Goal: Information Seeking & Learning: Check status

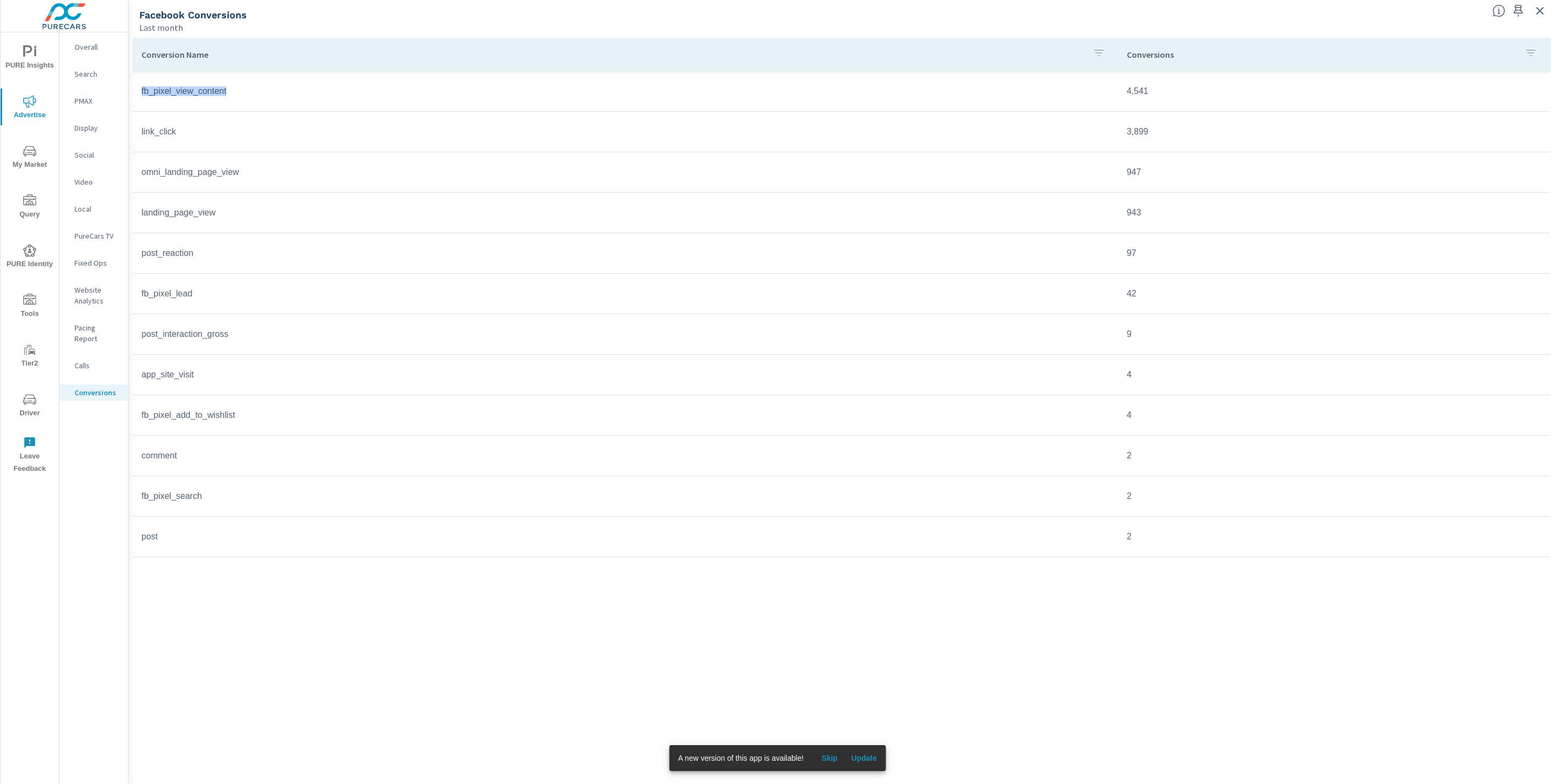
drag, startPoint x: 264, startPoint y: 93, endPoint x: 141, endPoint y: 95, distance: 123.0
click at [141, 95] on td "fb_pixel_view_content" at bounding box center [626, 91] width 985 height 27
copy td "fb_pixel_view_content"
drag, startPoint x: 197, startPoint y: 133, endPoint x: 136, endPoint y: 127, distance: 61.3
click at [136, 127] on td "link_click" at bounding box center [626, 131] width 985 height 27
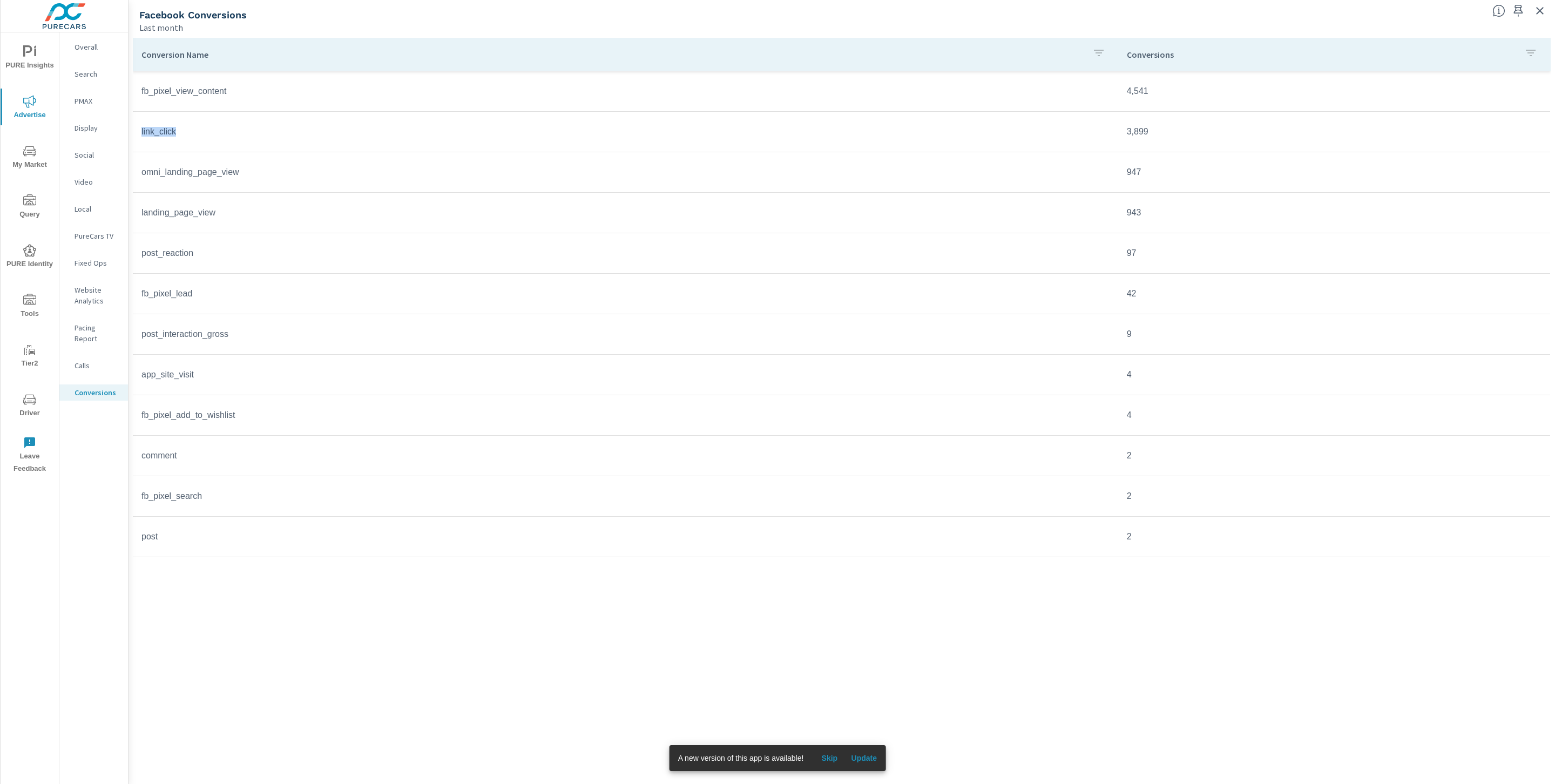
copy td "link_click"
drag, startPoint x: 254, startPoint y: 170, endPoint x: 140, endPoint y: 174, distance: 114.1
click at [140, 174] on td "omni_landing_page_view" at bounding box center [626, 172] width 985 height 27
copy td "omni_landing_page_view"
click at [221, 207] on td "landing_page_view" at bounding box center [626, 212] width 985 height 27
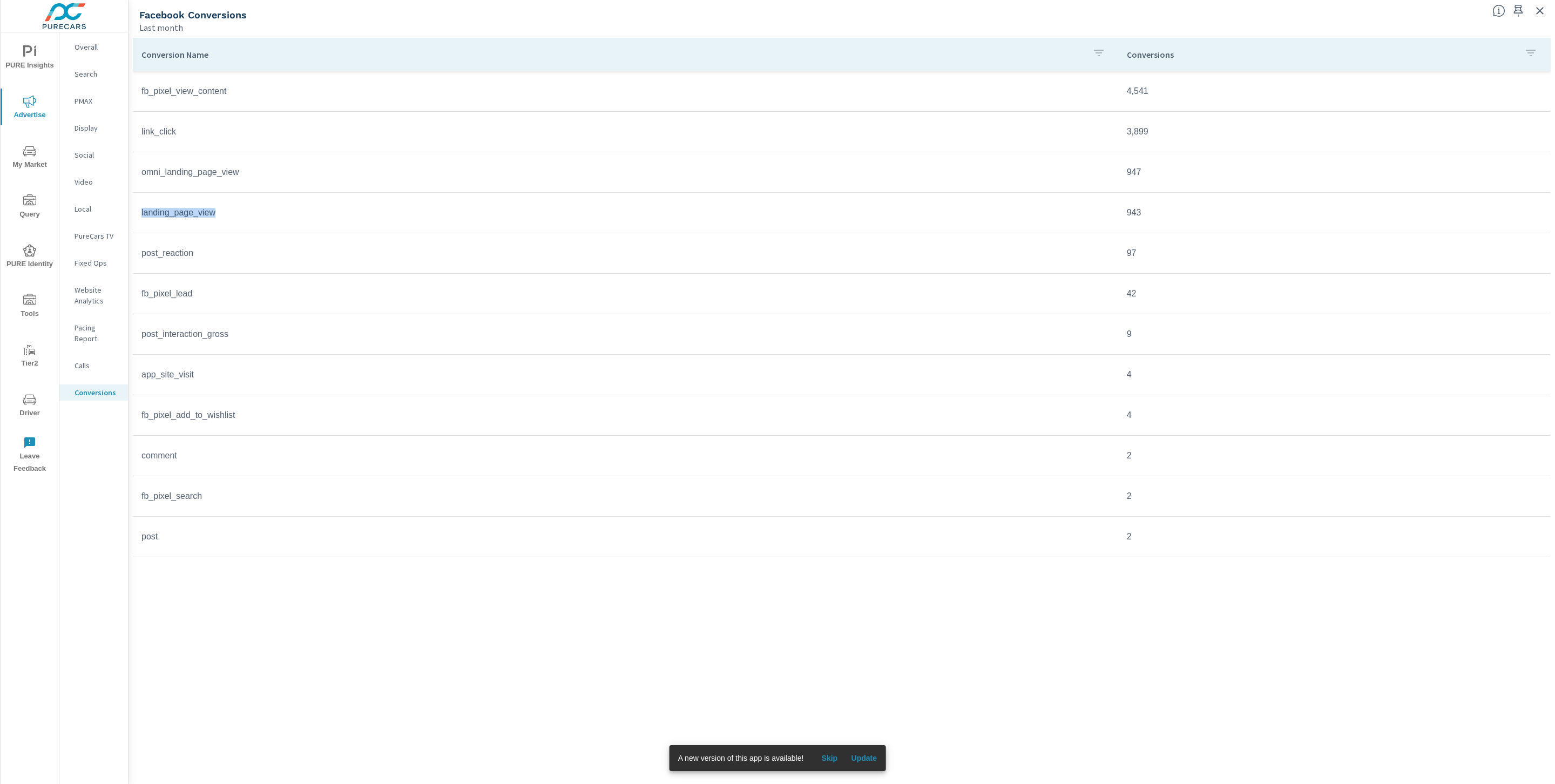
drag, startPoint x: 217, startPoint y: 210, endPoint x: 138, endPoint y: 208, distance: 79.0
click at [138, 208] on td "landing_page_view" at bounding box center [626, 212] width 985 height 27
copy td "landing_page_view"
click at [209, 258] on td "post_reaction" at bounding box center [626, 252] width 985 height 27
drag, startPoint x: 211, startPoint y: 254, endPoint x: 135, endPoint y: 252, distance: 76.0
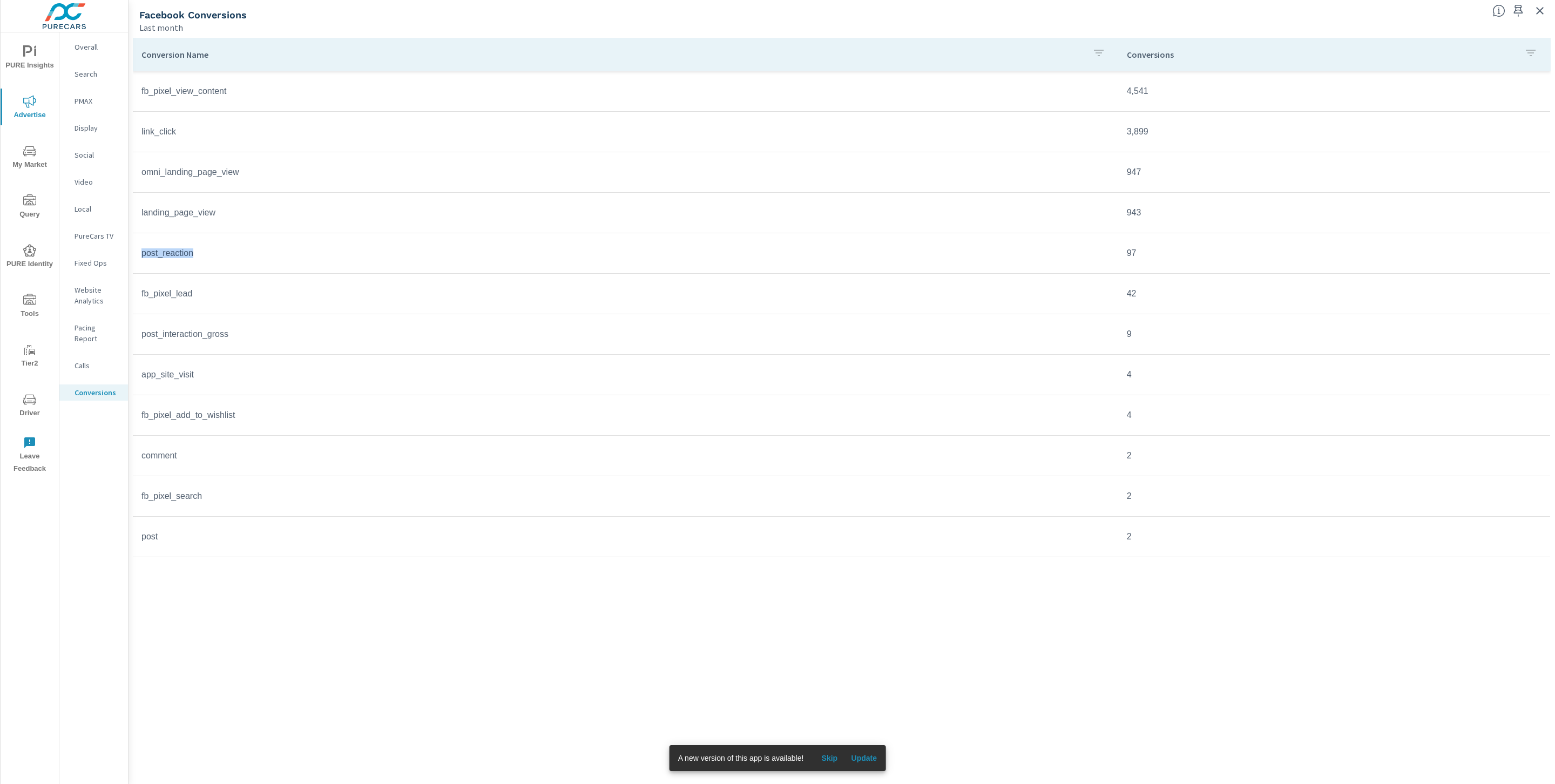
click at [135, 252] on td "post_reaction" at bounding box center [626, 252] width 985 height 27
copy td "post_reaction"
click at [217, 296] on td "fb_pixel_lead" at bounding box center [626, 293] width 985 height 27
drag, startPoint x: 211, startPoint y: 295, endPoint x: 136, endPoint y: 292, distance: 75.1
click at [136, 292] on td "fb_pixel_lead" at bounding box center [626, 293] width 985 height 27
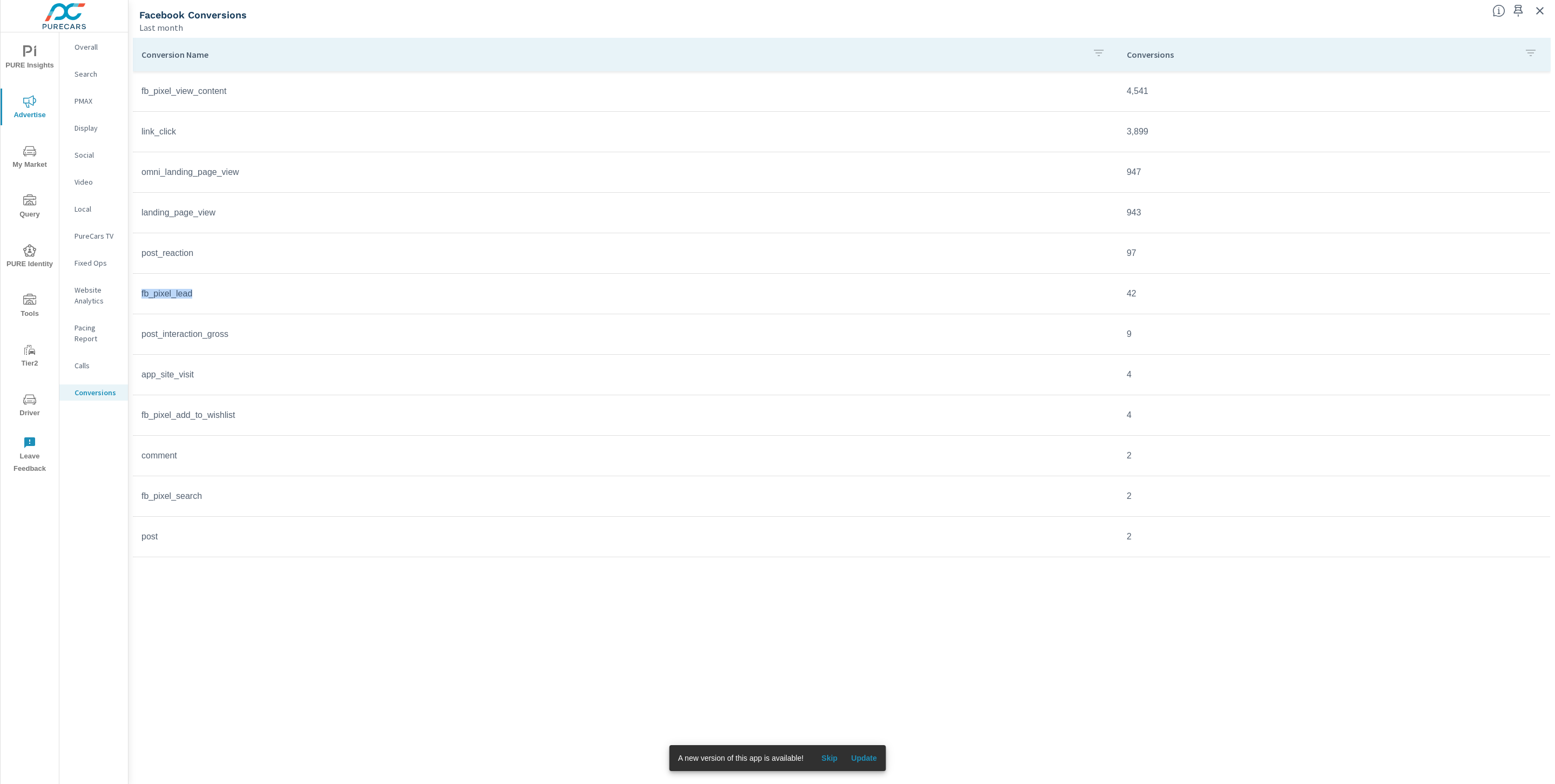
copy td "fb_pixel_lead"
click at [251, 340] on td "post_interaction_gross" at bounding box center [626, 334] width 985 height 27
drag, startPoint x: 246, startPoint y: 334, endPoint x: 141, endPoint y: 335, distance: 105.0
click at [141, 335] on td "post_interaction_gross" at bounding box center [626, 334] width 985 height 27
copy td "post_interaction_gross"
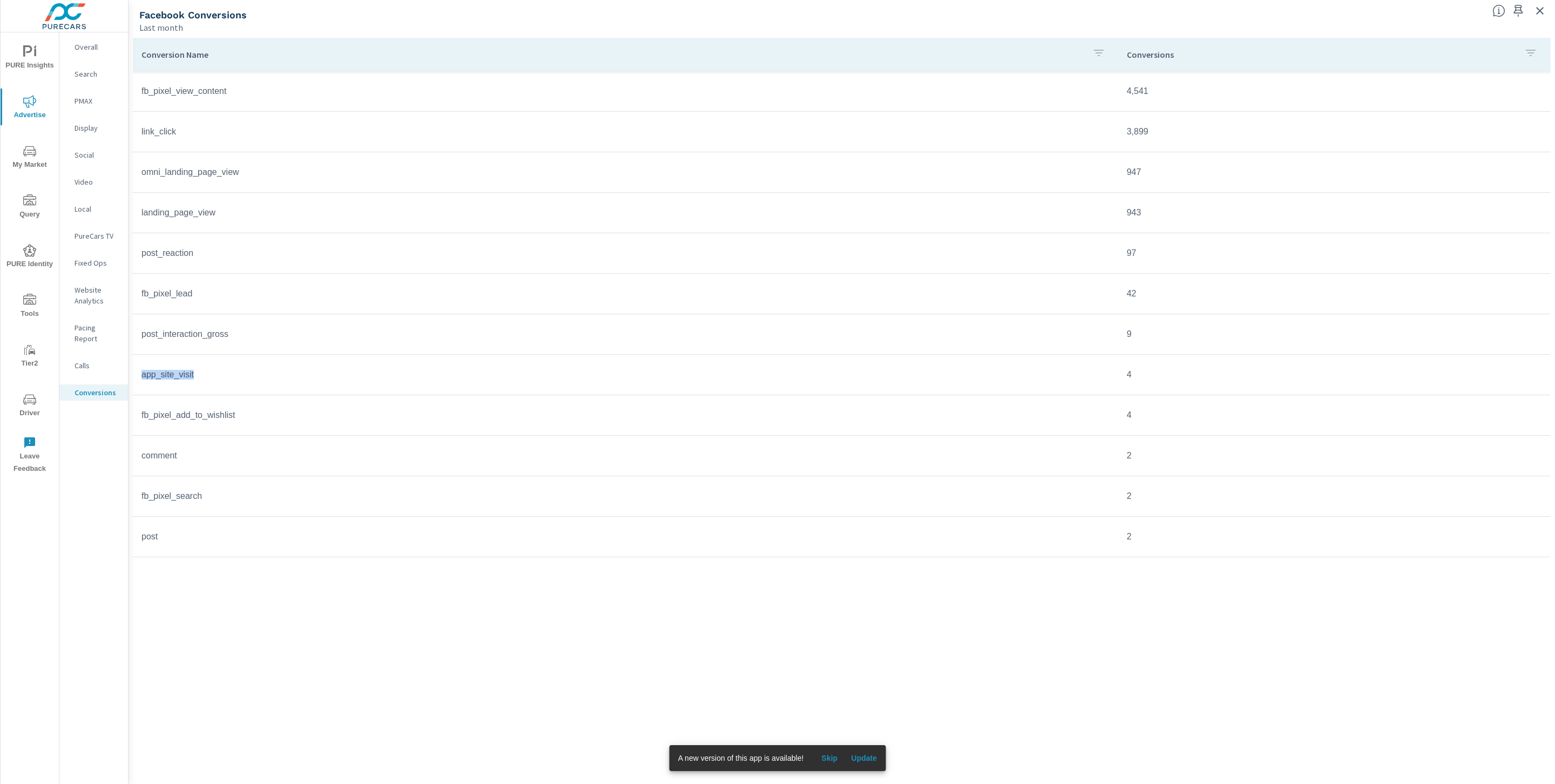
drag, startPoint x: 204, startPoint y: 375, endPoint x: 141, endPoint y: 376, distance: 63.0
click at [141, 376] on td "app_site_visit" at bounding box center [626, 374] width 985 height 27
copy td "app_site_visit"
drag, startPoint x: 249, startPoint y: 421, endPoint x: 133, endPoint y: 411, distance: 116.4
click at [133, 411] on td "fb_pixel_add_to_wishlist" at bounding box center [626, 415] width 985 height 27
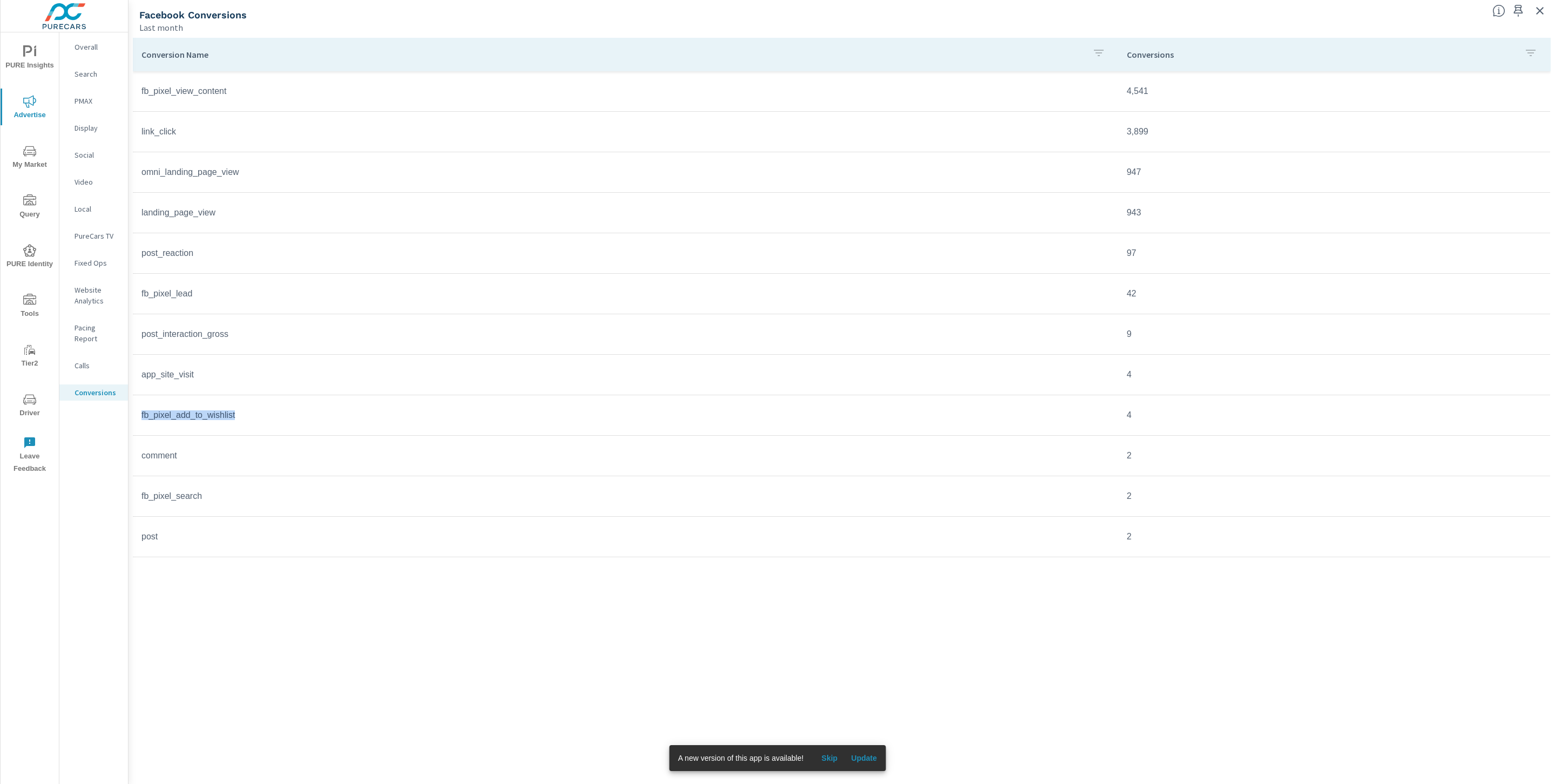
copy td "fb_pixel_add_to_wishlist"
drag, startPoint x: 199, startPoint y: 447, endPoint x: 170, endPoint y: 457, distance: 30.7
click at [199, 447] on td "comment" at bounding box center [626, 455] width 985 height 27
drag, startPoint x: 199, startPoint y: 458, endPoint x: 139, endPoint y: 461, distance: 60.1
click at [141, 459] on td "comment" at bounding box center [626, 455] width 985 height 27
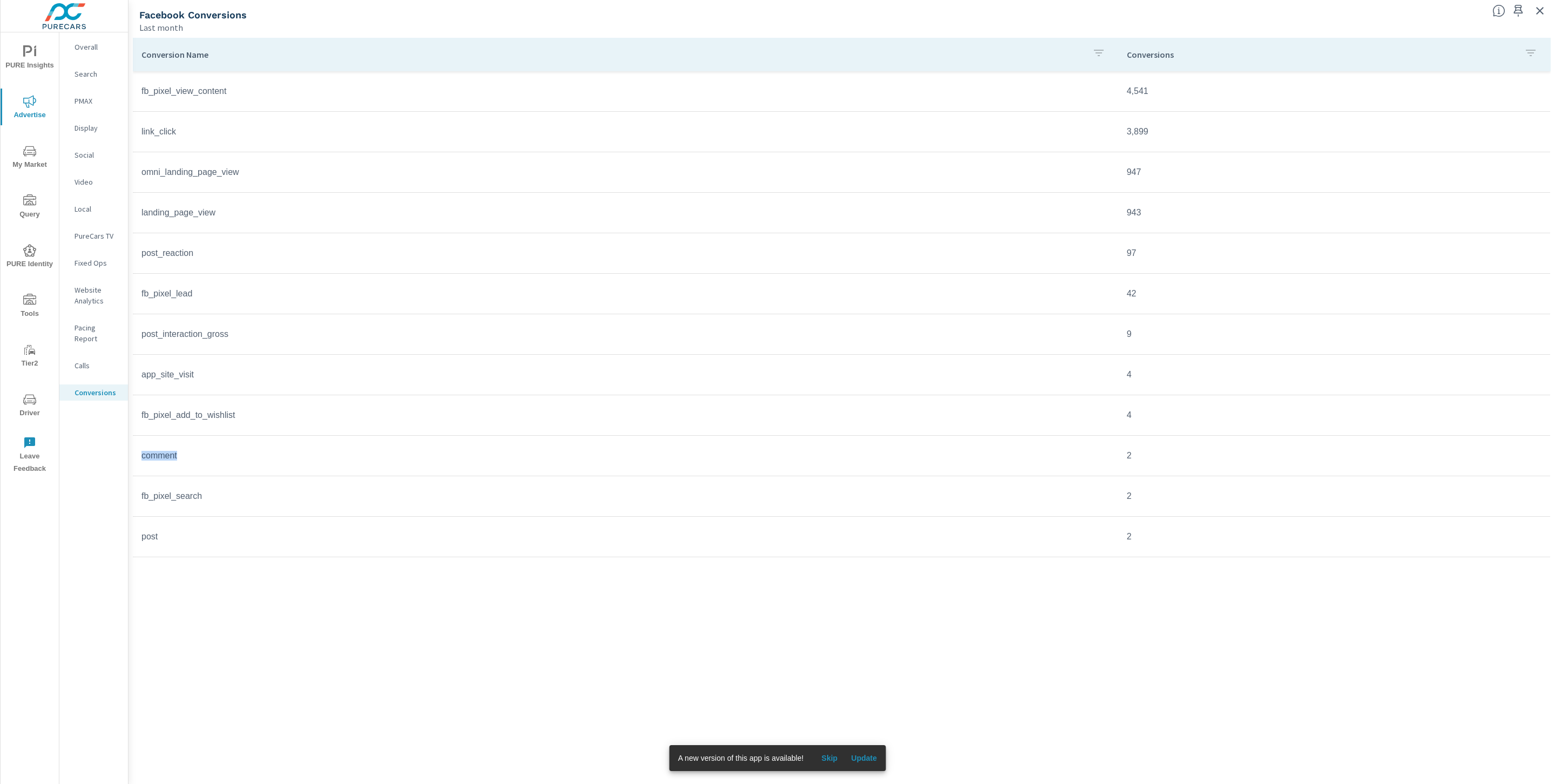
copy td "comment"
drag, startPoint x: 206, startPoint y: 495, endPoint x: 141, endPoint y: 493, distance: 65.0
click at [141, 493] on td "fb_pixel_search" at bounding box center [626, 496] width 985 height 27
drag, startPoint x: 174, startPoint y: 548, endPoint x: 141, endPoint y: 538, distance: 34.5
click at [141, 538] on td "post" at bounding box center [626, 536] width 985 height 27
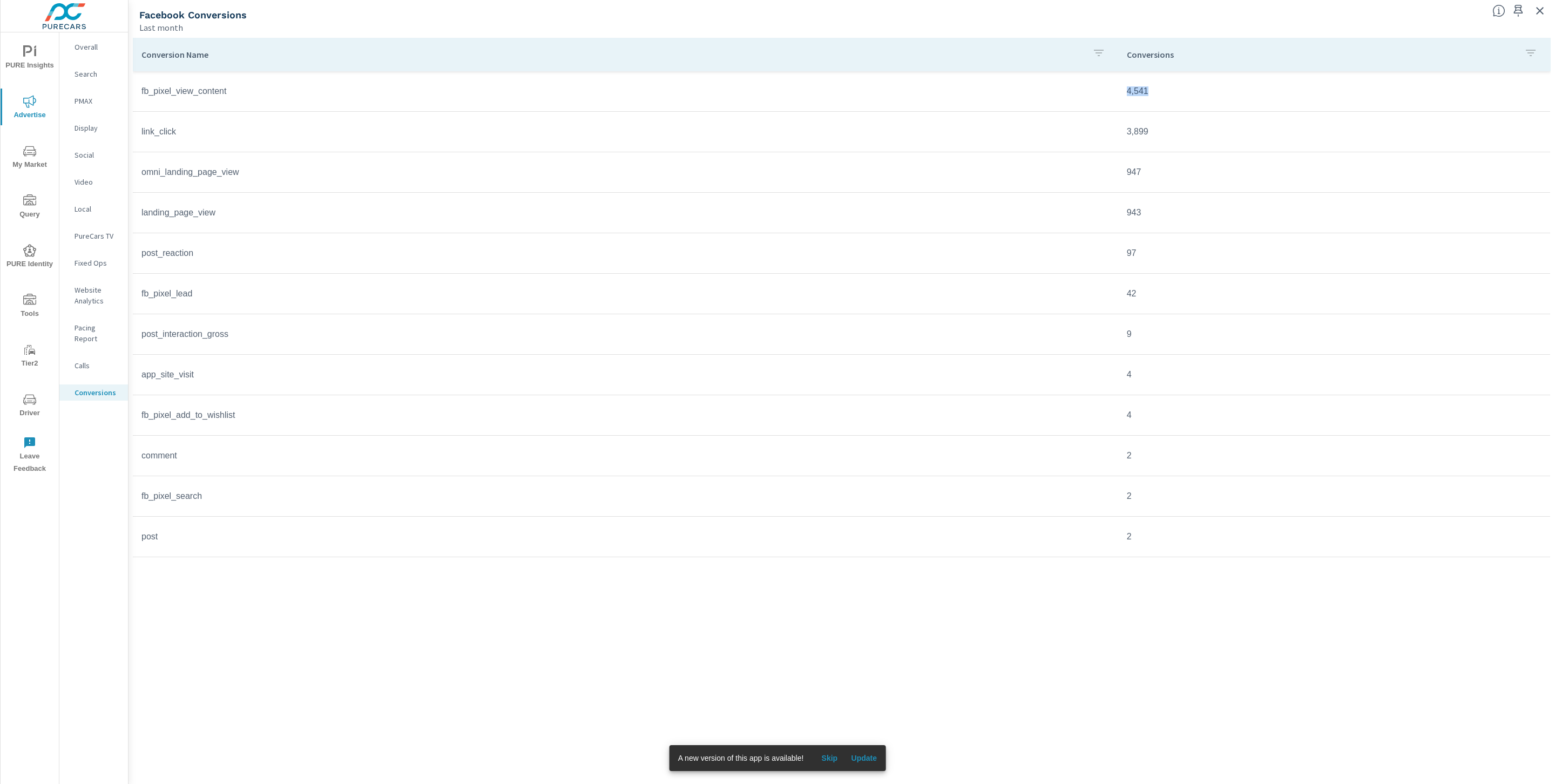
drag, startPoint x: 1155, startPoint y: 93, endPoint x: 1122, endPoint y: 95, distance: 33.1
click at [1122, 95] on td "4,541" at bounding box center [1334, 91] width 432 height 27
drag, startPoint x: 1168, startPoint y: 131, endPoint x: 1114, endPoint y: 127, distance: 54.1
click at [1114, 127] on tr "link_click 3,899" at bounding box center [842, 132] width 1418 height 41
click at [1023, 206] on td "landing_page_view" at bounding box center [626, 212] width 985 height 27
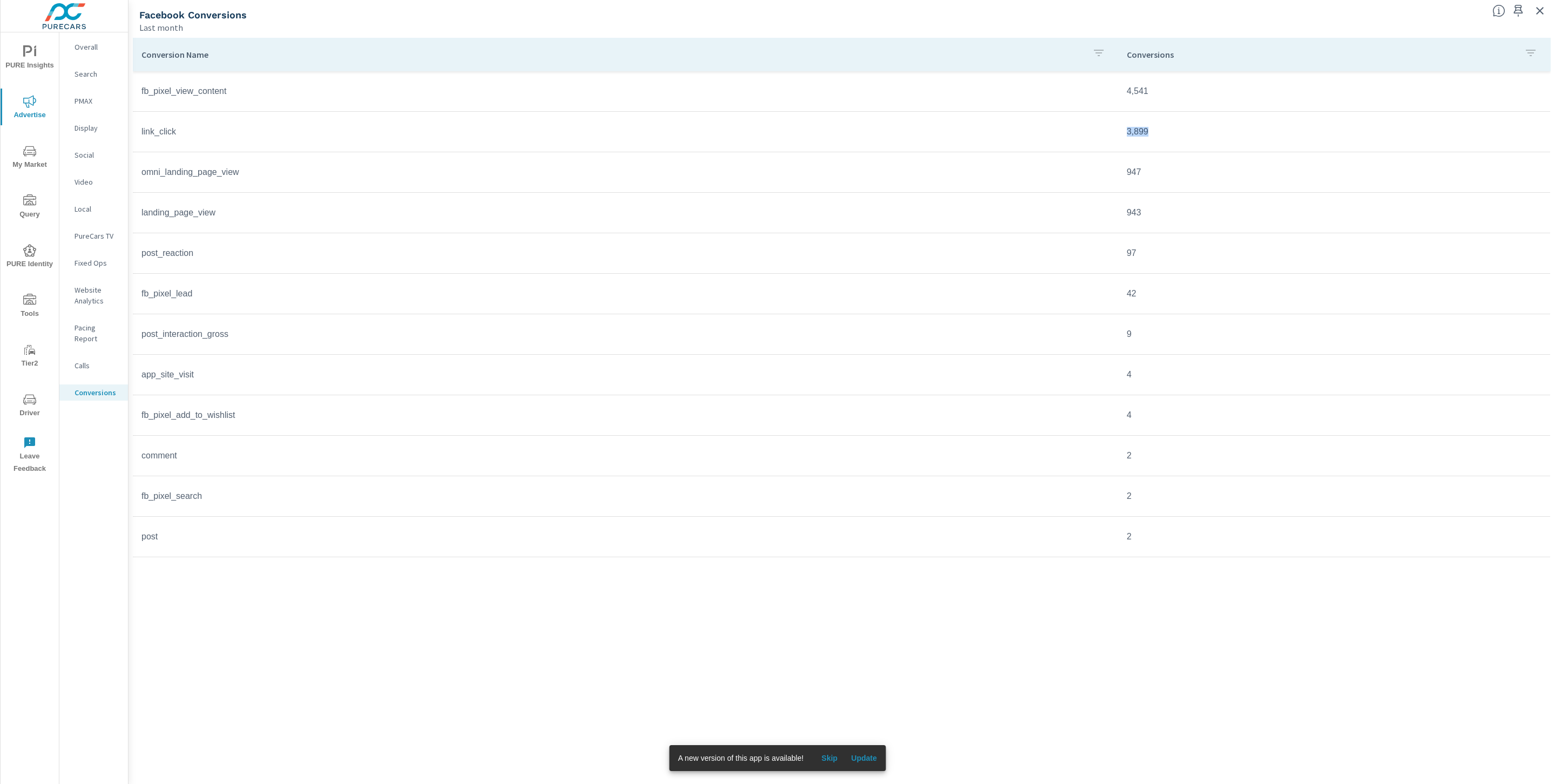
drag, startPoint x: 1152, startPoint y: 131, endPoint x: 1128, endPoint y: 131, distance: 24.0
click at [1128, 131] on td "3,899" at bounding box center [1334, 131] width 432 height 27
drag, startPoint x: 1145, startPoint y: 172, endPoint x: 1119, endPoint y: 199, distance: 37.5
click at [1128, 172] on td "947" at bounding box center [1334, 172] width 432 height 27
click at [1145, 207] on td "943" at bounding box center [1334, 212] width 432 height 27
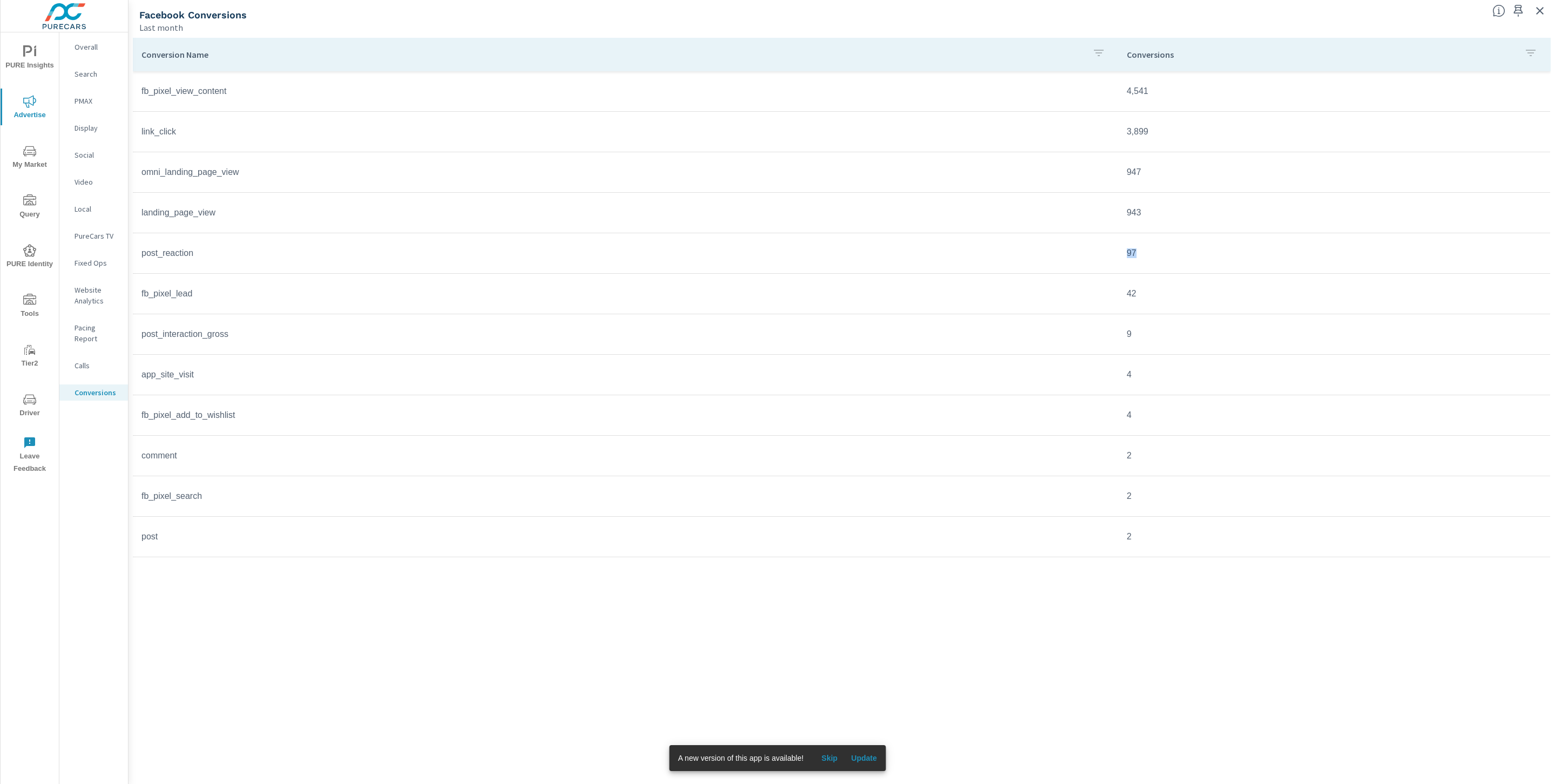
drag, startPoint x: 1146, startPoint y: 259, endPoint x: 1128, endPoint y: 256, distance: 18.2
click at [1128, 256] on td "97" at bounding box center [1334, 252] width 432 height 27
click at [1172, 199] on td "943" at bounding box center [1334, 212] width 432 height 27
drag, startPoint x: 1160, startPoint y: 168, endPoint x: 1125, endPoint y: 172, distance: 35.2
click at [1125, 172] on td "947" at bounding box center [1334, 172] width 432 height 27
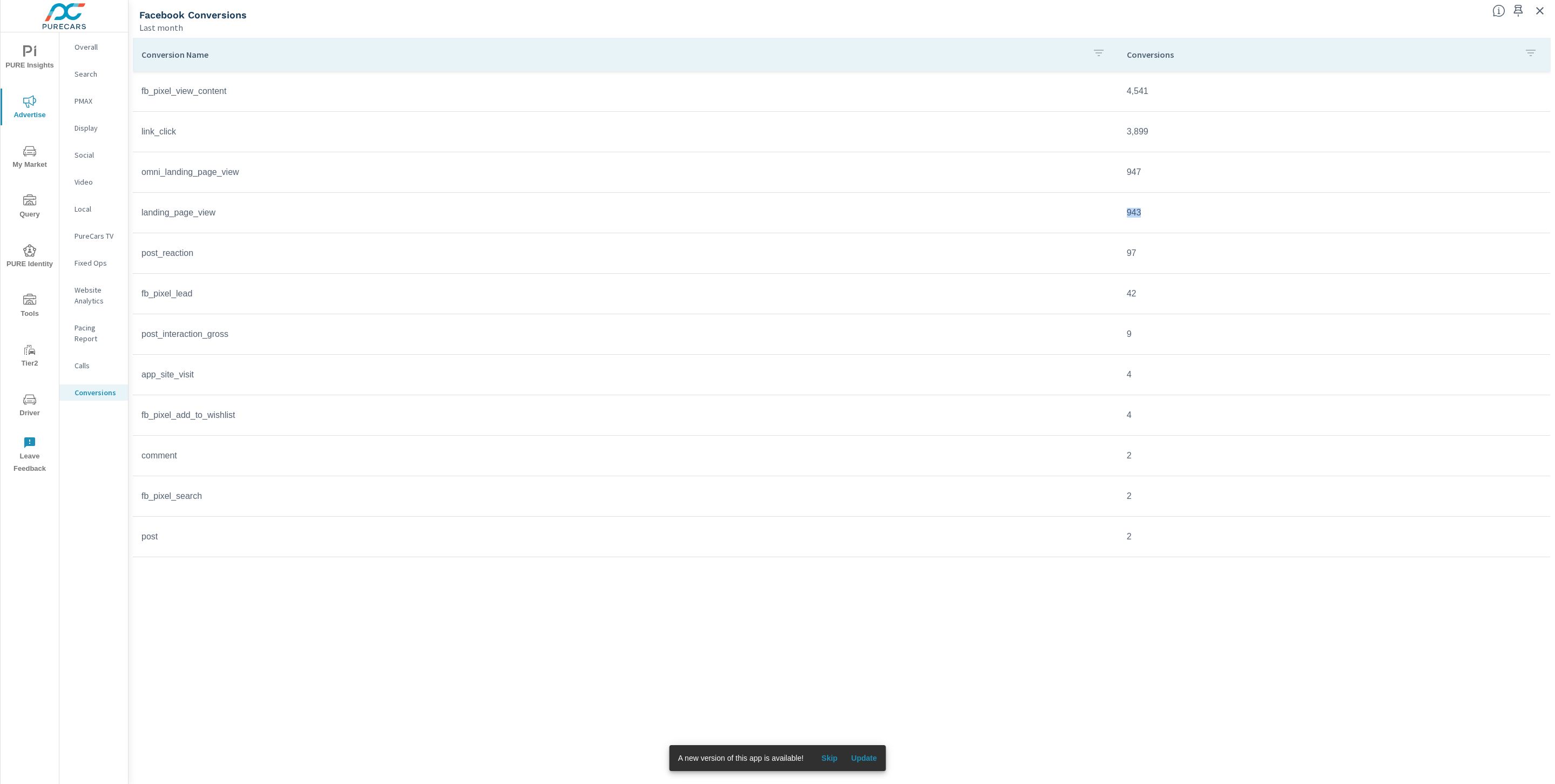
drag, startPoint x: 1154, startPoint y: 211, endPoint x: 1121, endPoint y: 212, distance: 33.0
click at [1121, 212] on td "943" at bounding box center [1334, 212] width 432 height 27
click at [1144, 247] on td "97" at bounding box center [1334, 252] width 432 height 27
drag, startPoint x: 1146, startPoint y: 252, endPoint x: 1112, endPoint y: 249, distance: 34.1
click at [1112, 249] on tr "post_reaction 97" at bounding box center [842, 253] width 1418 height 41
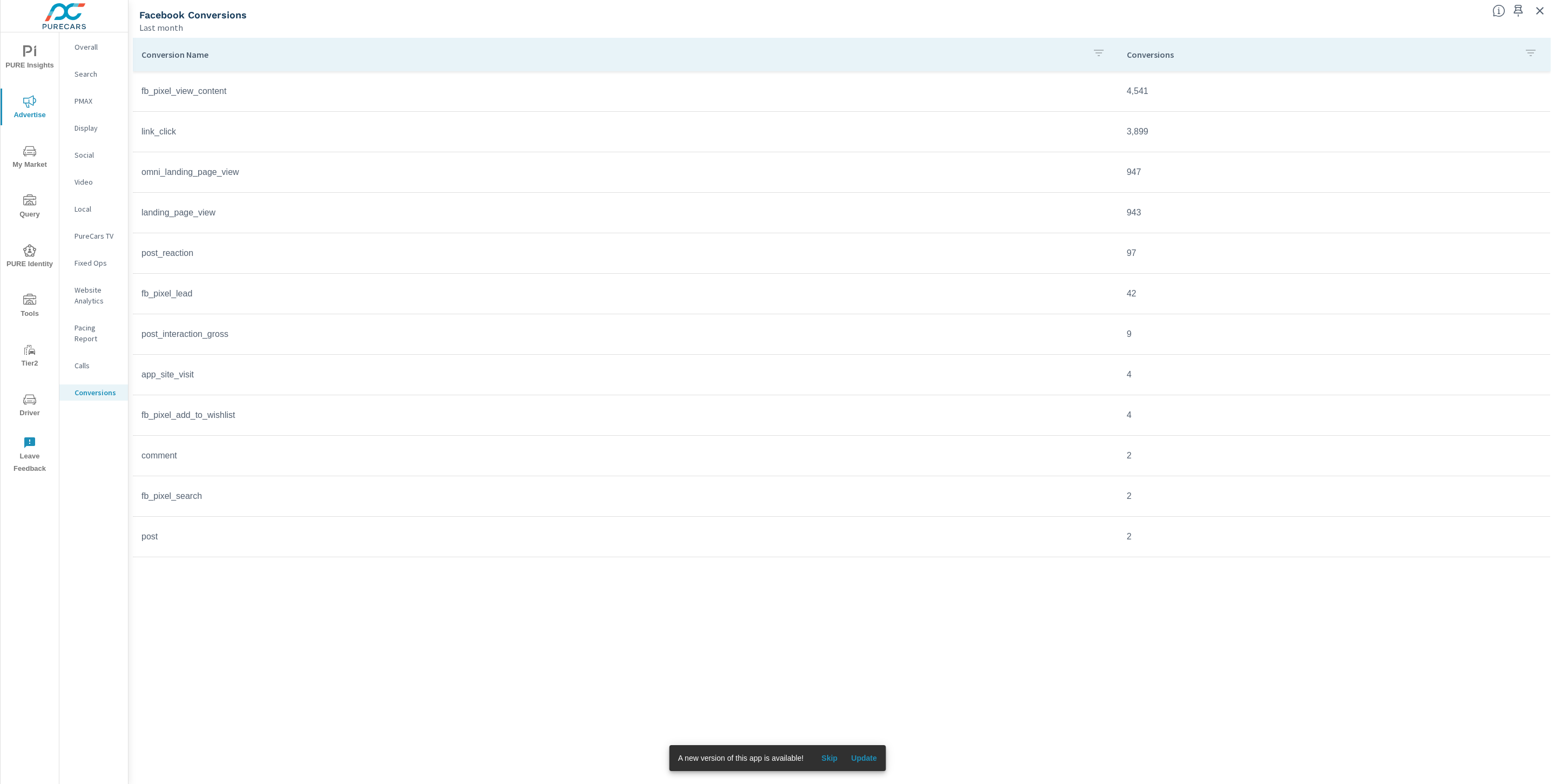
click at [1131, 310] on tr "fb_pixel_lead 42" at bounding box center [842, 294] width 1418 height 41
drag, startPoint x: 1142, startPoint y: 296, endPoint x: 1125, endPoint y: 297, distance: 17.0
click at [1125, 297] on td "42" at bounding box center [1334, 293] width 432 height 27
click at [1173, 328] on td "9" at bounding box center [1334, 334] width 432 height 27
drag, startPoint x: 1150, startPoint y: 334, endPoint x: 1127, endPoint y: 336, distance: 23.1
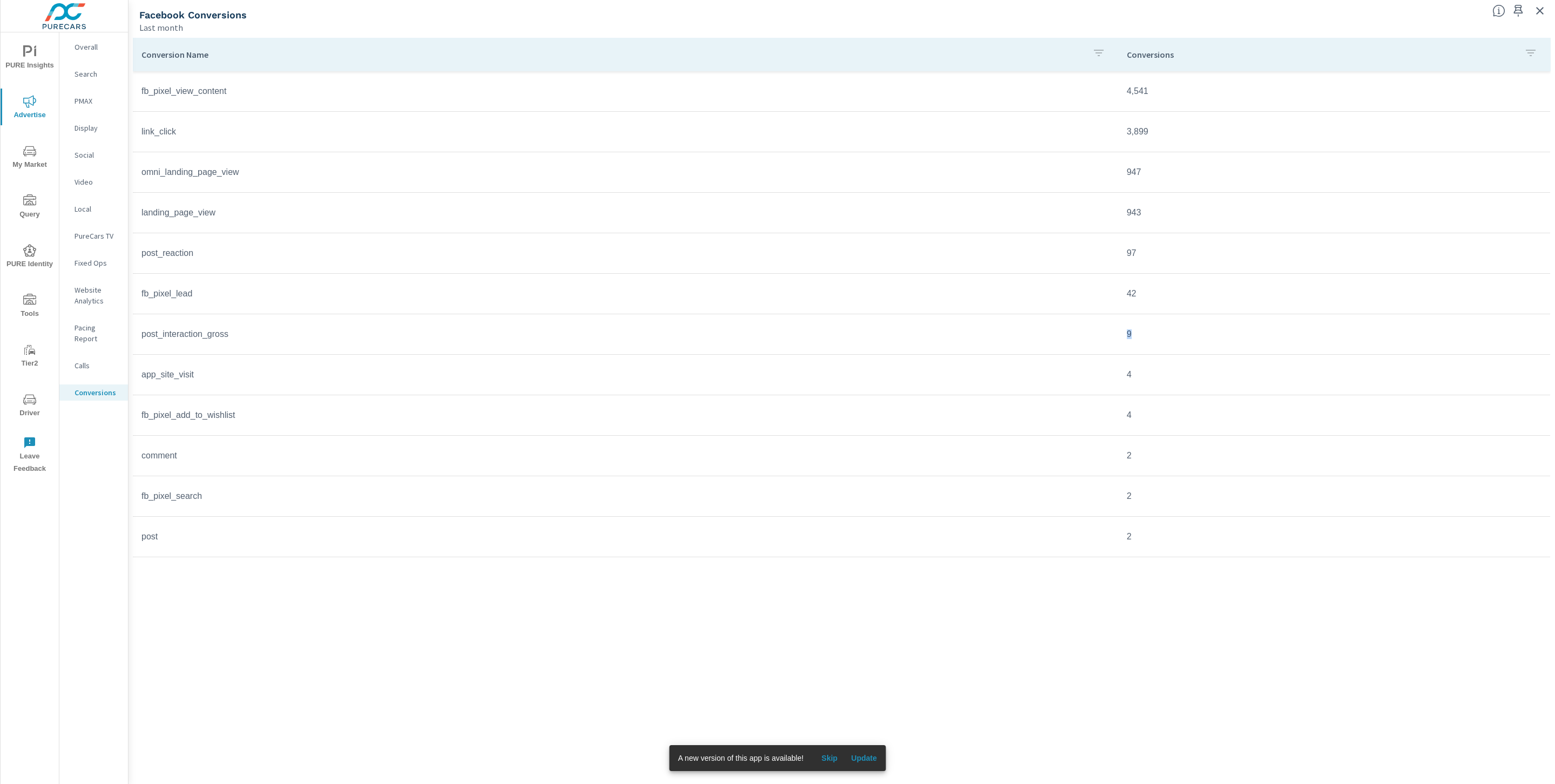
click at [1127, 336] on td "9" at bounding box center [1334, 334] width 432 height 27
drag, startPoint x: 1138, startPoint y: 373, endPoint x: 1115, endPoint y: 374, distance: 23.0
click at [1116, 374] on tr "app_site_visit 4" at bounding box center [842, 375] width 1418 height 41
drag, startPoint x: 1137, startPoint y: 416, endPoint x: 1104, endPoint y: 421, distance: 33.4
click at [1104, 421] on tr "fb_pixel_add_to_wishlist 4" at bounding box center [842, 416] width 1418 height 41
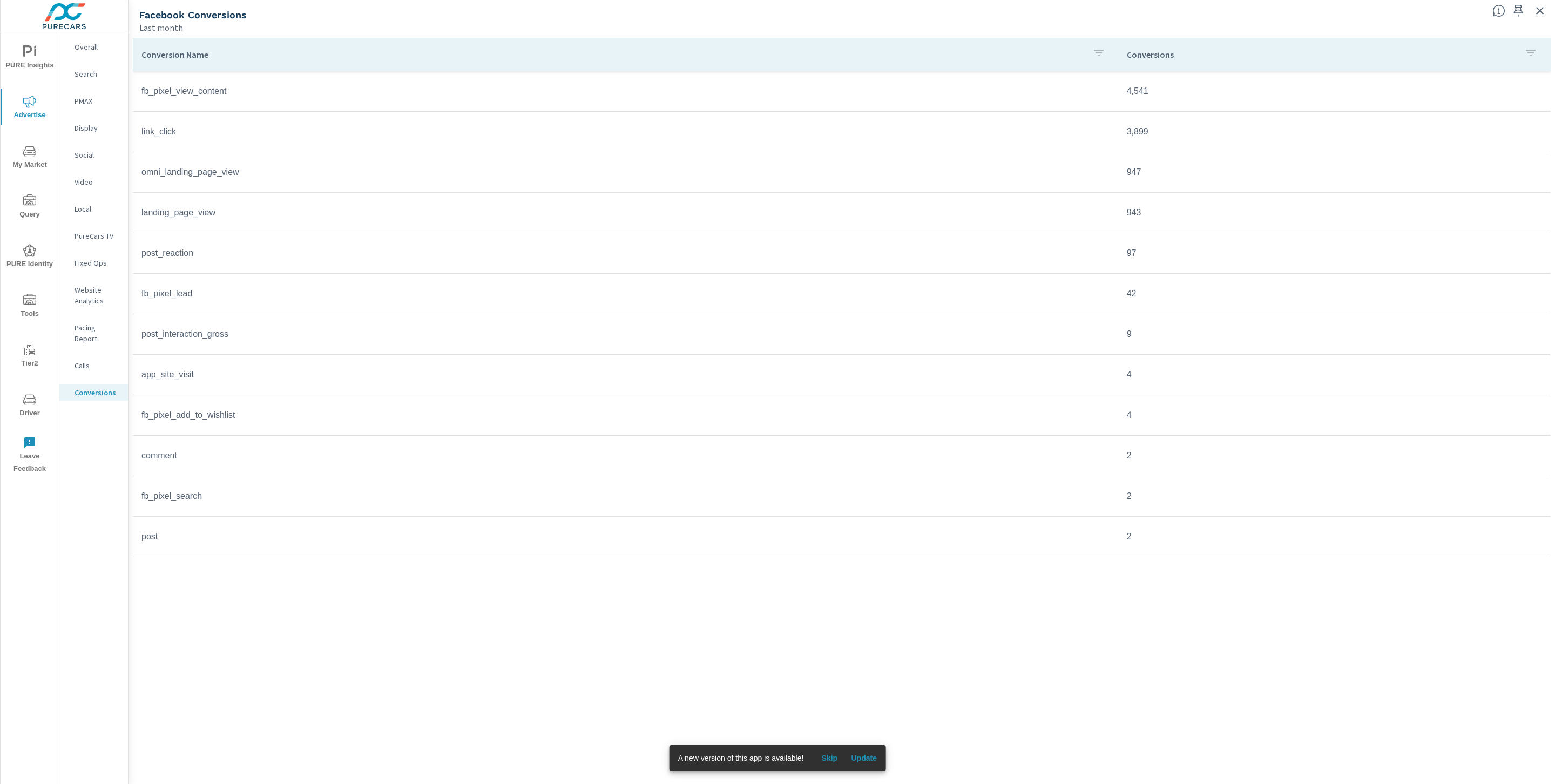
click at [1151, 467] on td "2" at bounding box center [1334, 455] width 432 height 27
click at [1146, 462] on td "2" at bounding box center [1334, 455] width 432 height 27
drag, startPoint x: 1142, startPoint y: 462, endPoint x: 1104, endPoint y: 475, distance: 40.2
click at [1117, 459] on tr "comment 2" at bounding box center [842, 456] width 1418 height 41
drag, startPoint x: 1142, startPoint y: 495, endPoint x: 1117, endPoint y: 493, distance: 25.1
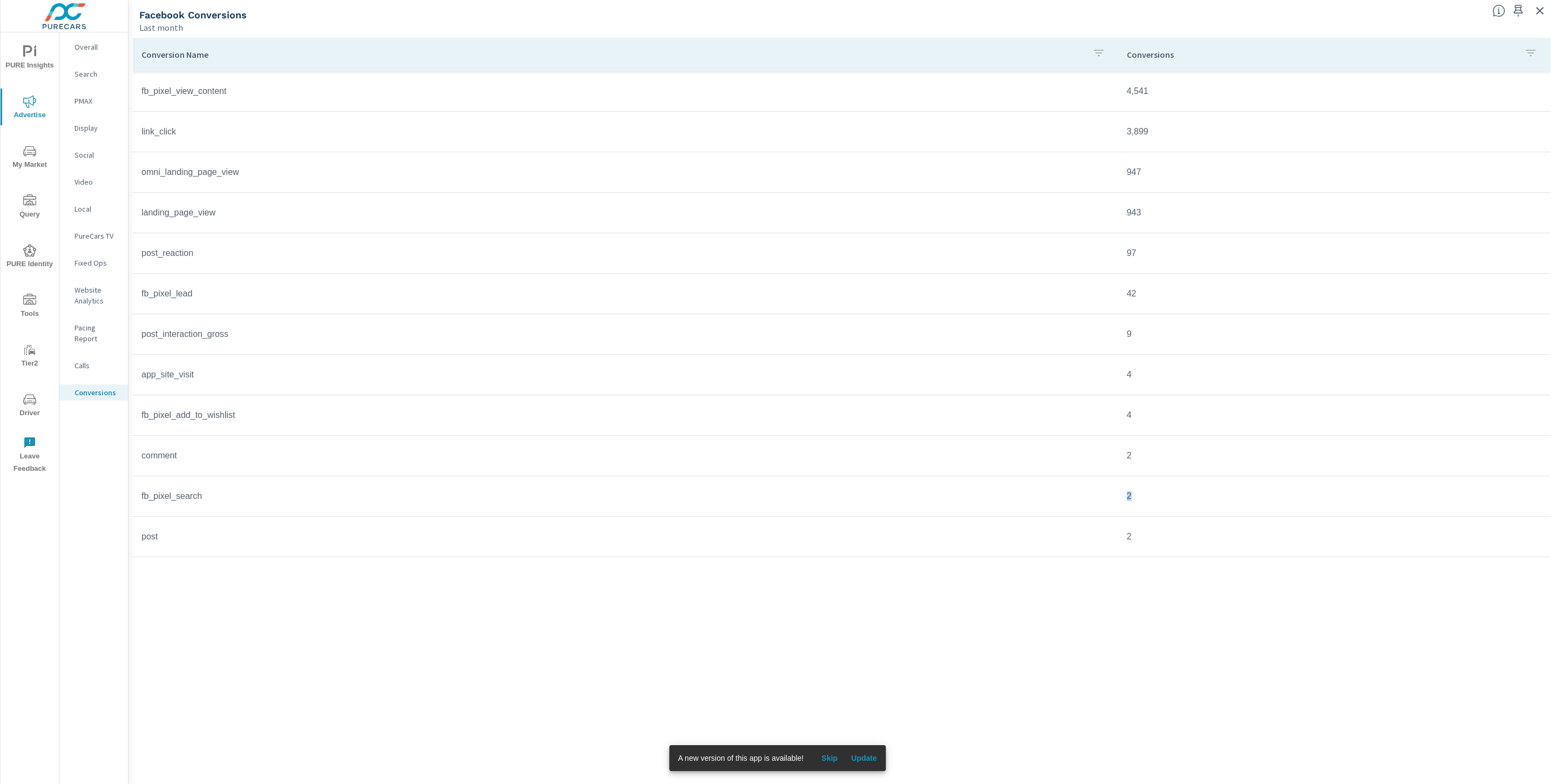
click at [1117, 493] on tr "fb_pixel_search 2" at bounding box center [842, 497] width 1418 height 41
click at [1168, 599] on div "Conversion Name Conversions fb_pixel_view_content 4,541 link_click 3,899 omni_l…" at bounding box center [842, 400] width 1418 height 725
drag, startPoint x: 1154, startPoint y: 536, endPoint x: 1115, endPoint y: 542, distance: 39.5
click at [1115, 542] on tr "post 2" at bounding box center [842, 537] width 1418 height 41
click at [92, 144] on nav "Overall Search PMAX Display Social Video Local PureCars TV Fixed Ops Website An…" at bounding box center [94, 224] width 69 height 383
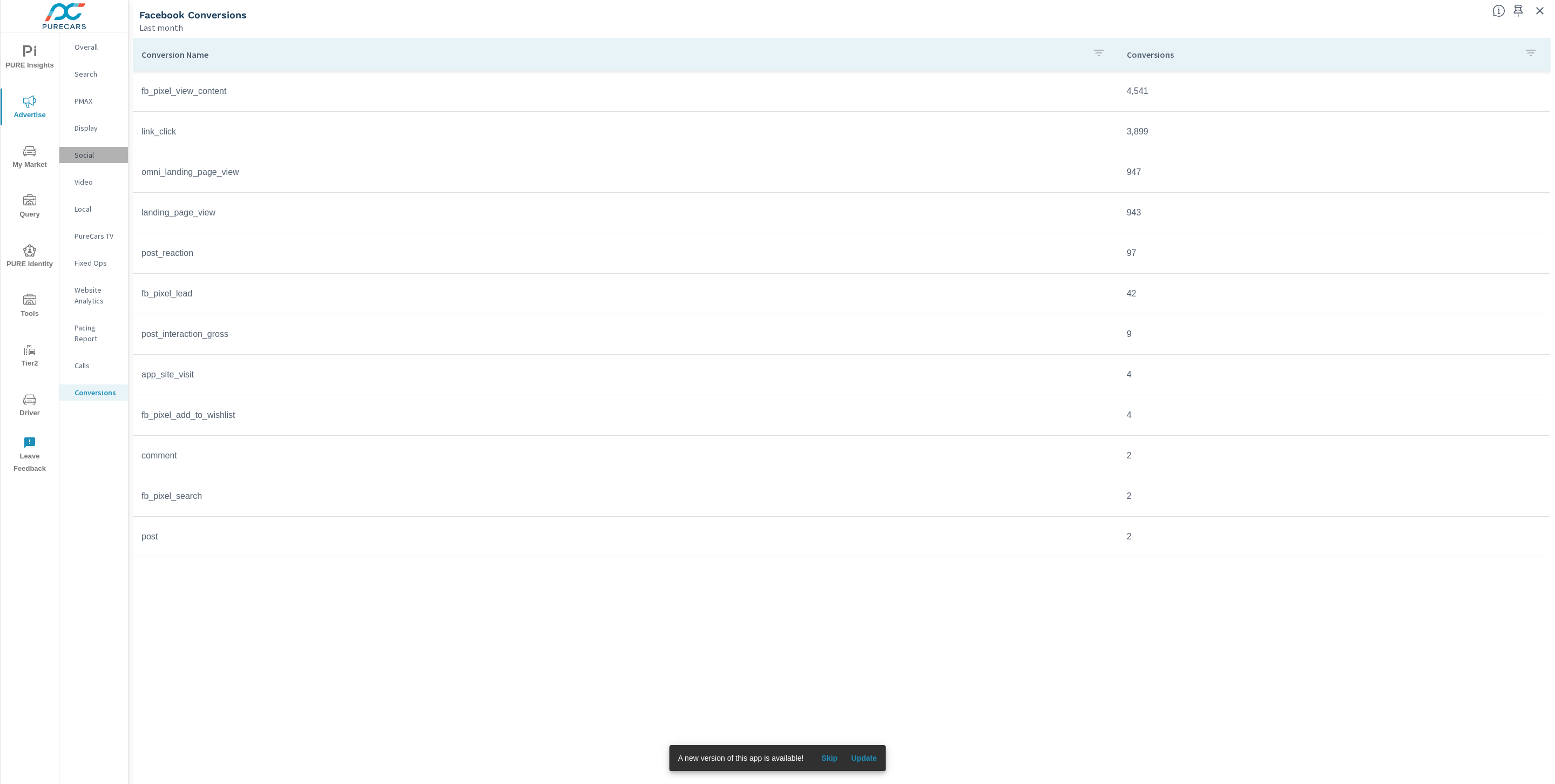
click at [90, 149] on div "Social" at bounding box center [94, 155] width 69 height 16
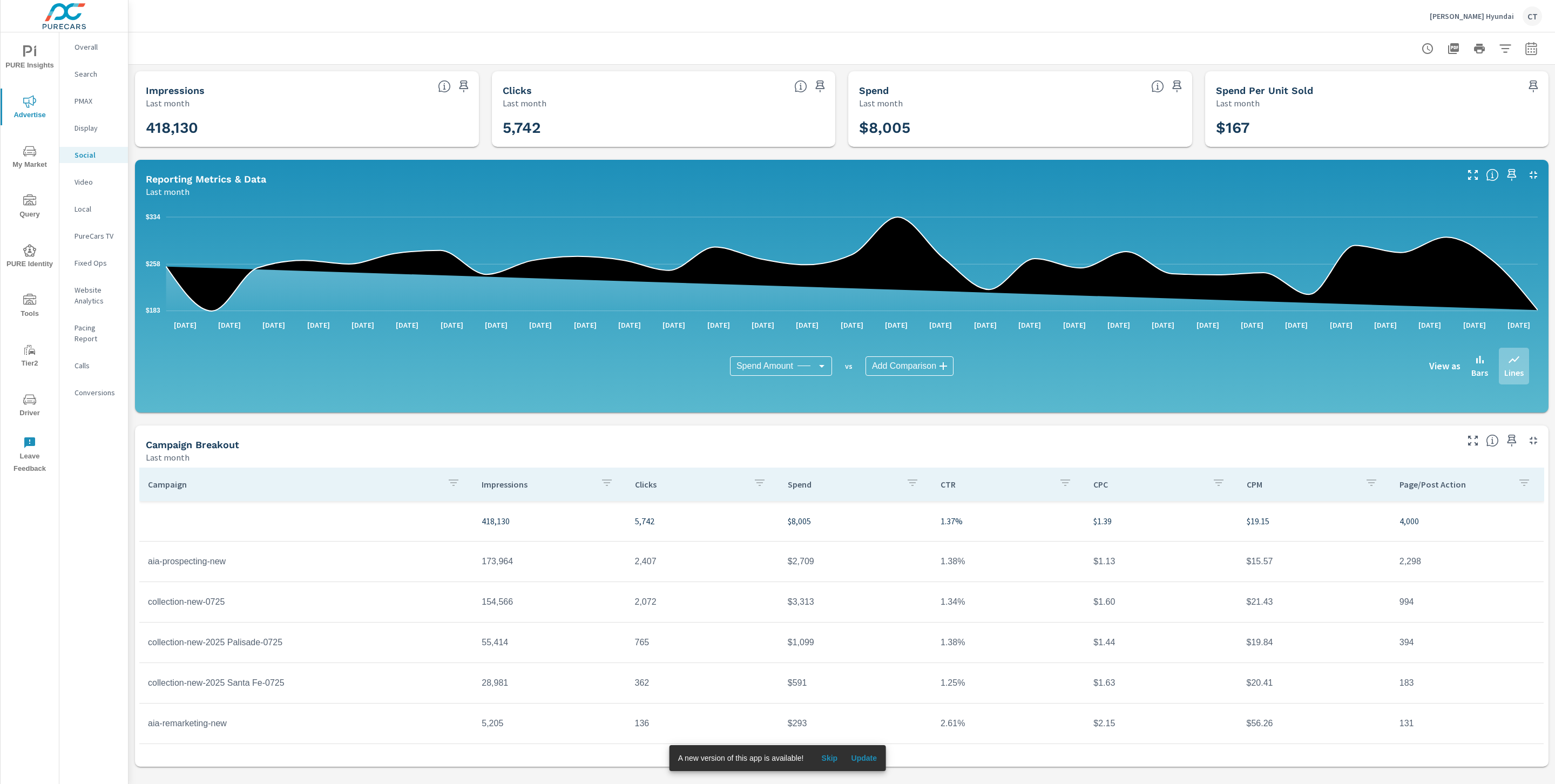
click at [789, 418] on div "Impressions Last month 418,130 Clicks Last month 5,742 Spend Last month $8,005 …" at bounding box center [842, 418] width 1427 height 708
click at [1532, 42] on icon "button" at bounding box center [1531, 49] width 13 height 13
click at [1468, 96] on select "Custom Yesterday Last week Last 7 days Last 14 days Last 30 days Last 45 days L…" at bounding box center [1445, 93] width 108 height 21
select select "Month to date"
click at [1432, 158] on span "Apply" at bounding box center [1421, 152] width 44 height 11
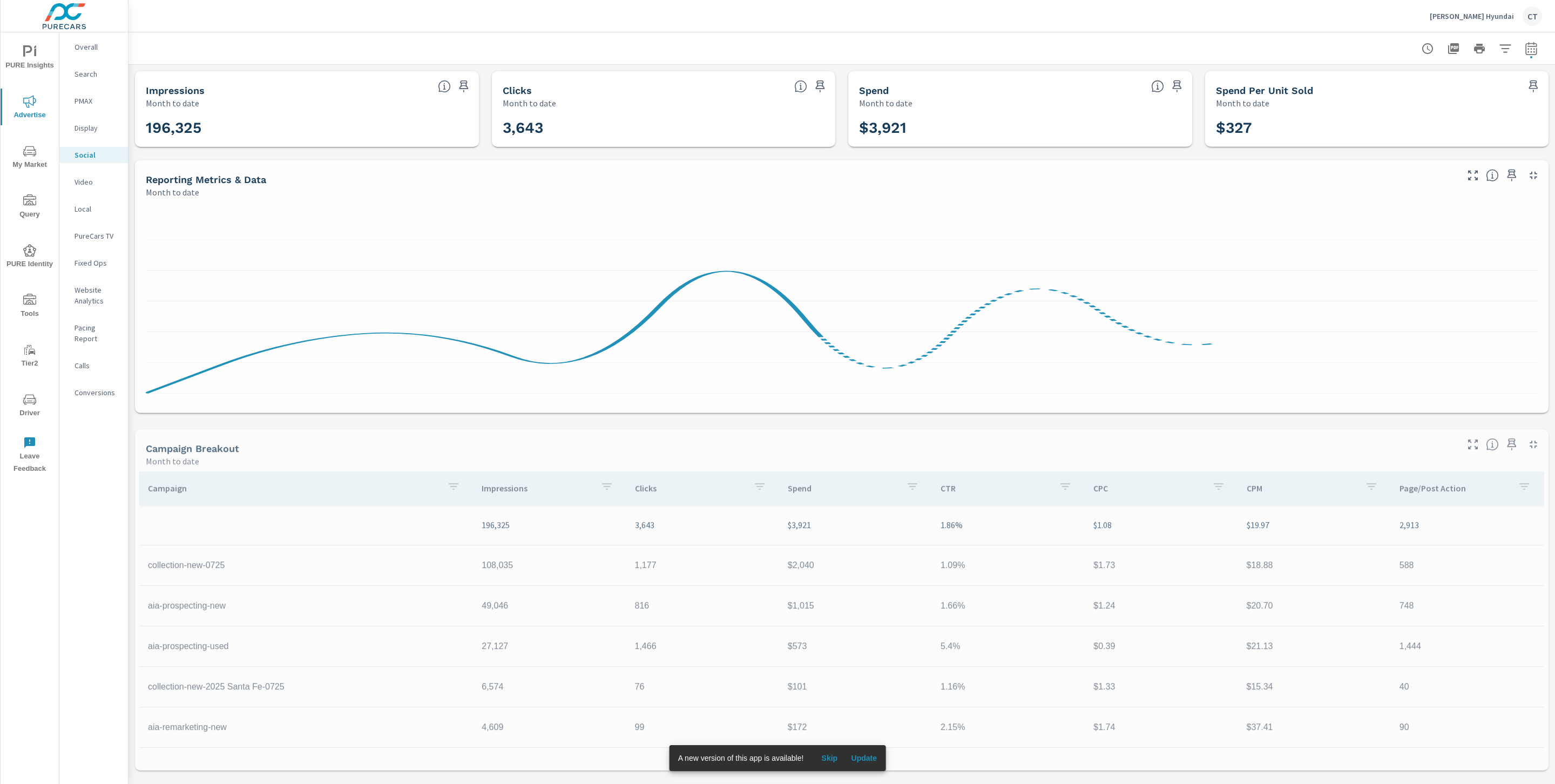
scroll to position [38, 0]
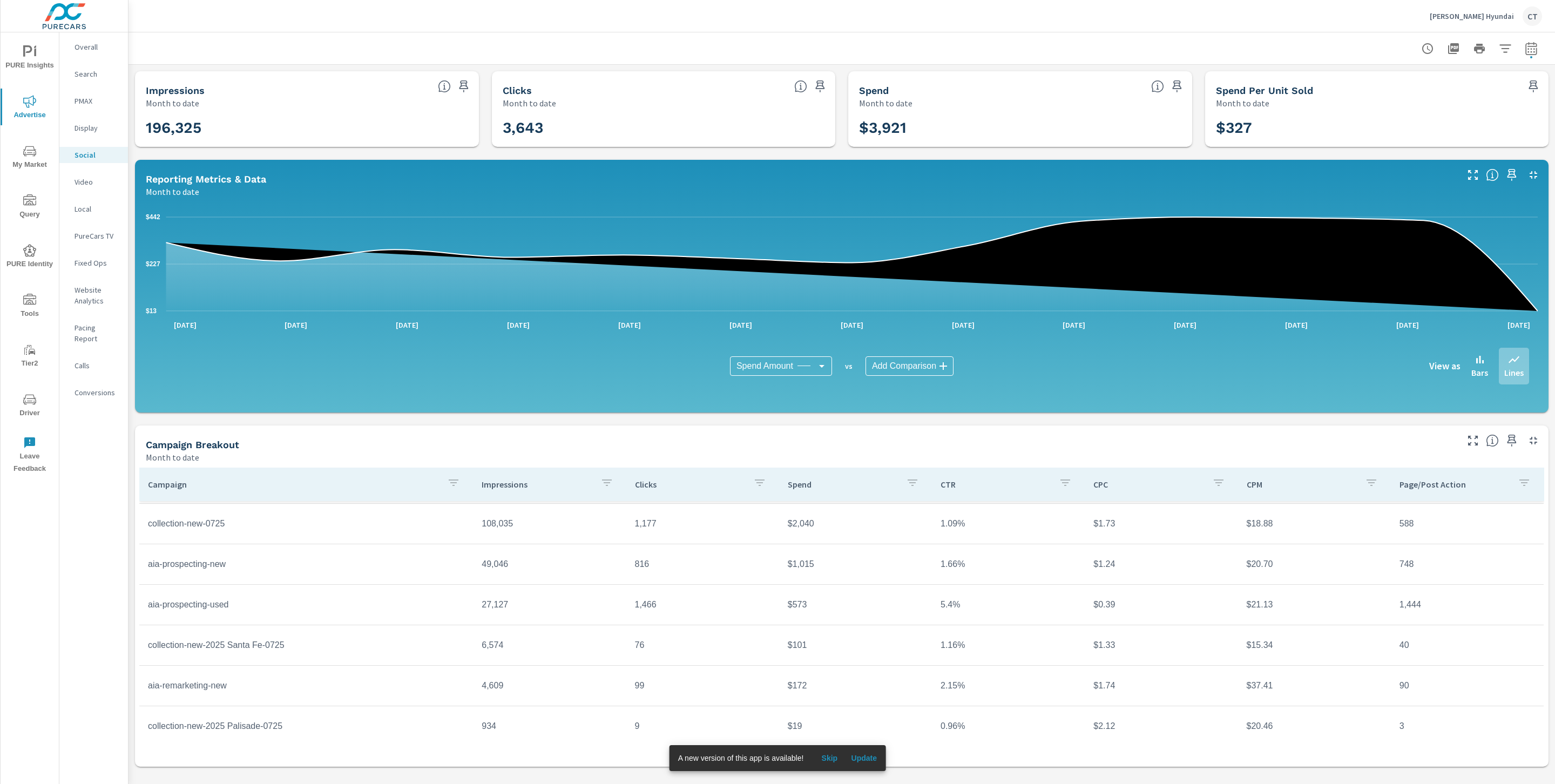
click at [1423, 435] on div "Campaign Breakout Month to date" at bounding box center [798, 444] width 1325 height 38
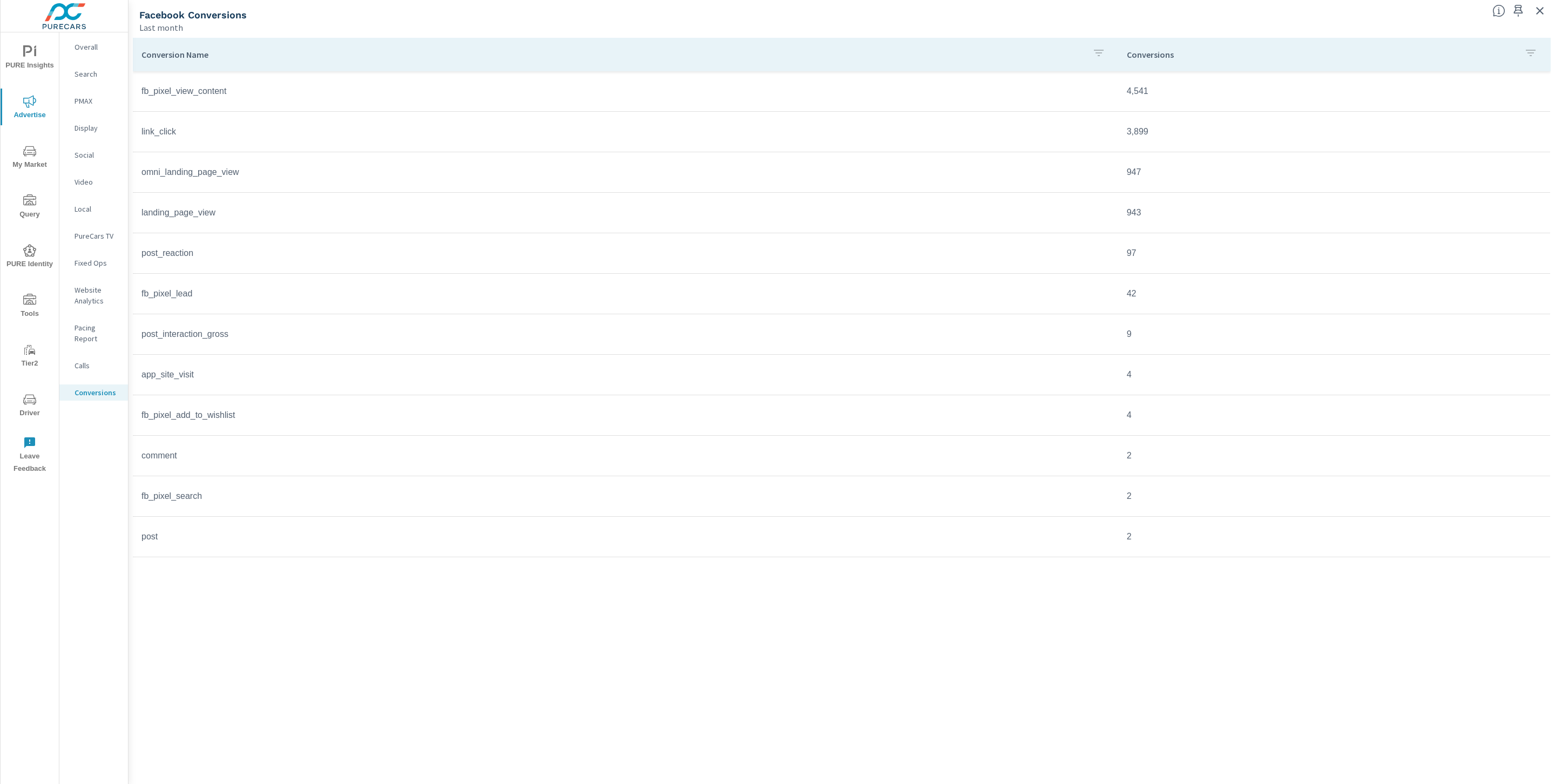
click at [668, 669] on div "Conversion Name Conversions fb_pixel_view_content 4,541 link_click 3,899 omni_l…" at bounding box center [842, 400] width 1418 height 725
click at [418, 633] on div "Conversion Name Conversions fb_pixel_view_content 4,541 link_click 3,899 omni_l…" at bounding box center [842, 400] width 1418 height 725
click at [656, 633] on div "Conversion Name Conversions fb_pixel_view_content 4,541 link_click 3,899 omni_l…" at bounding box center [842, 400] width 1418 height 725
click at [92, 360] on p "Calls" at bounding box center [96, 365] width 45 height 11
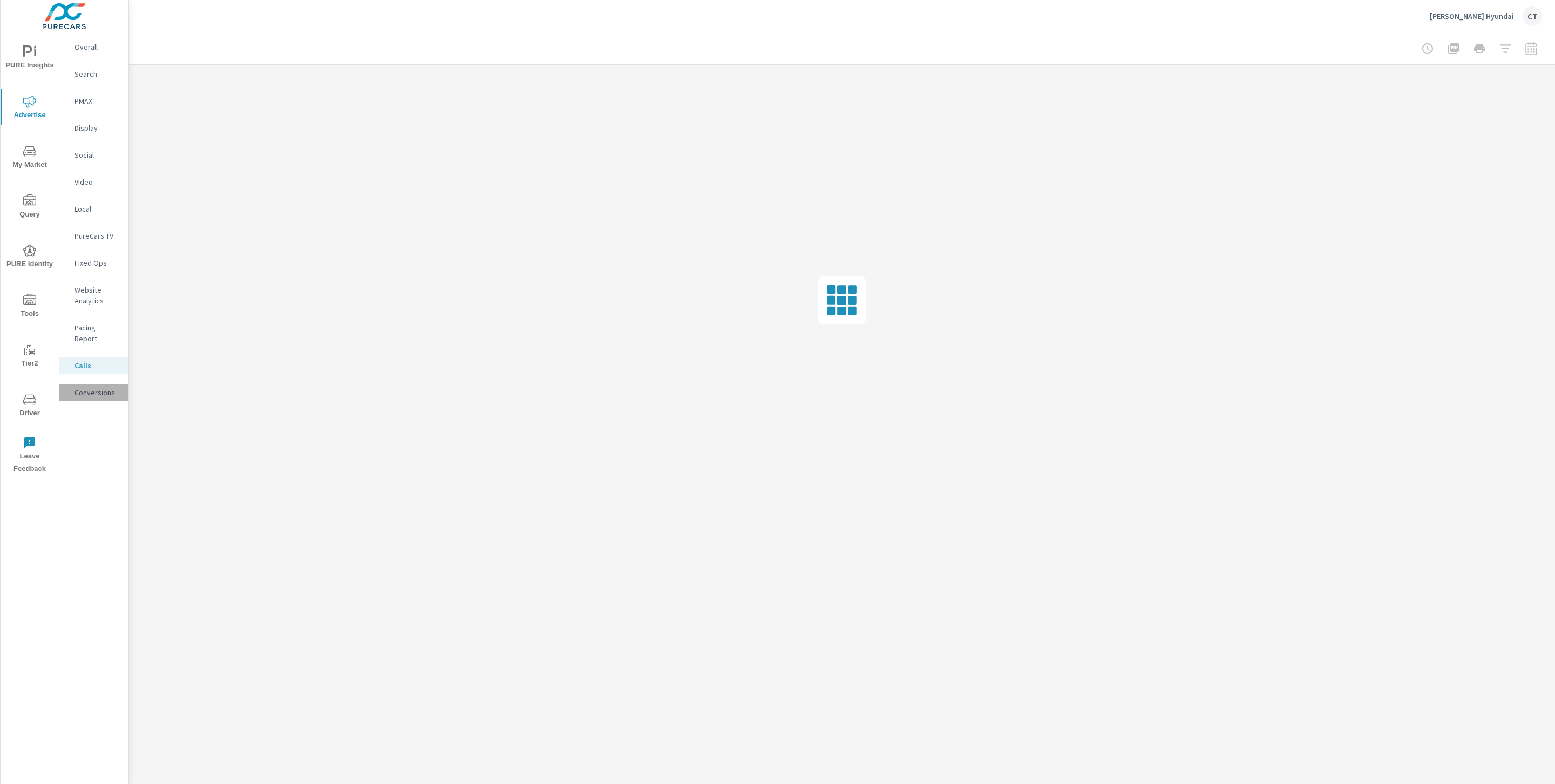
click at [101, 387] on p "Conversions" at bounding box center [96, 392] width 45 height 11
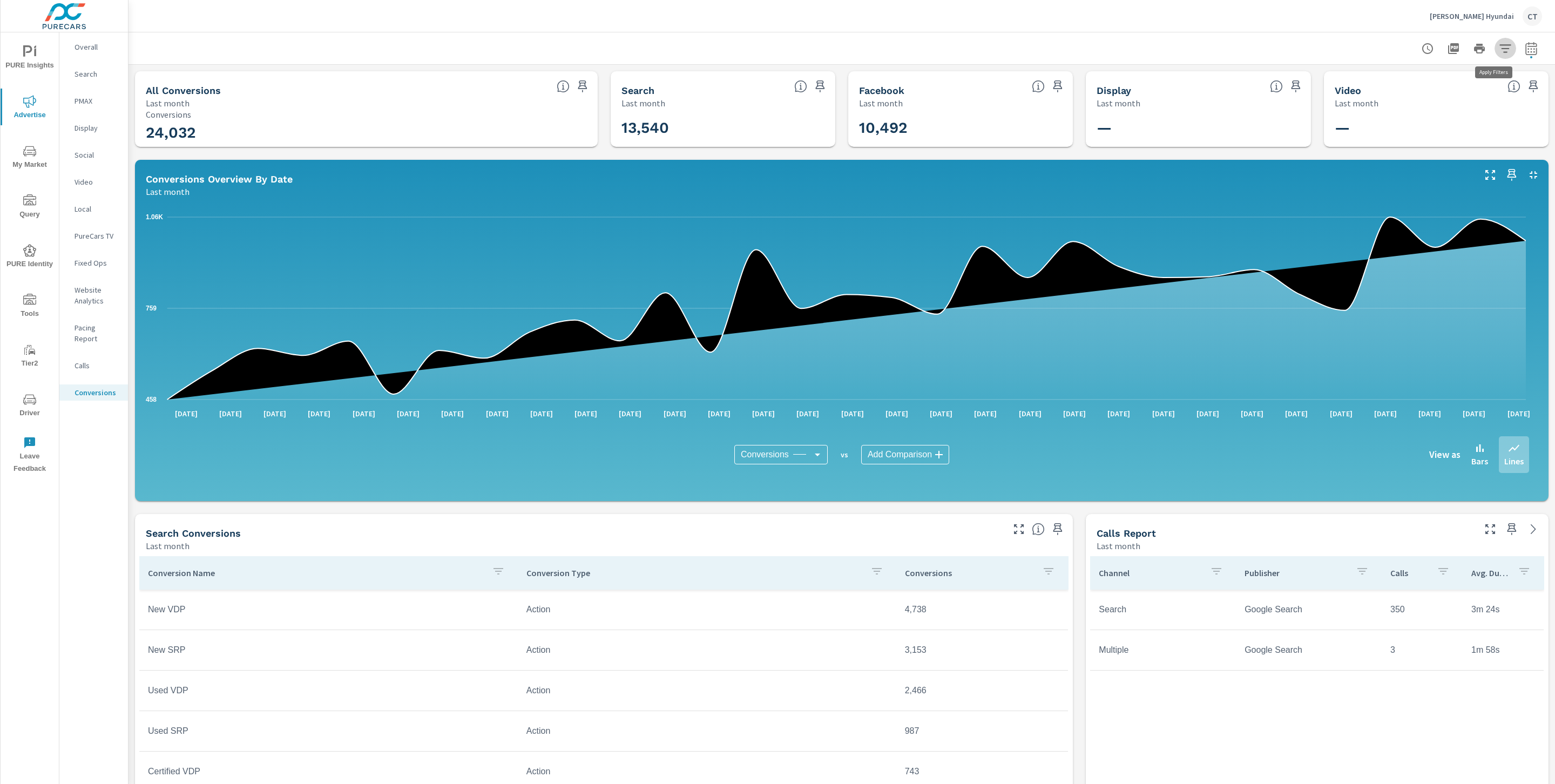
click at [1499, 47] on icon "button" at bounding box center [1505, 48] width 11 height 8
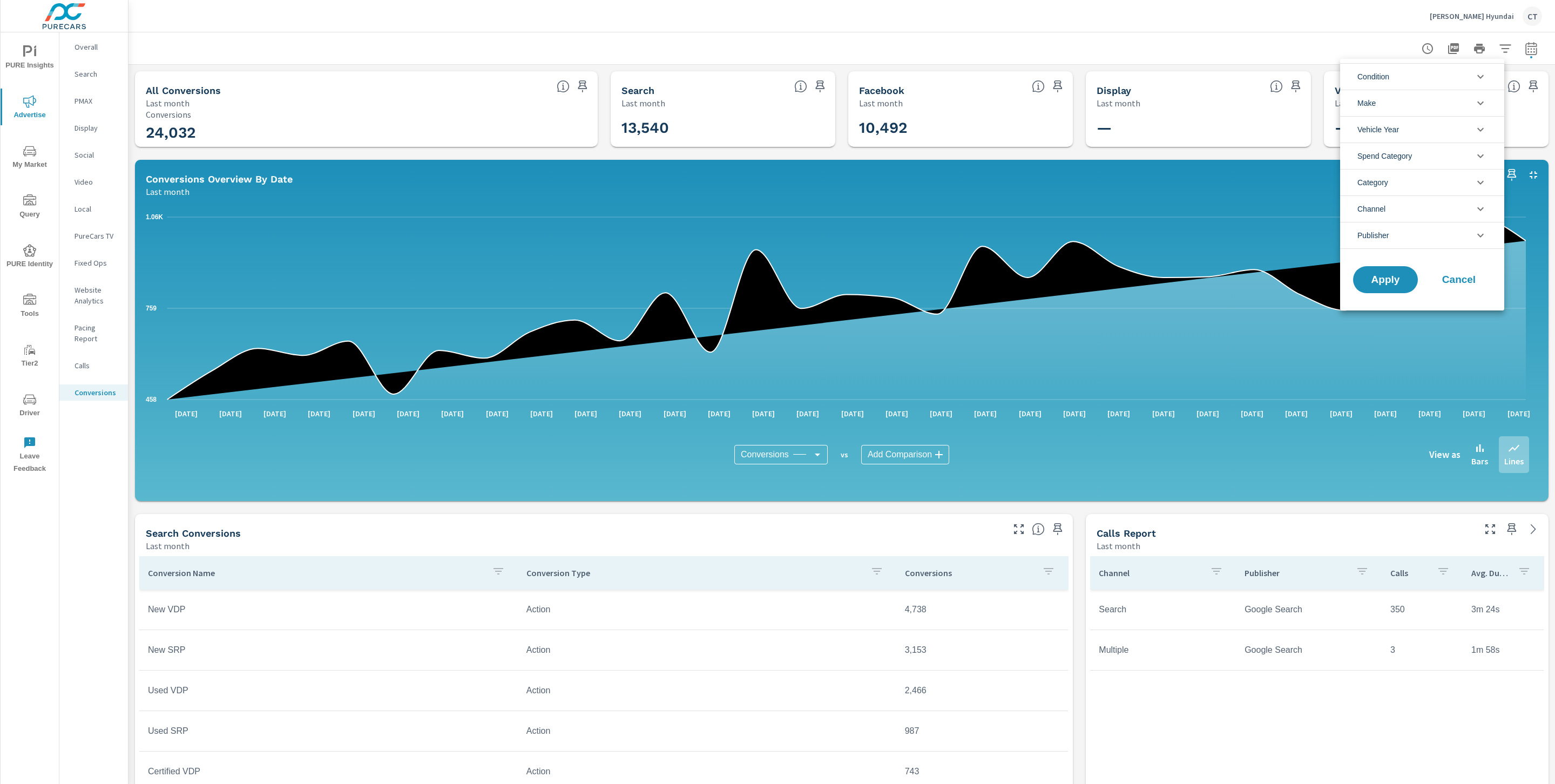
click at [1426, 212] on li "Channel" at bounding box center [1422, 208] width 164 height 26
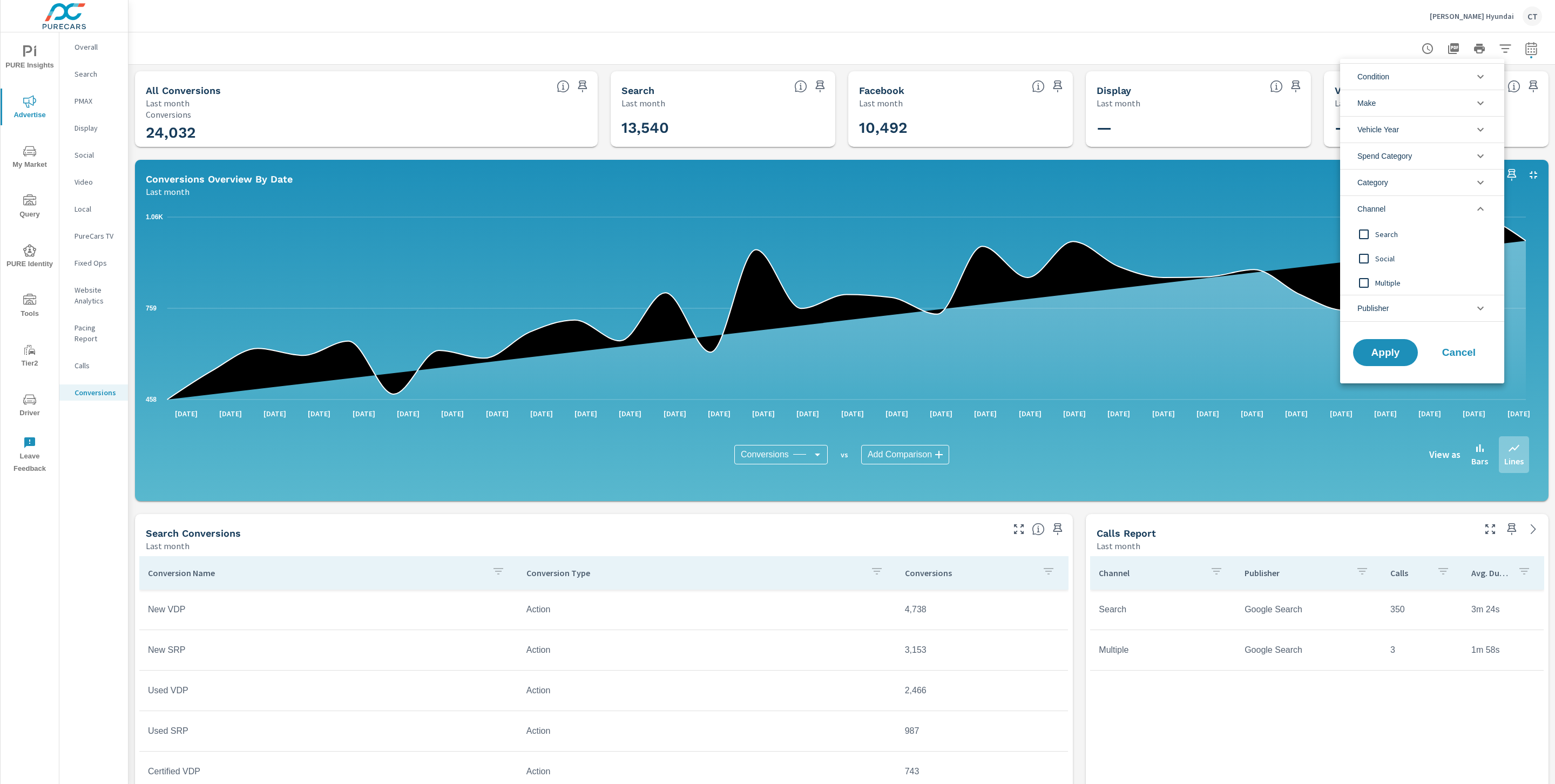
click at [1394, 262] on span "Social" at bounding box center [1434, 259] width 118 height 13
click at [1391, 354] on span "Apply" at bounding box center [1386, 353] width 44 height 11
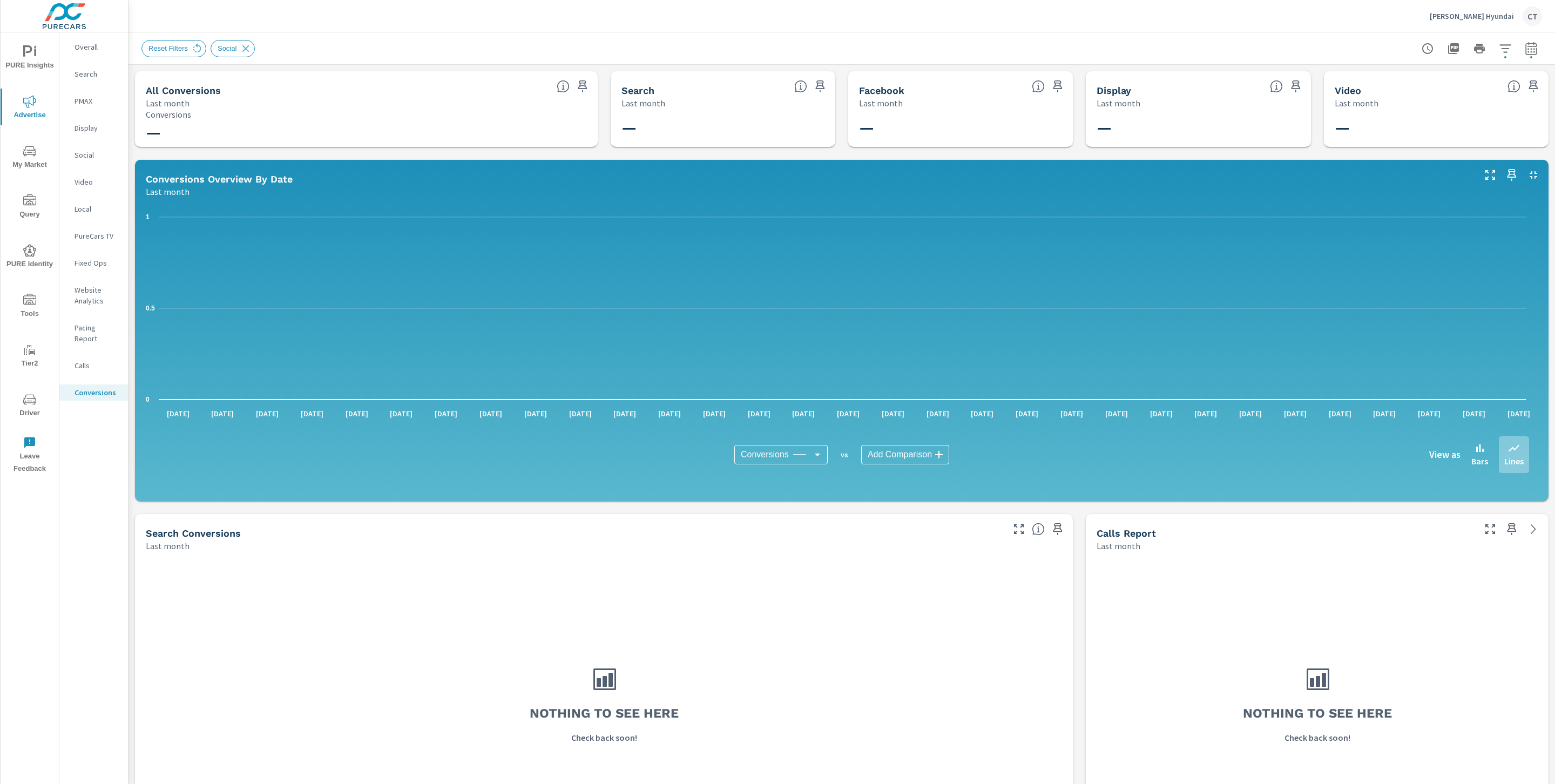
click at [78, 360] on p "Calls" at bounding box center [96, 365] width 45 height 11
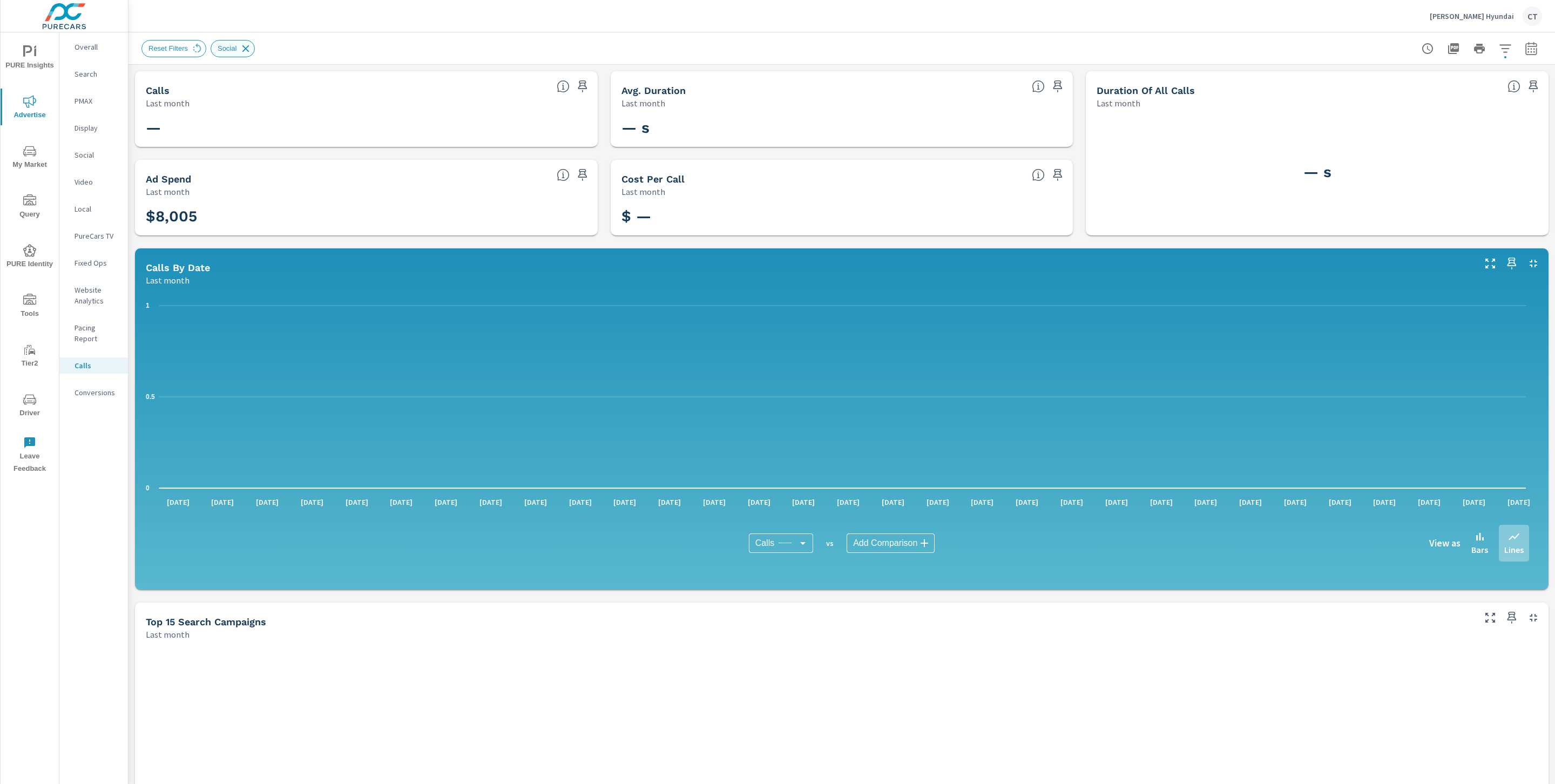
click at [244, 47] on icon at bounding box center [245, 48] width 12 height 12
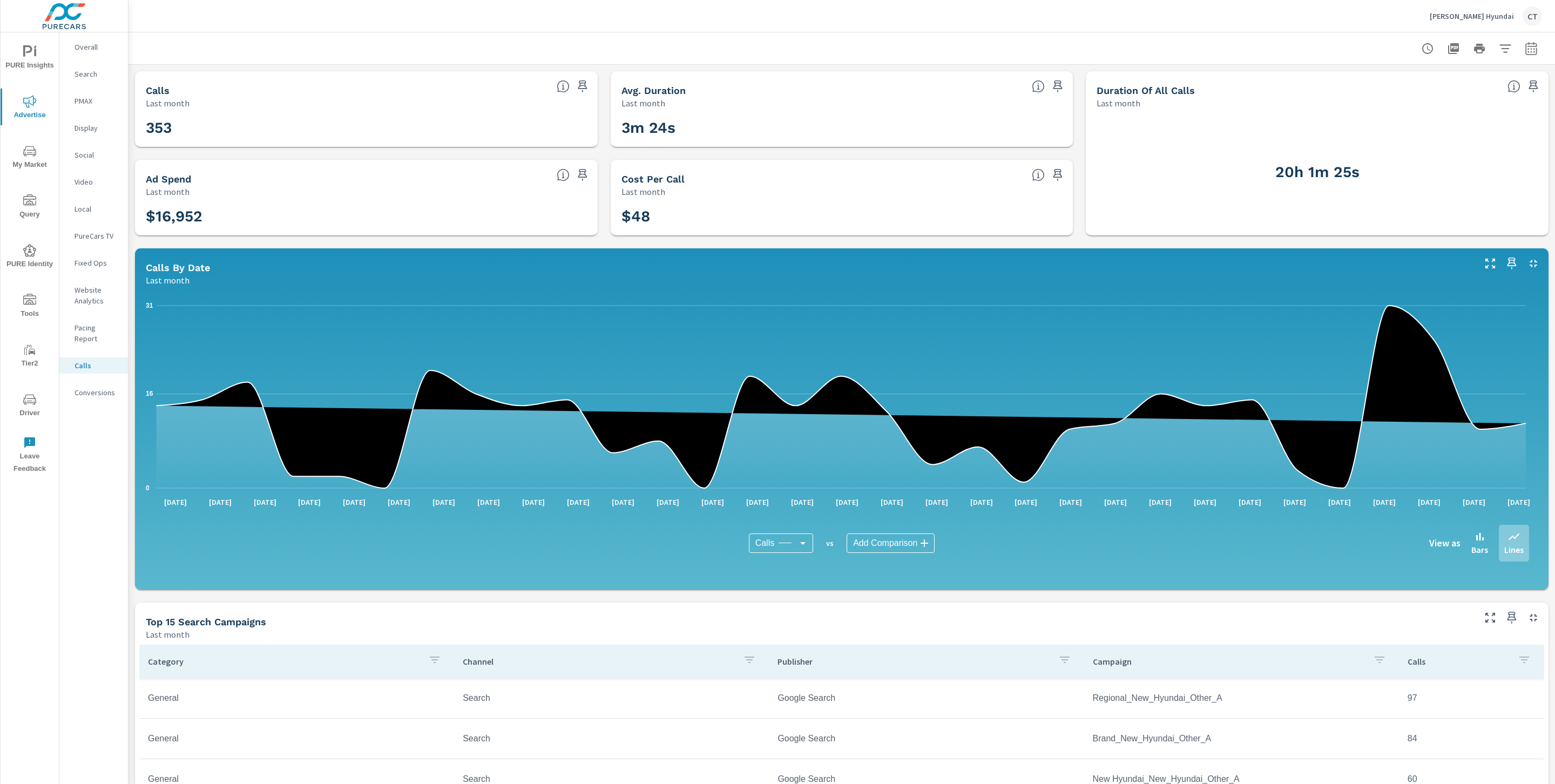
click at [35, 54] on icon "nav menu" at bounding box center [35, 52] width 2 height 8
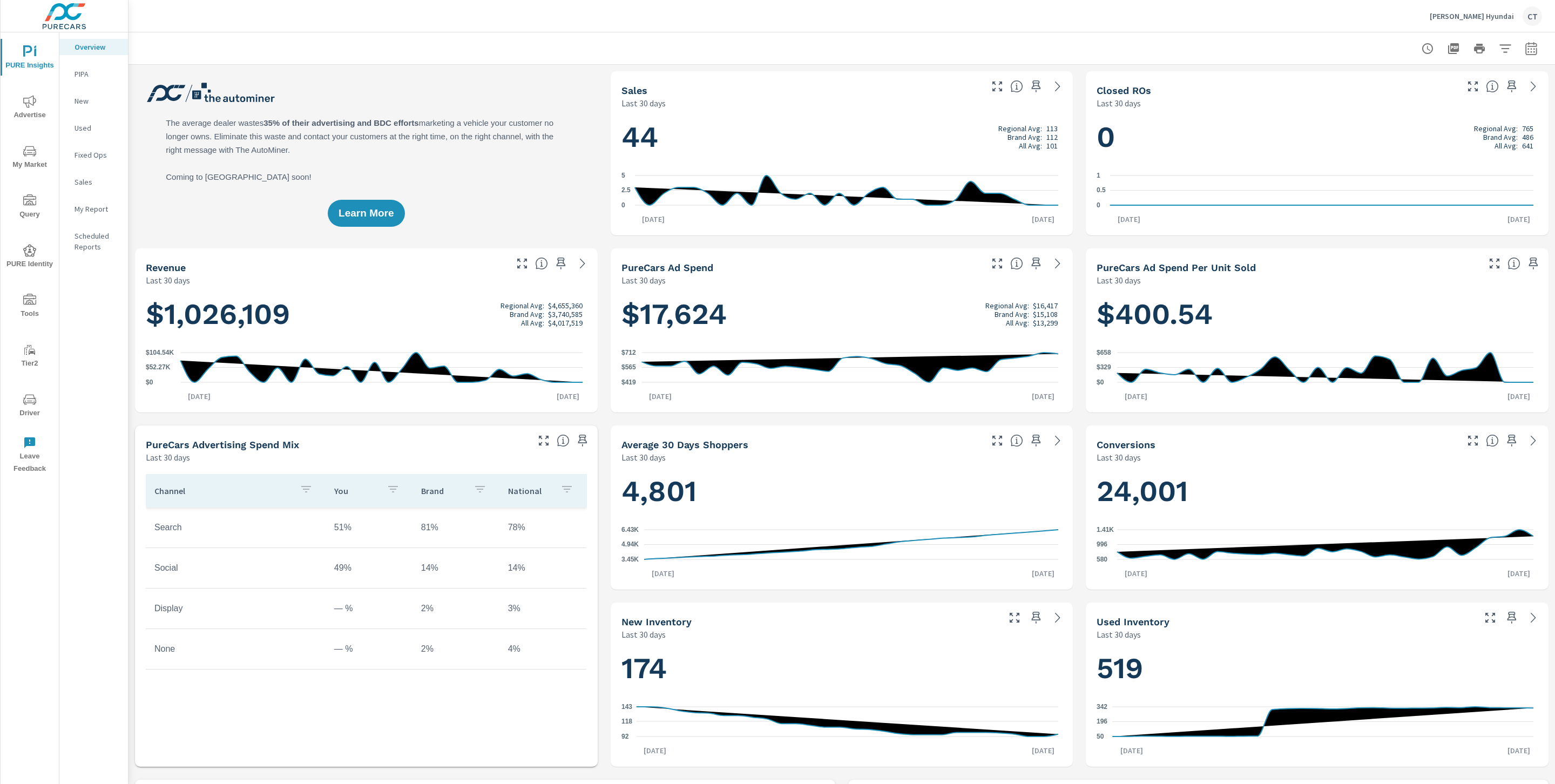
scroll to position [1, 0]
click at [1521, 41] on button "button" at bounding box center [1531, 48] width 21 height 21
click at [1450, 89] on select "Custom [DATE] Last week Last 7 days Last 14 days Last 30 days Last 45 days Last…" at bounding box center [1432, 93] width 108 height 21
select select "Last month"
click at [1426, 149] on span "Apply" at bounding box center [1409, 152] width 44 height 11
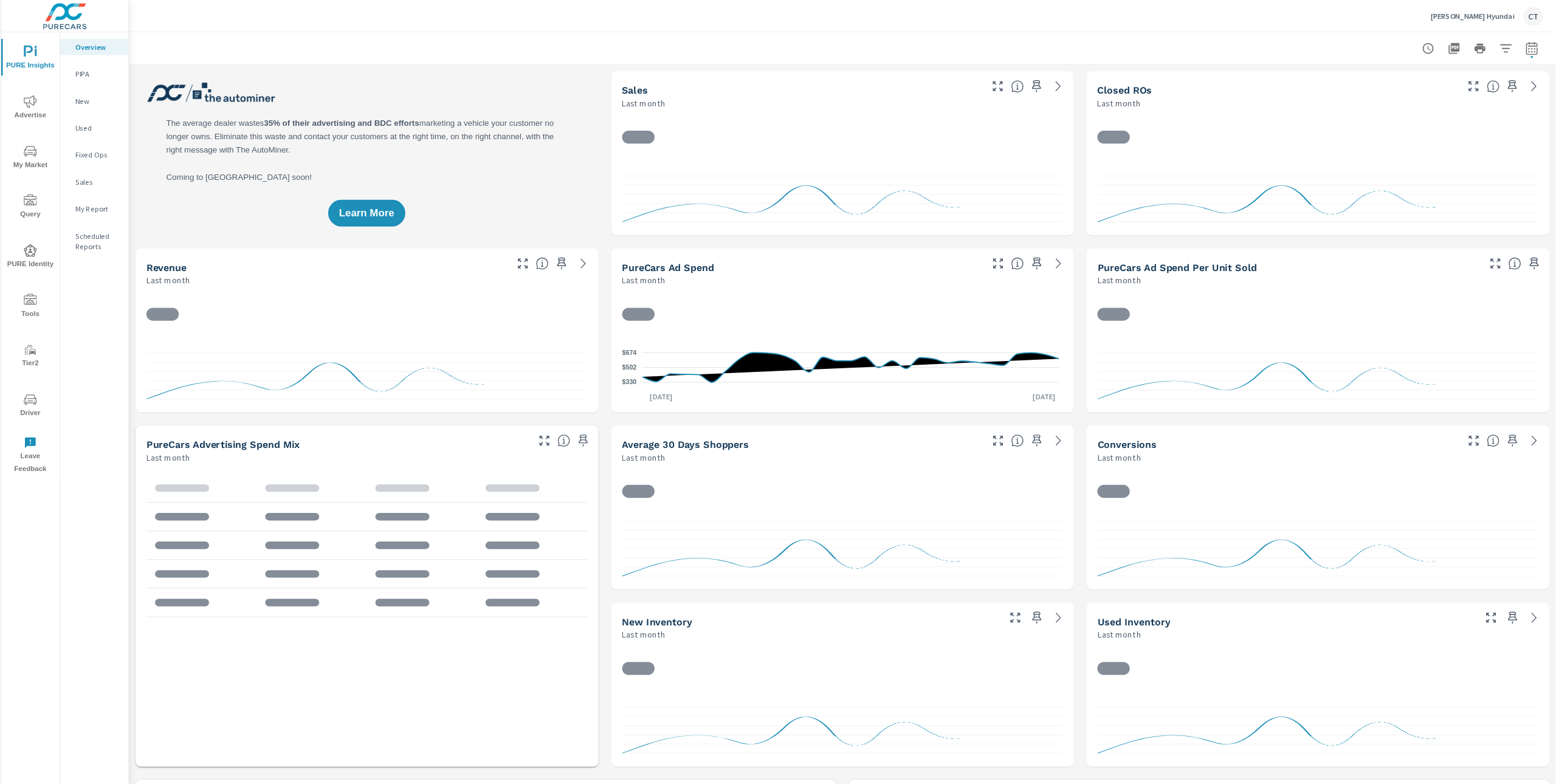
scroll to position [1, 0]
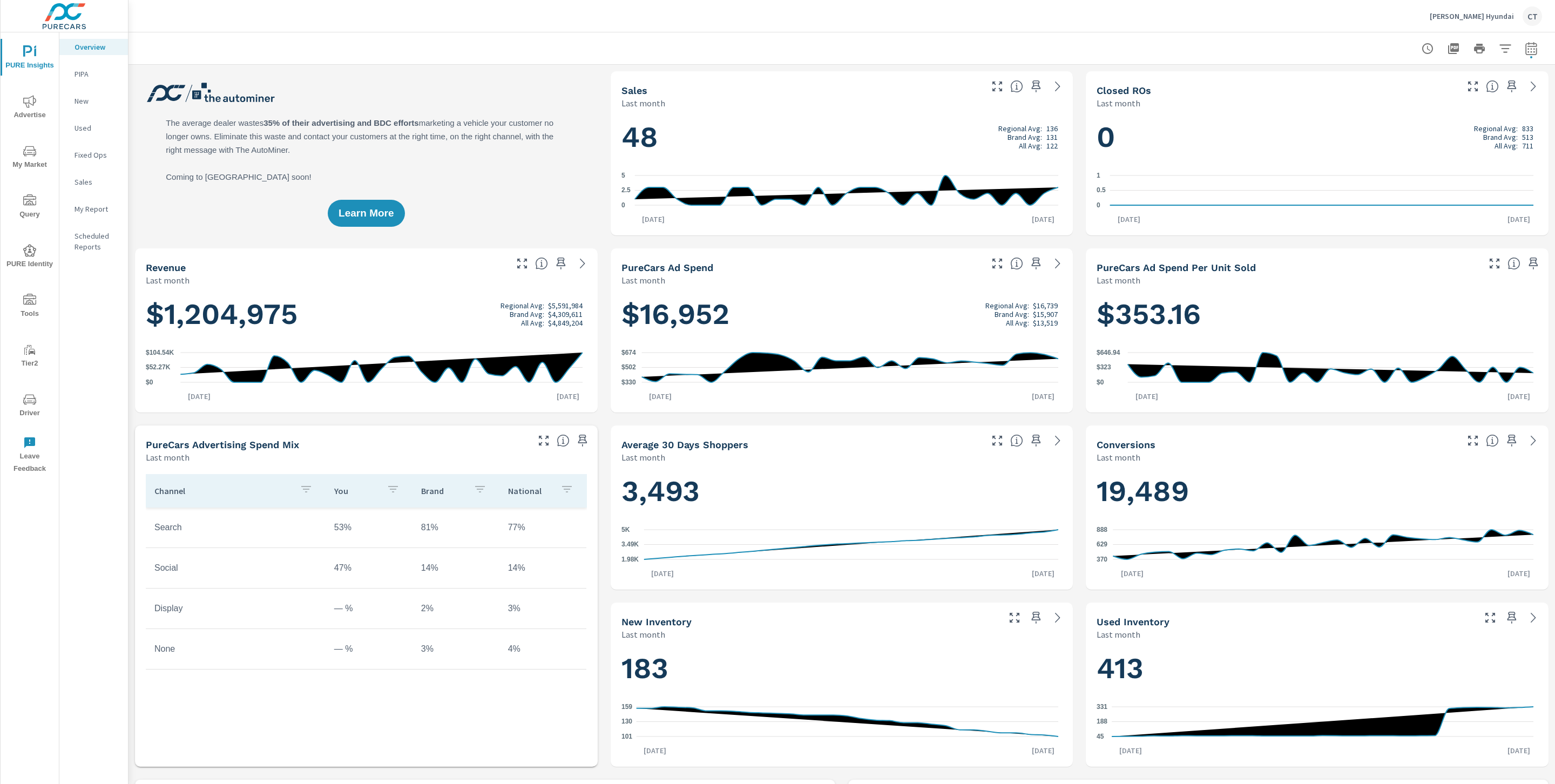
click at [1189, 53] on div at bounding box center [842, 48] width 1401 height 32
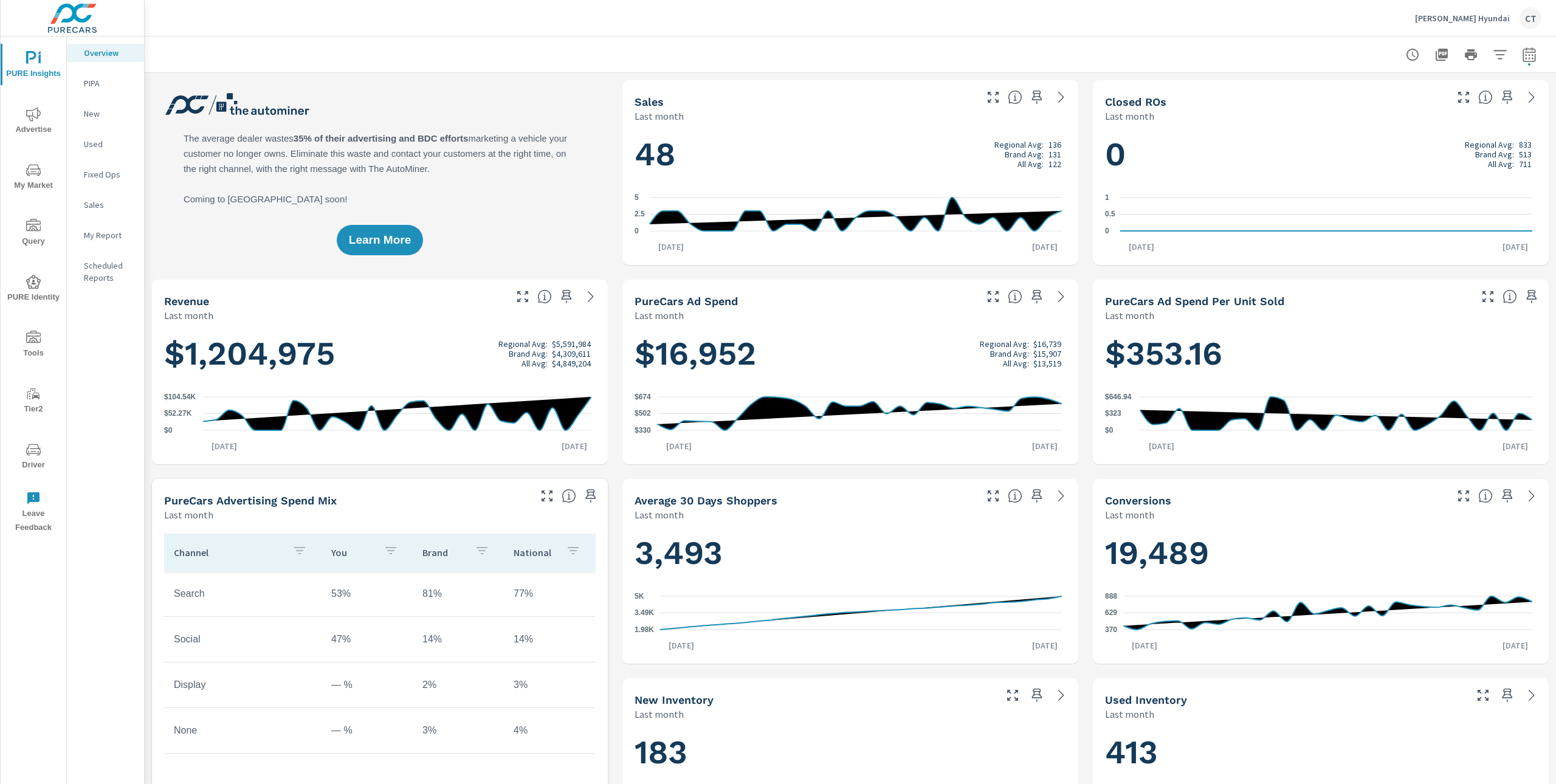
click at [121, 112] on p "New" at bounding box center [109, 113] width 51 height 12
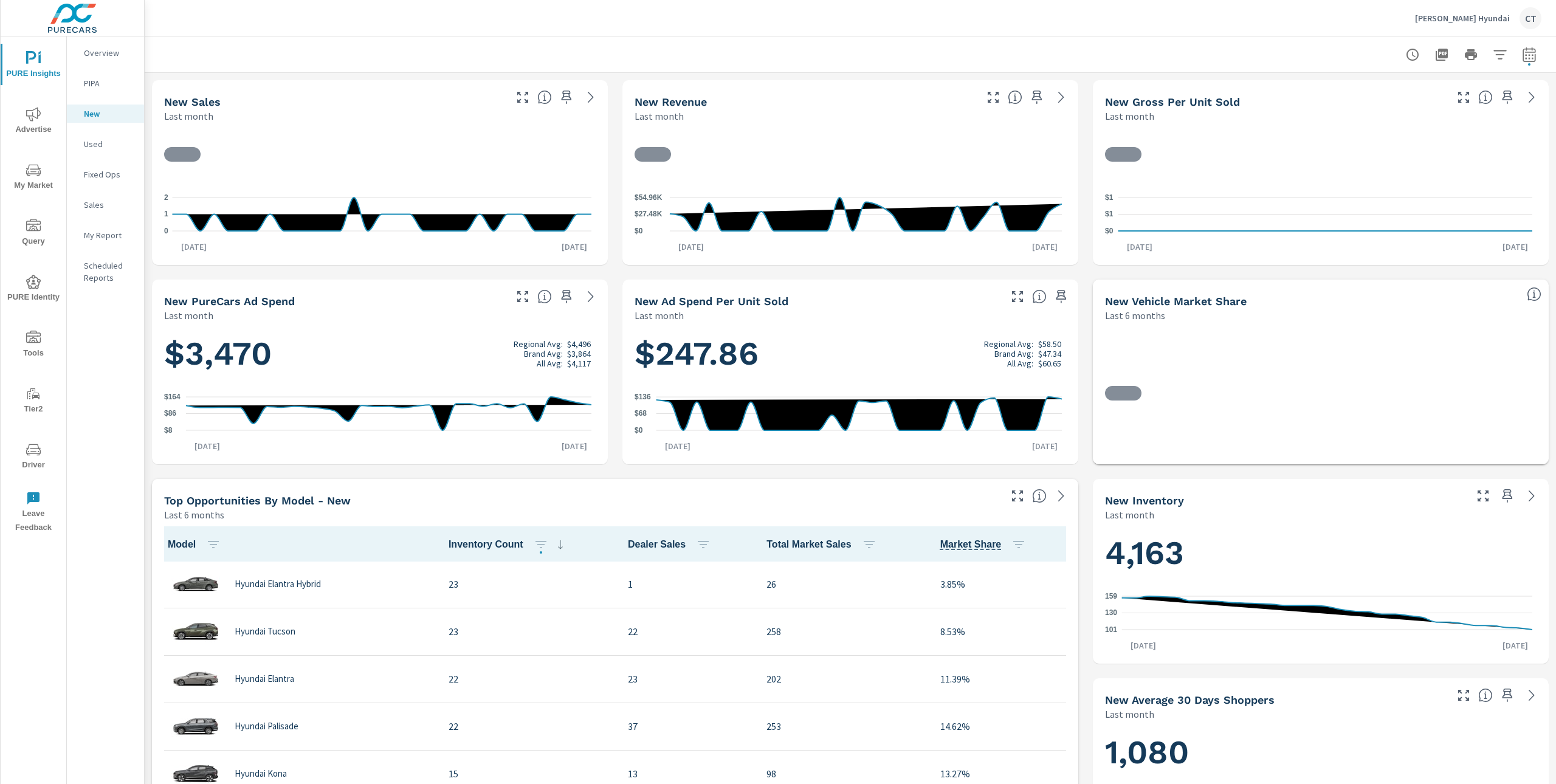
scroll to position [1, 0]
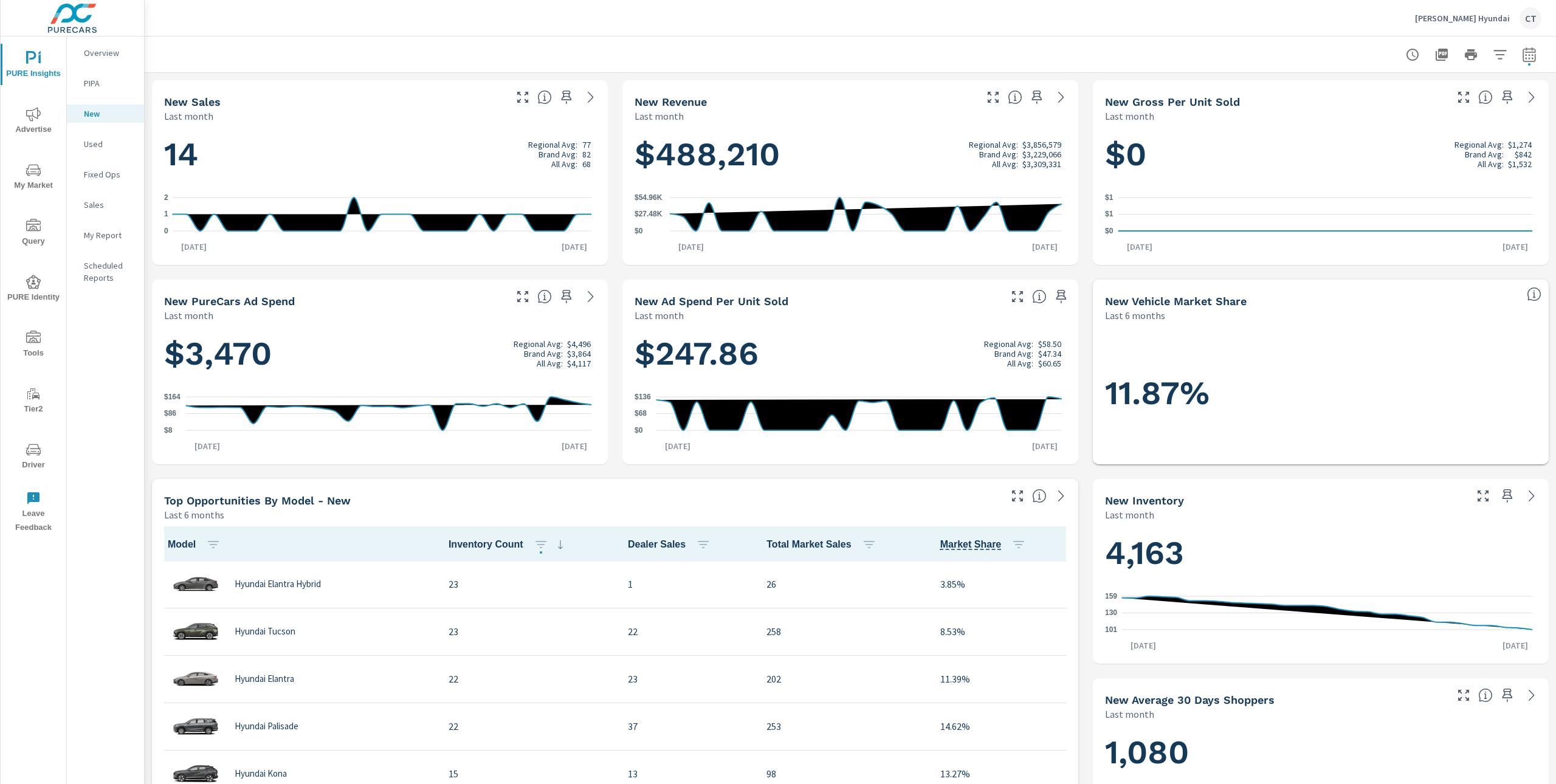
click at [86, 144] on p "Used" at bounding box center [109, 143] width 51 height 12
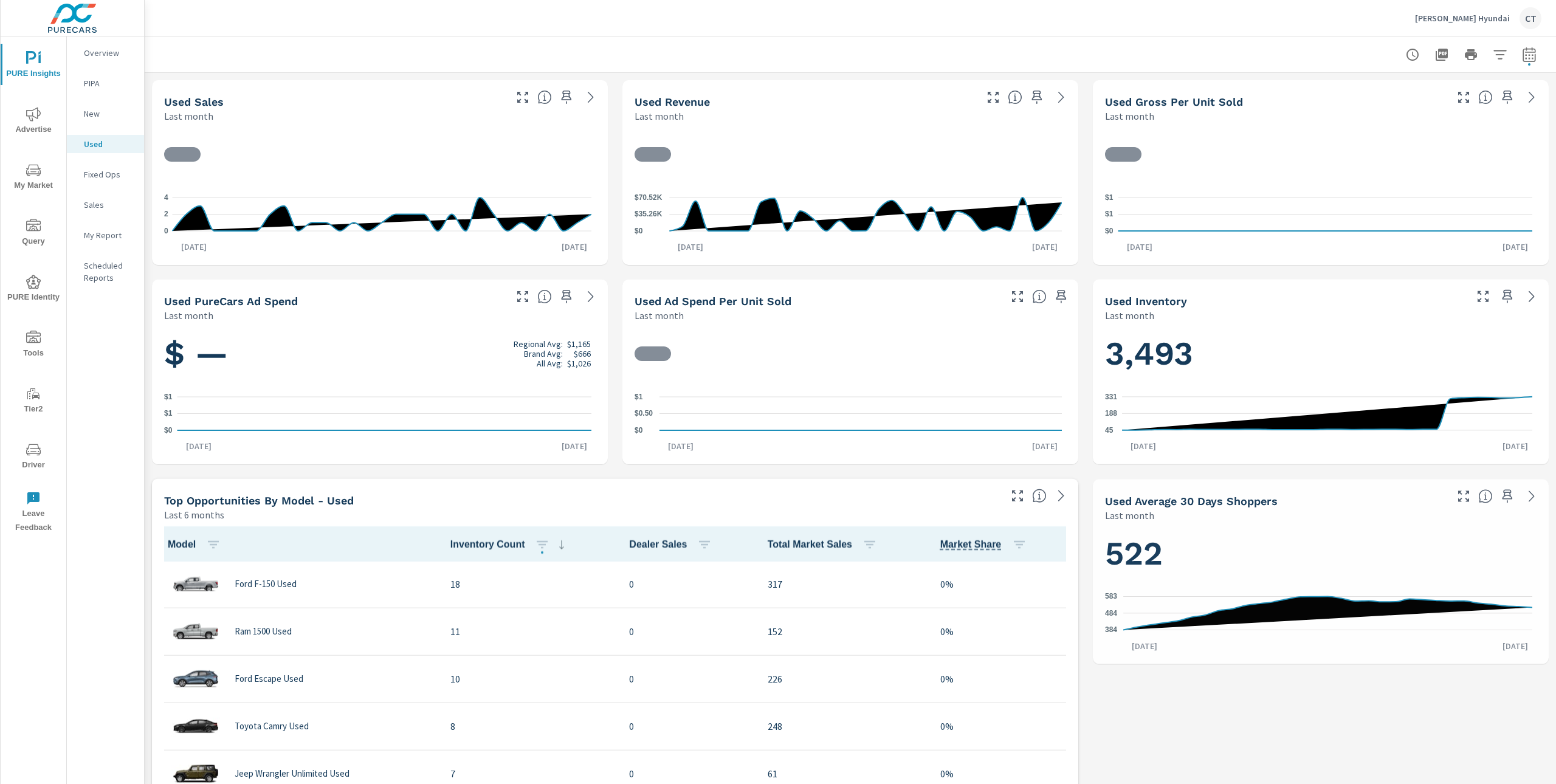
scroll to position [1, 0]
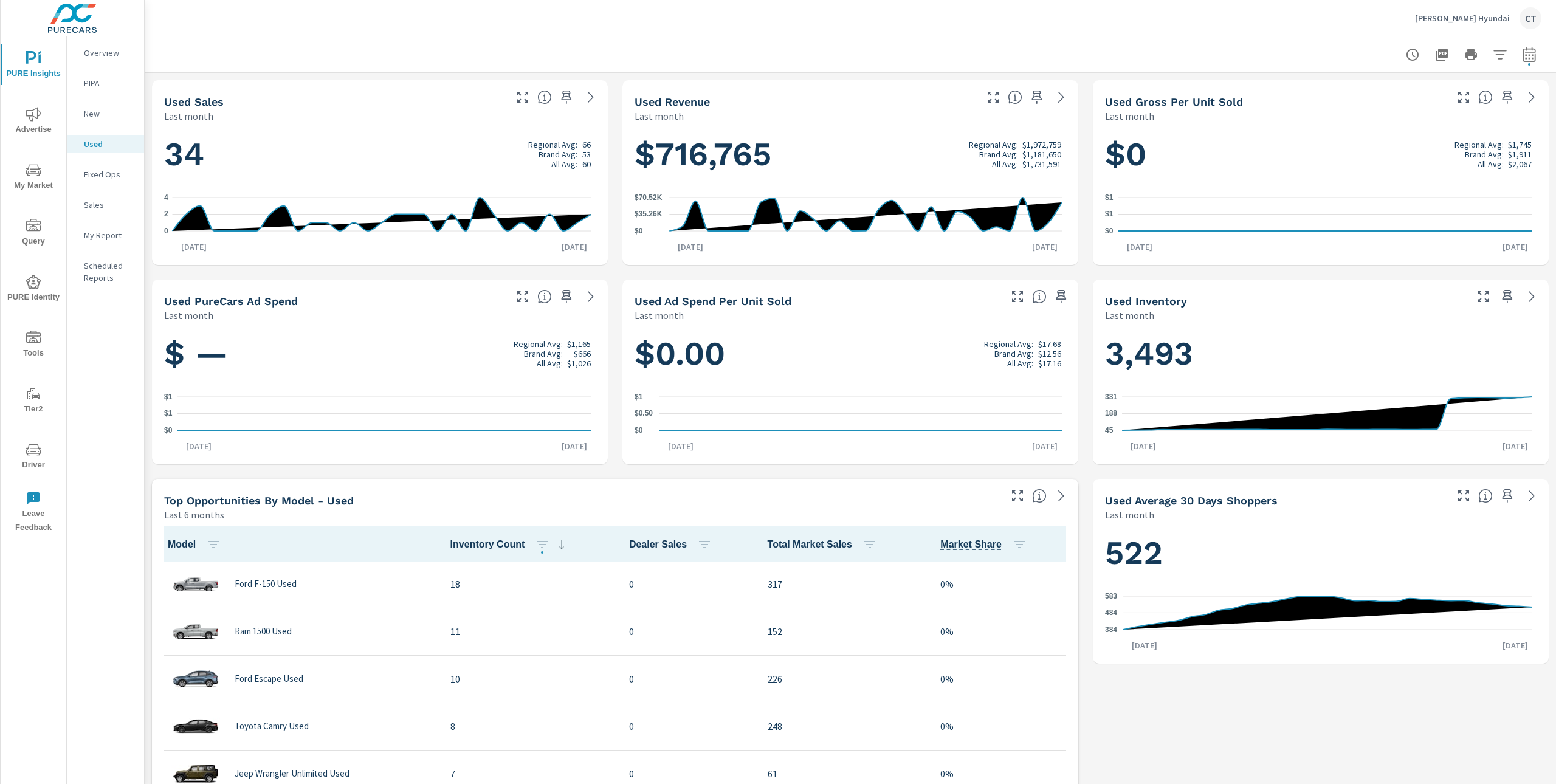
click at [106, 47] on p "Overview" at bounding box center [109, 52] width 51 height 12
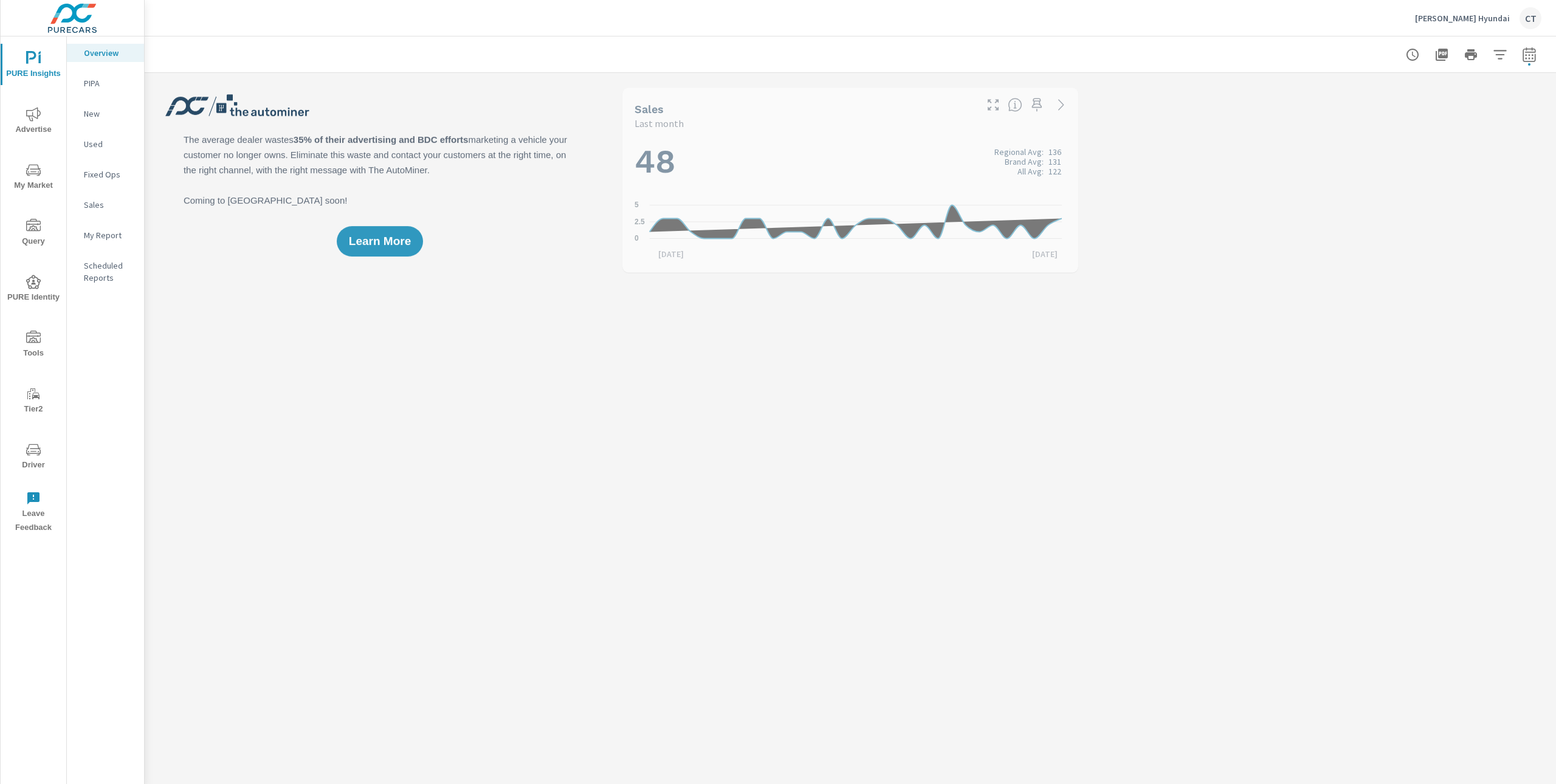
scroll to position [1, 0]
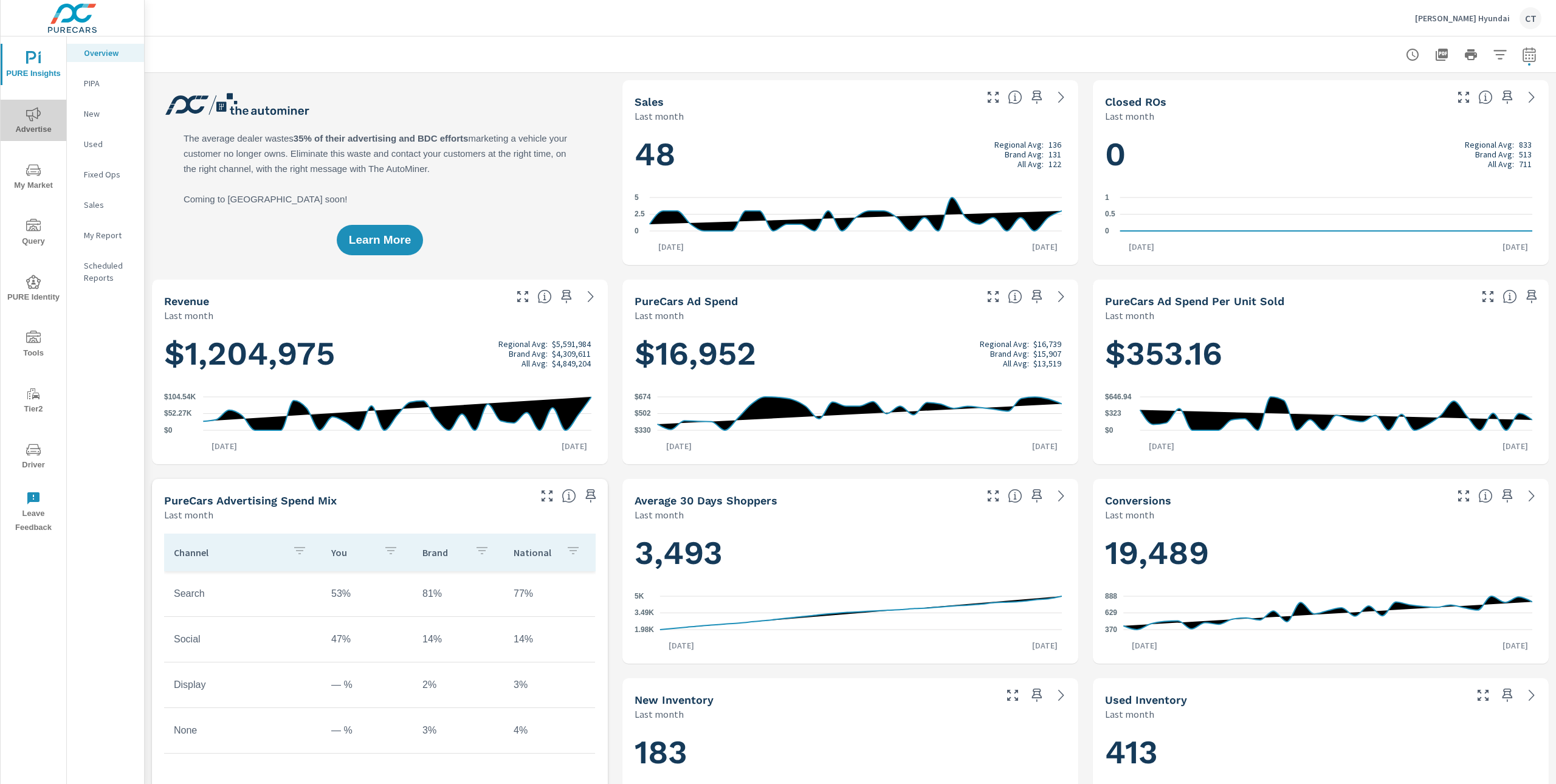
click at [35, 111] on icon "nav menu" at bounding box center [33, 114] width 15 height 15
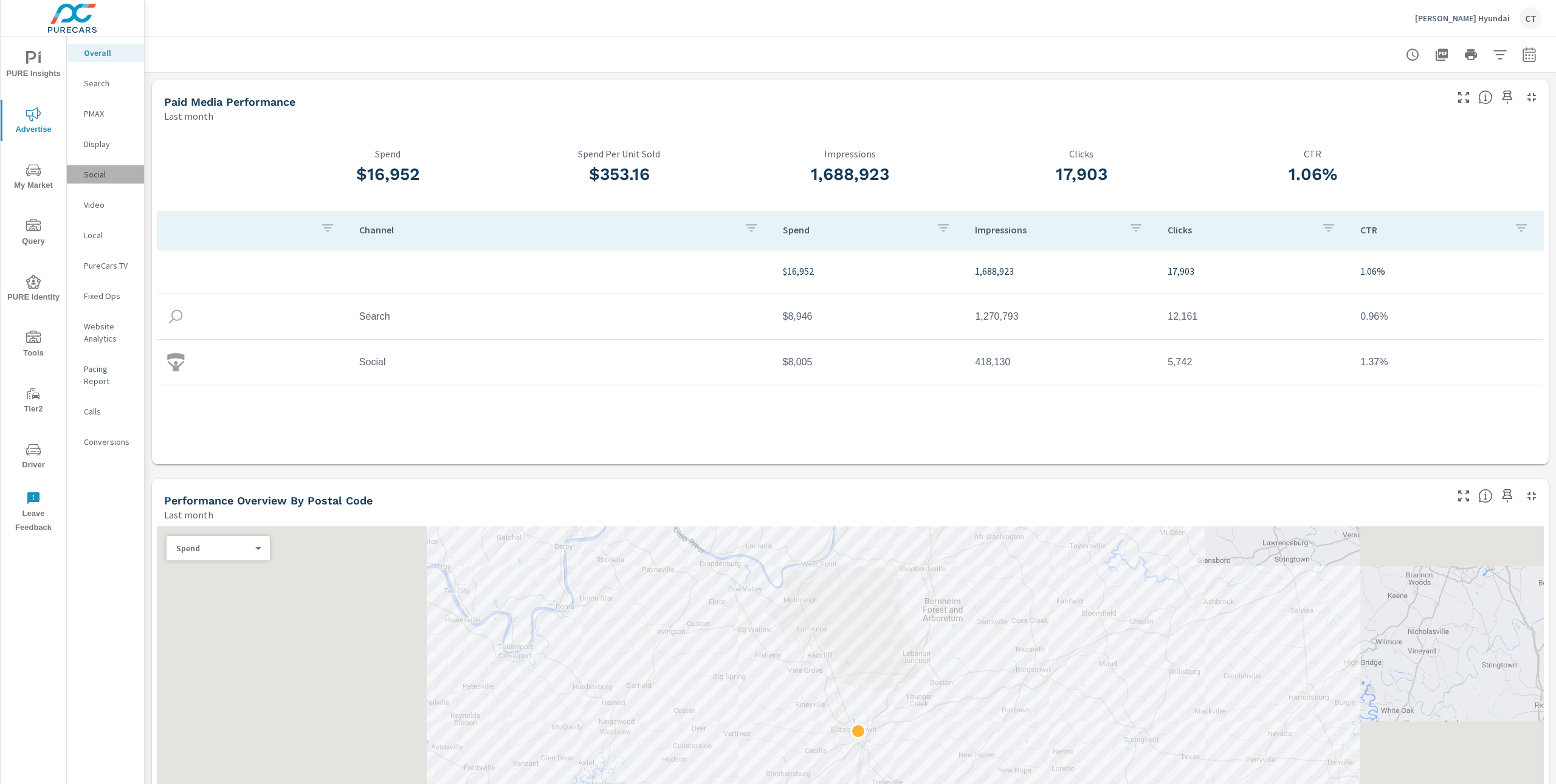
click at [110, 173] on p "Social" at bounding box center [109, 174] width 51 height 12
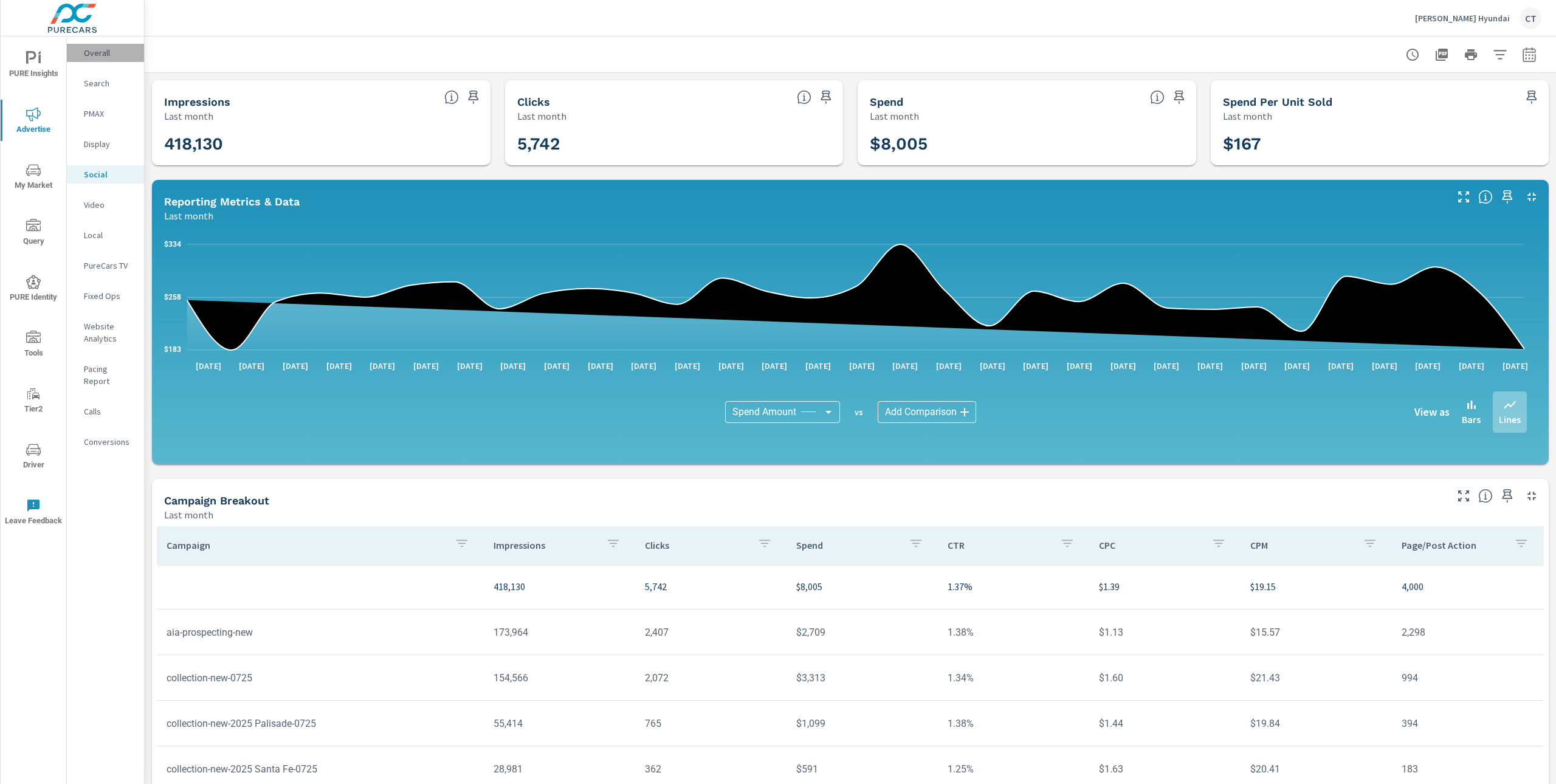
click at [92, 51] on p "Overall" at bounding box center [109, 52] width 51 height 12
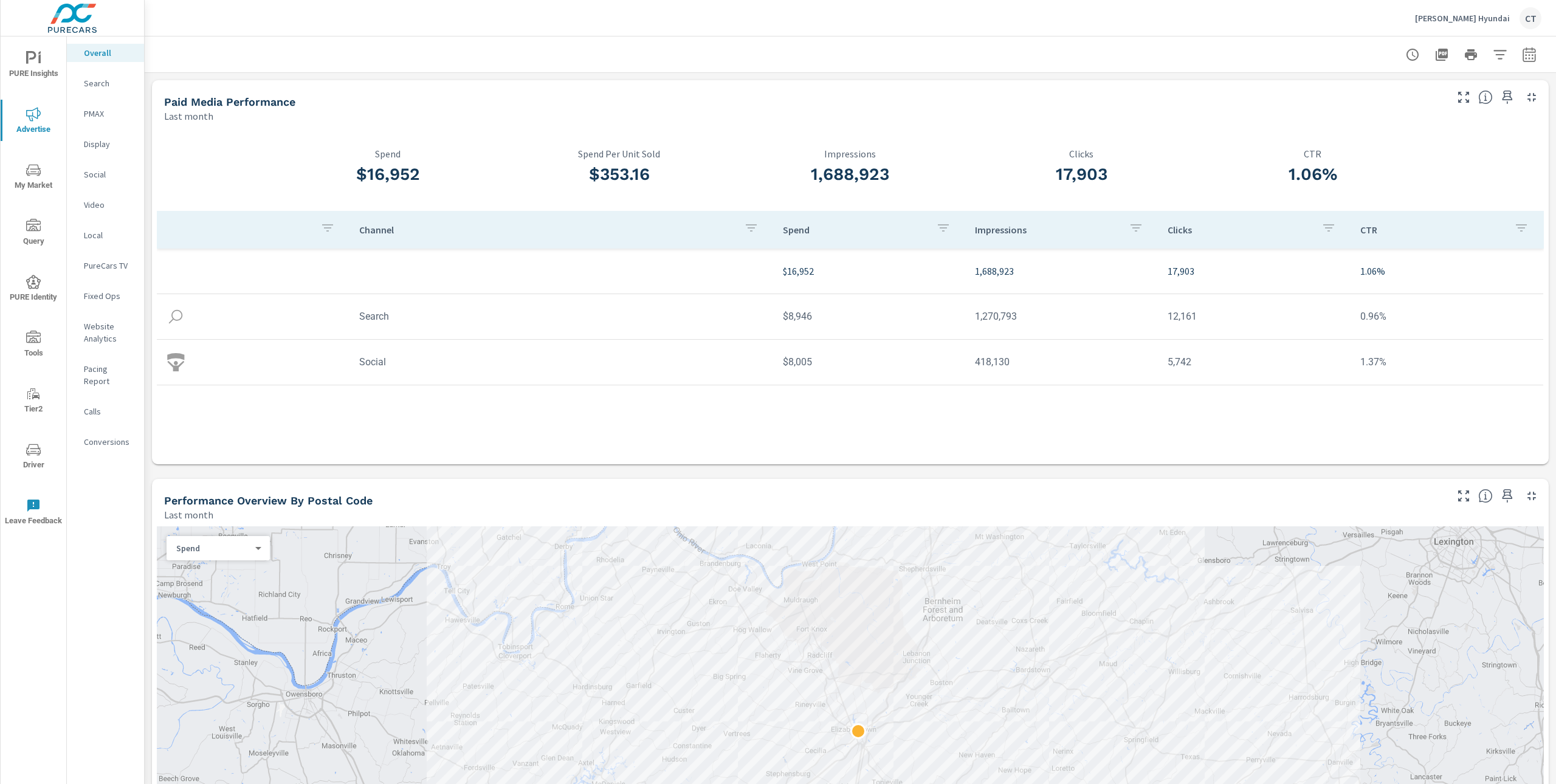
click at [103, 82] on p "Search" at bounding box center [109, 83] width 51 height 12
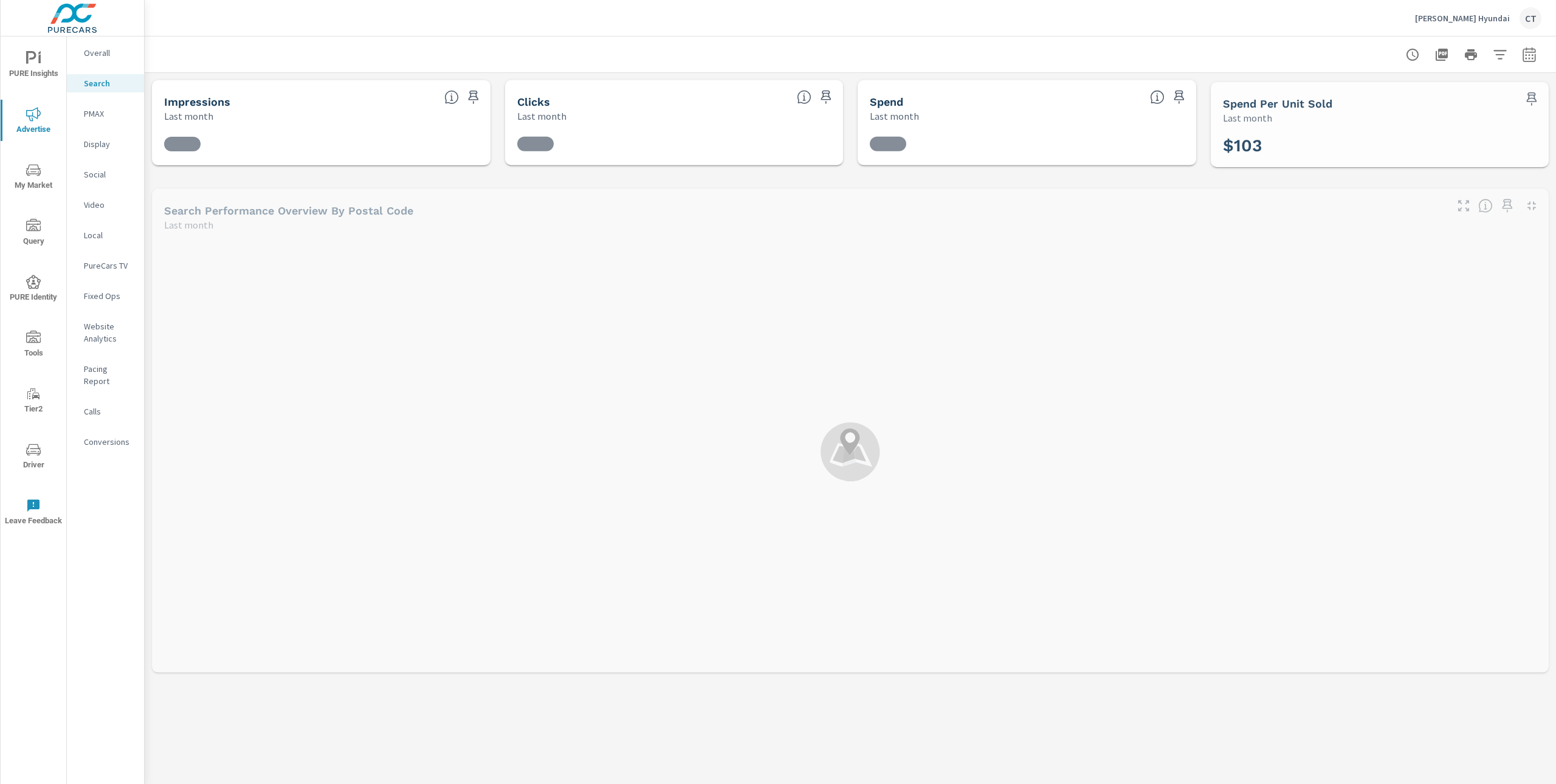
scroll to position [273, 0]
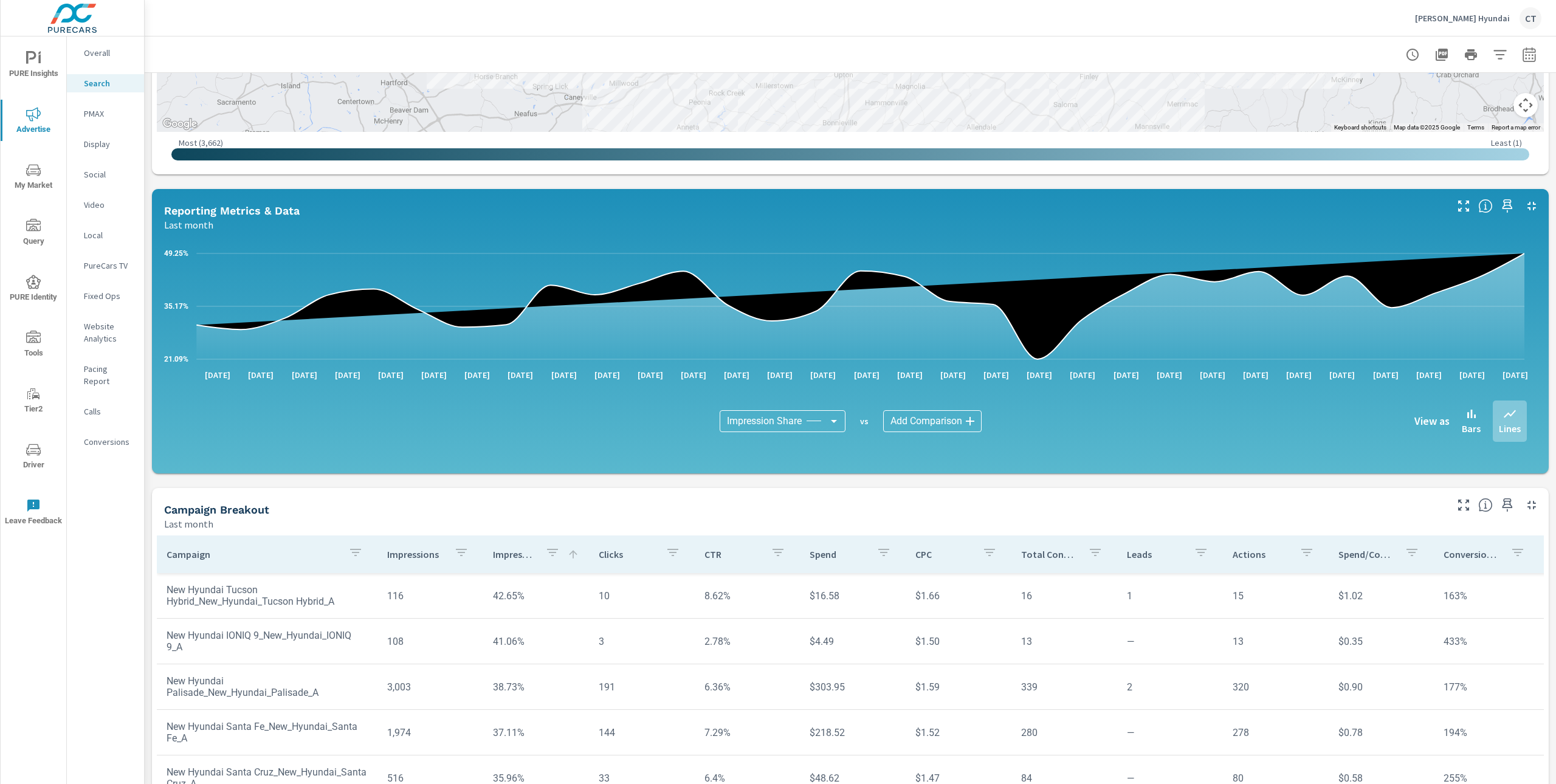
scroll to position [584, 0]
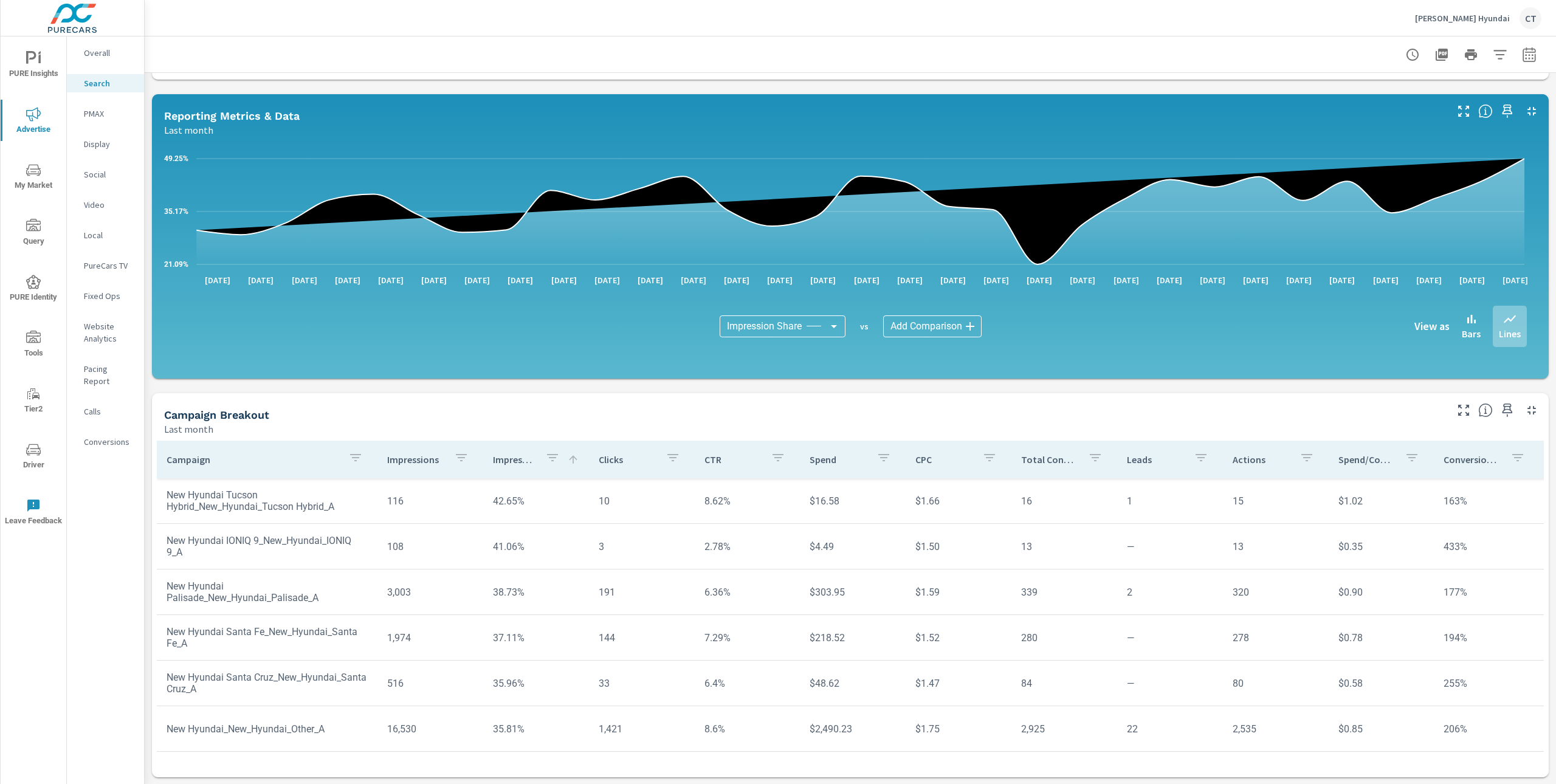
scroll to position [54, 0]
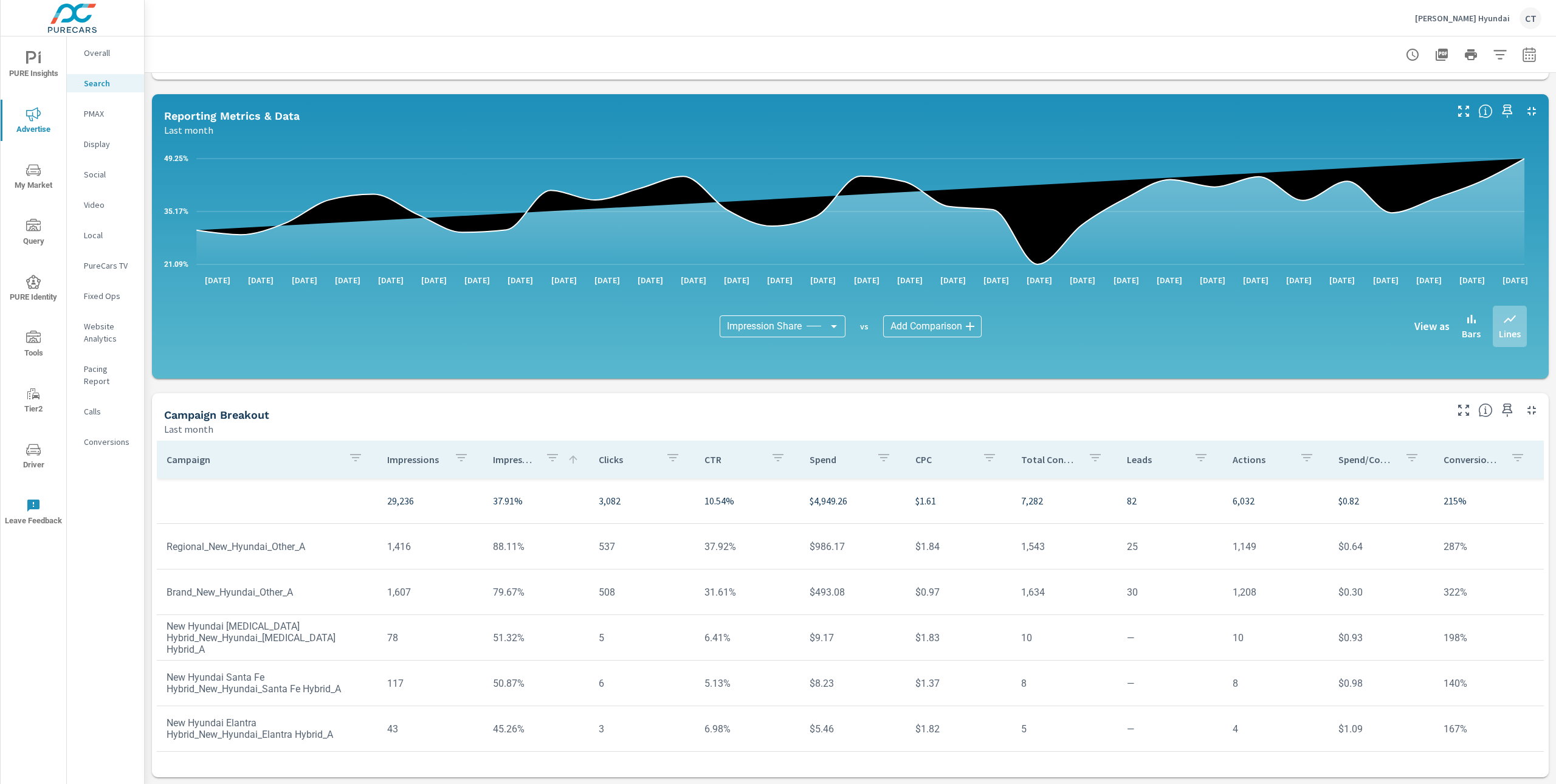
click at [97, 110] on p "PMAX" at bounding box center [109, 113] width 51 height 12
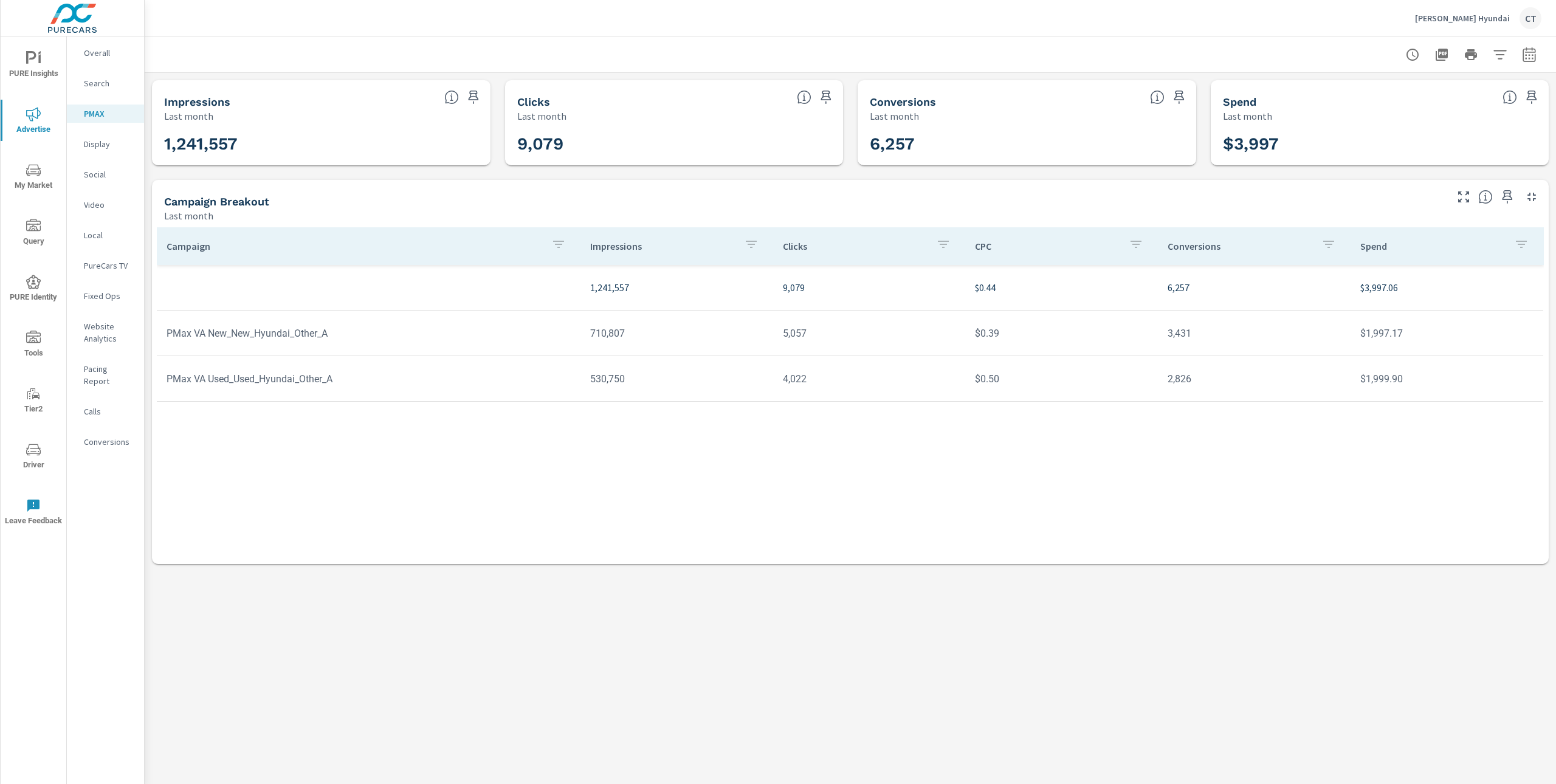
click at [111, 176] on p "Social" at bounding box center [109, 174] width 51 height 12
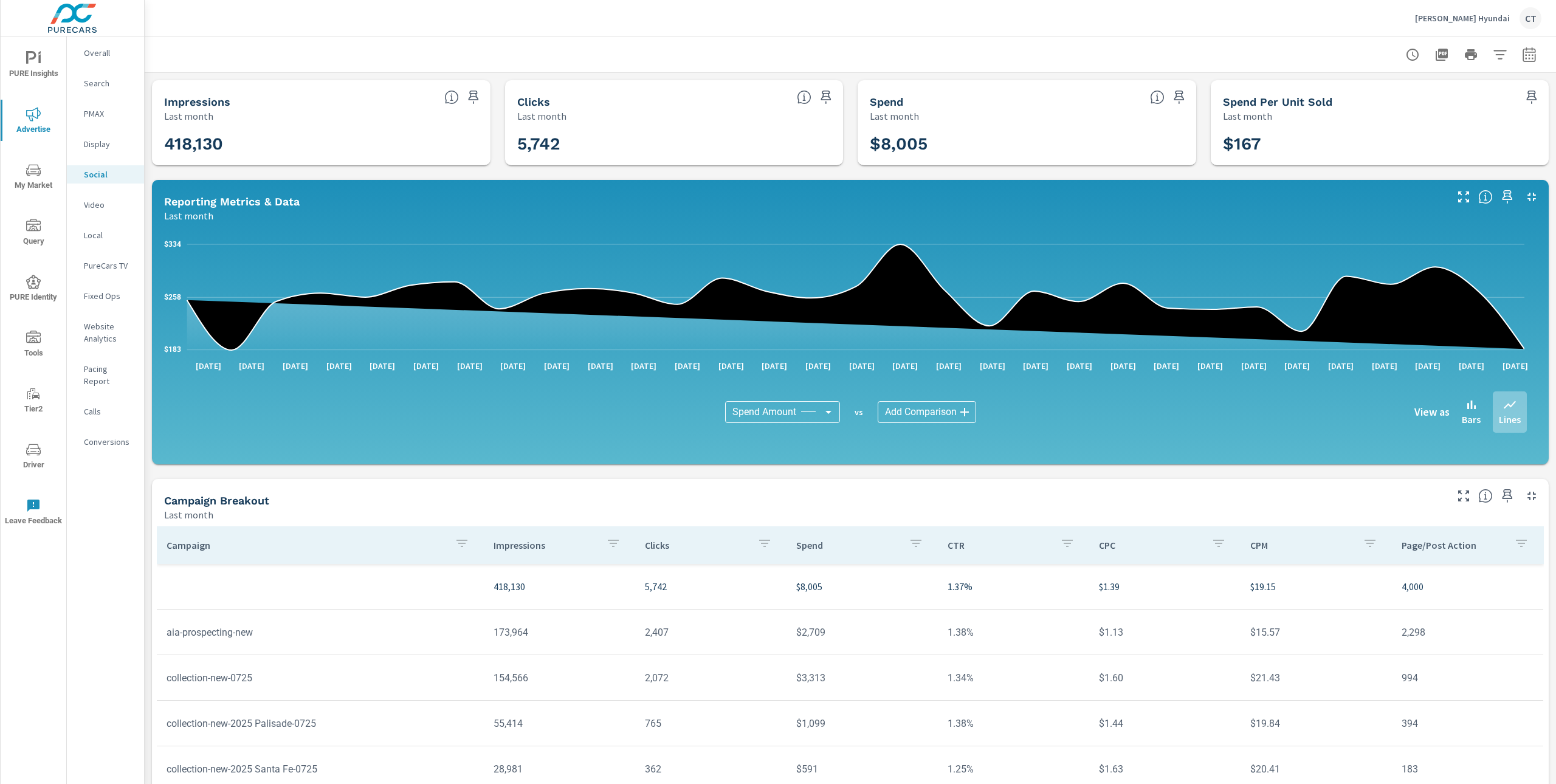
click at [1406, 121] on div "Last month" at bounding box center [1367, 116] width 290 height 15
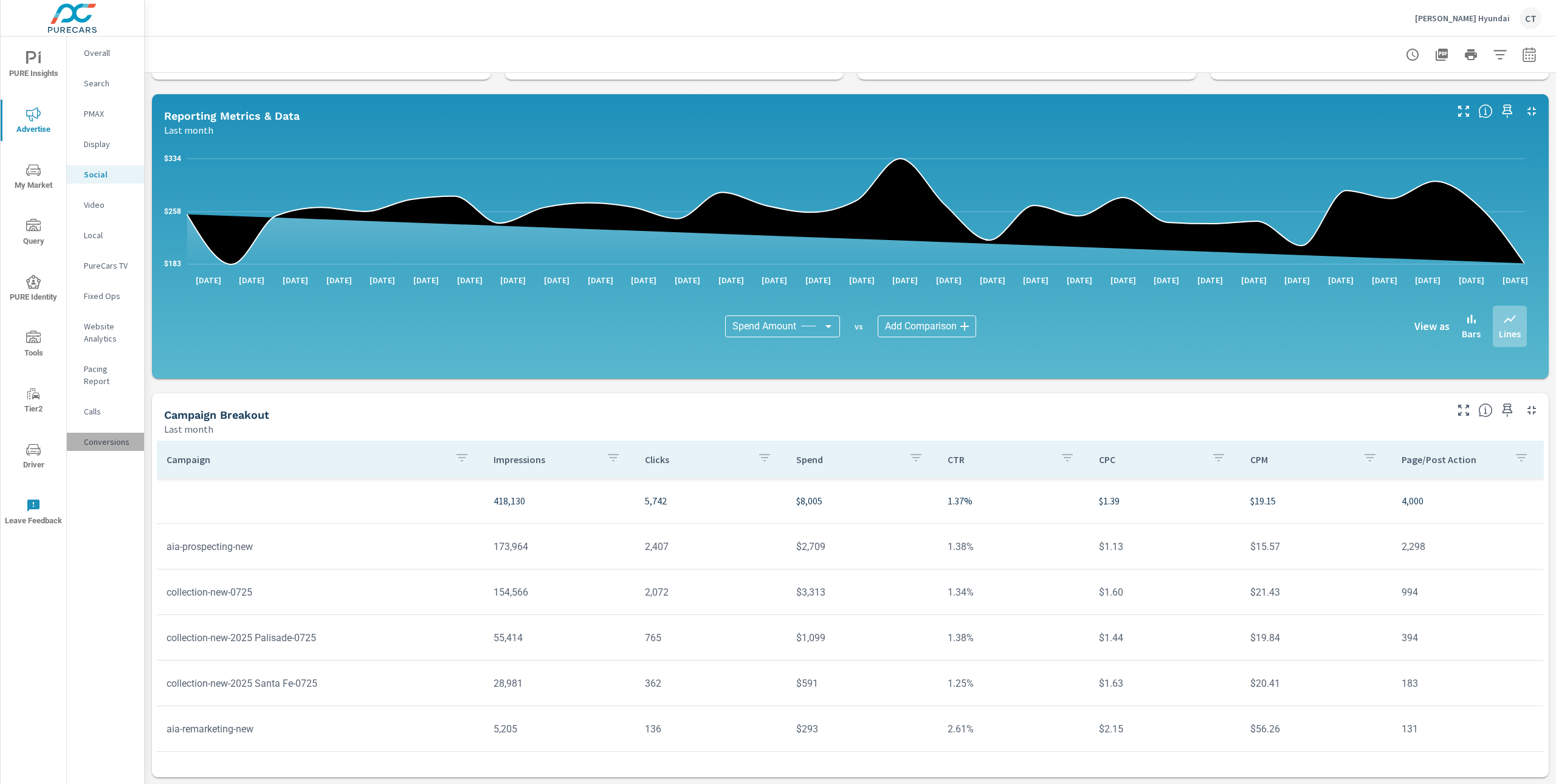
click at [98, 436] on p "Conversions" at bounding box center [109, 441] width 51 height 12
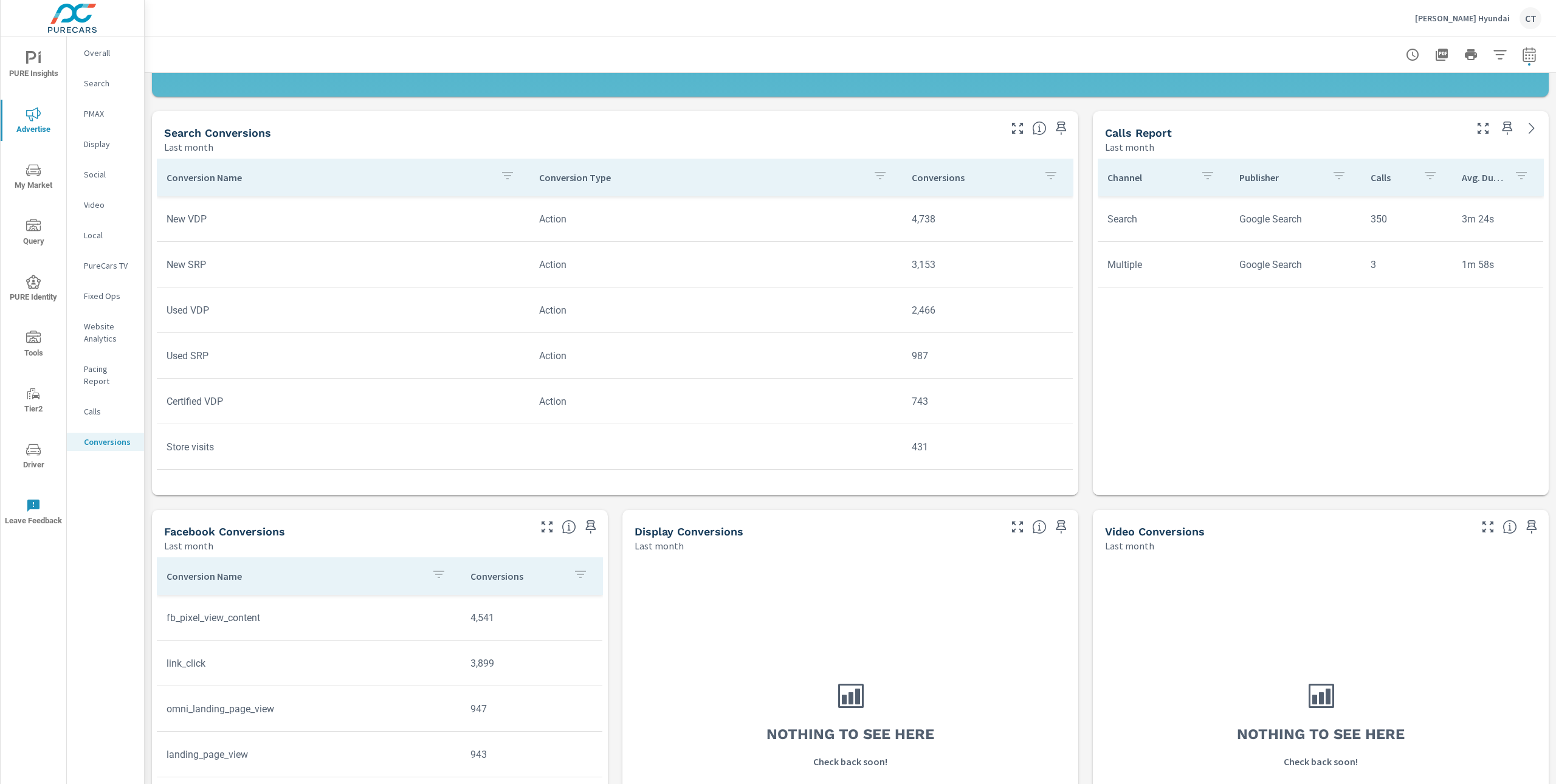
scroll to position [468, 0]
click at [1493, 52] on icon "button" at bounding box center [1500, 55] width 15 height 15
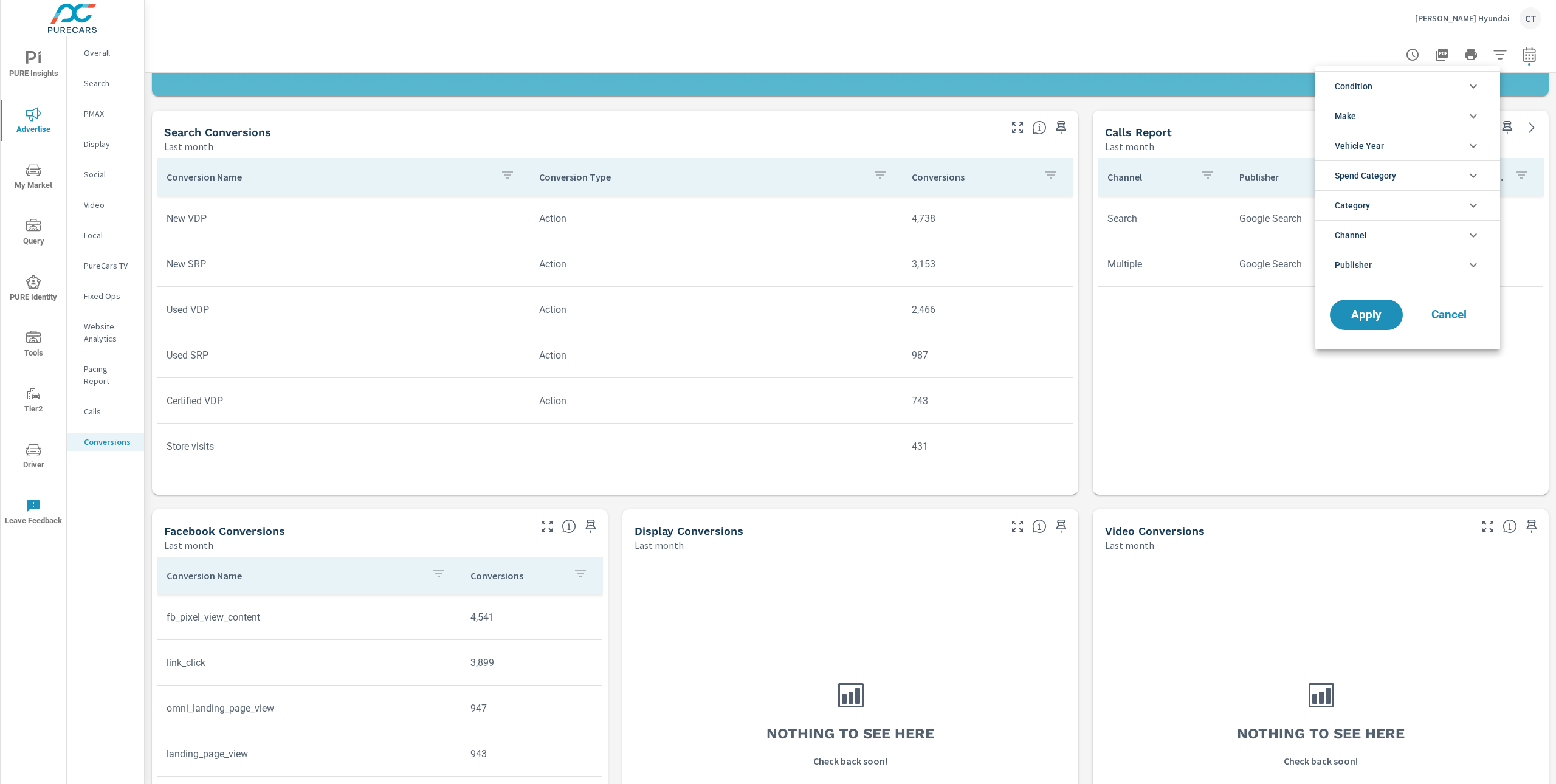
click at [1385, 231] on li "Channel" at bounding box center [1407, 234] width 185 height 29
click at [1363, 294] on span "Social" at bounding box center [1421, 291] width 133 height 15
drag, startPoint x: 1365, startPoint y: 395, endPoint x: 1356, endPoint y: 398, distance: 9.5
click at [1364, 397] on span "Apply" at bounding box center [1367, 397] width 50 height 12
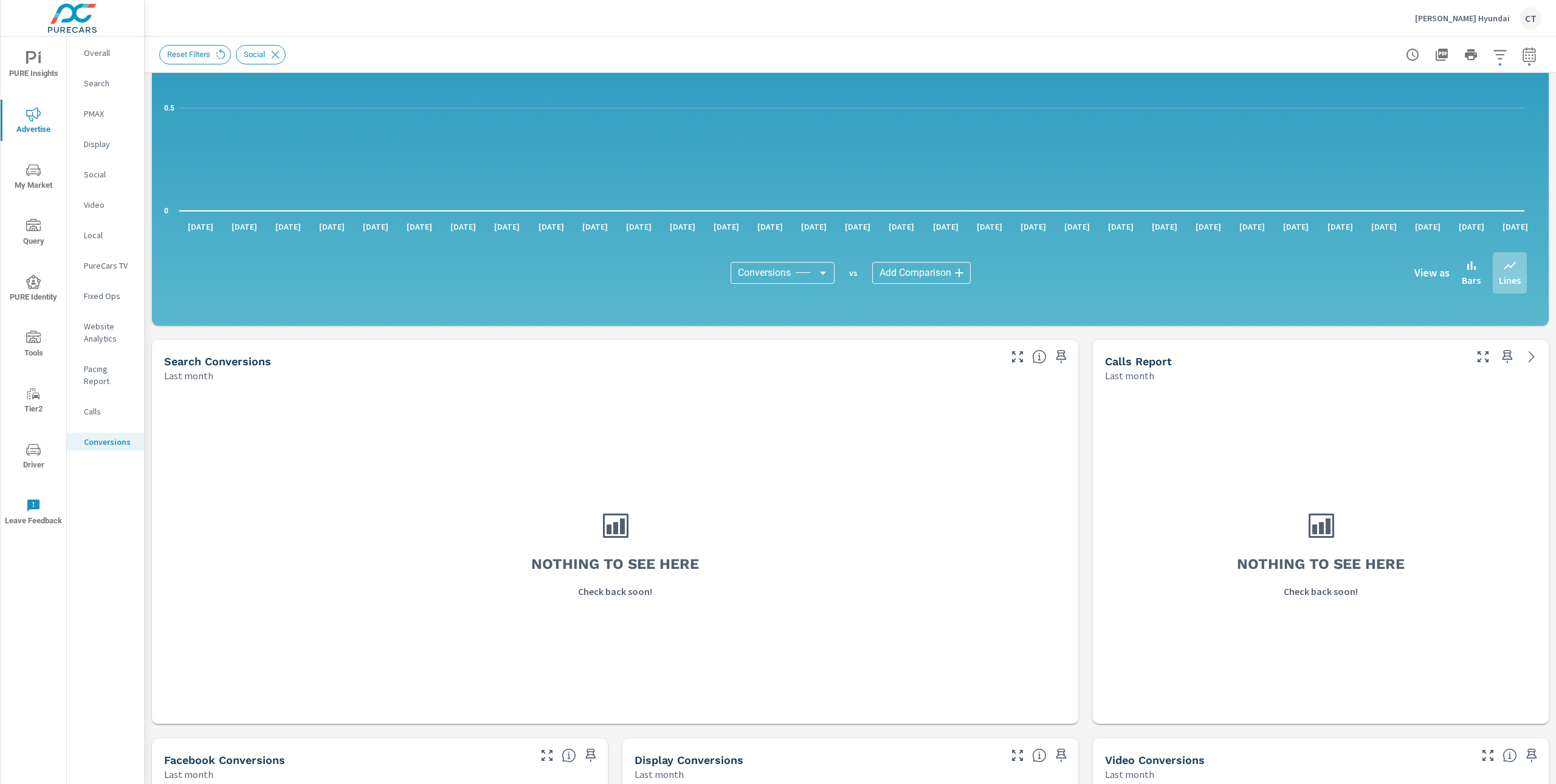
scroll to position [584, 0]
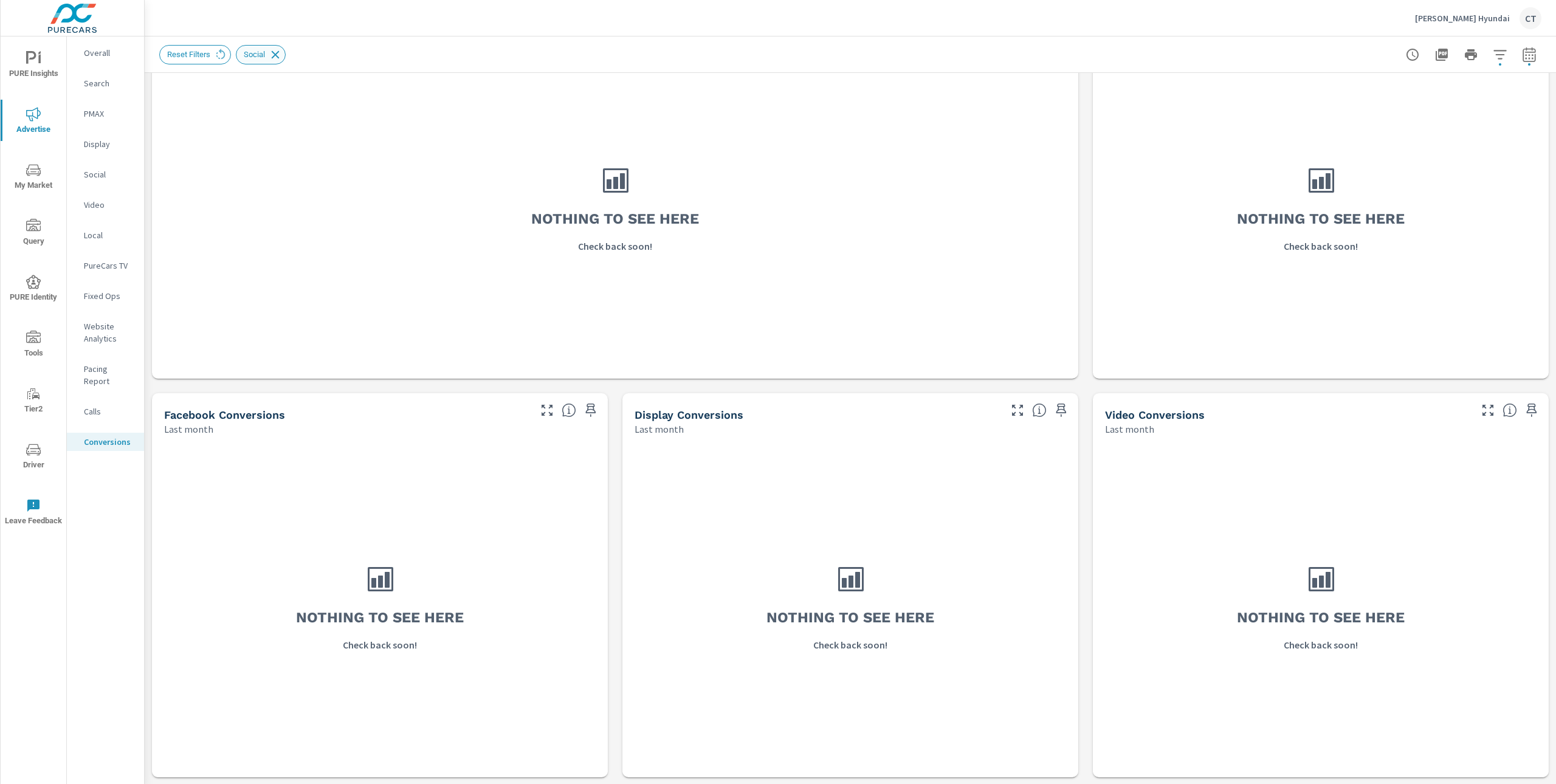
click at [280, 49] on icon at bounding box center [275, 54] width 14 height 14
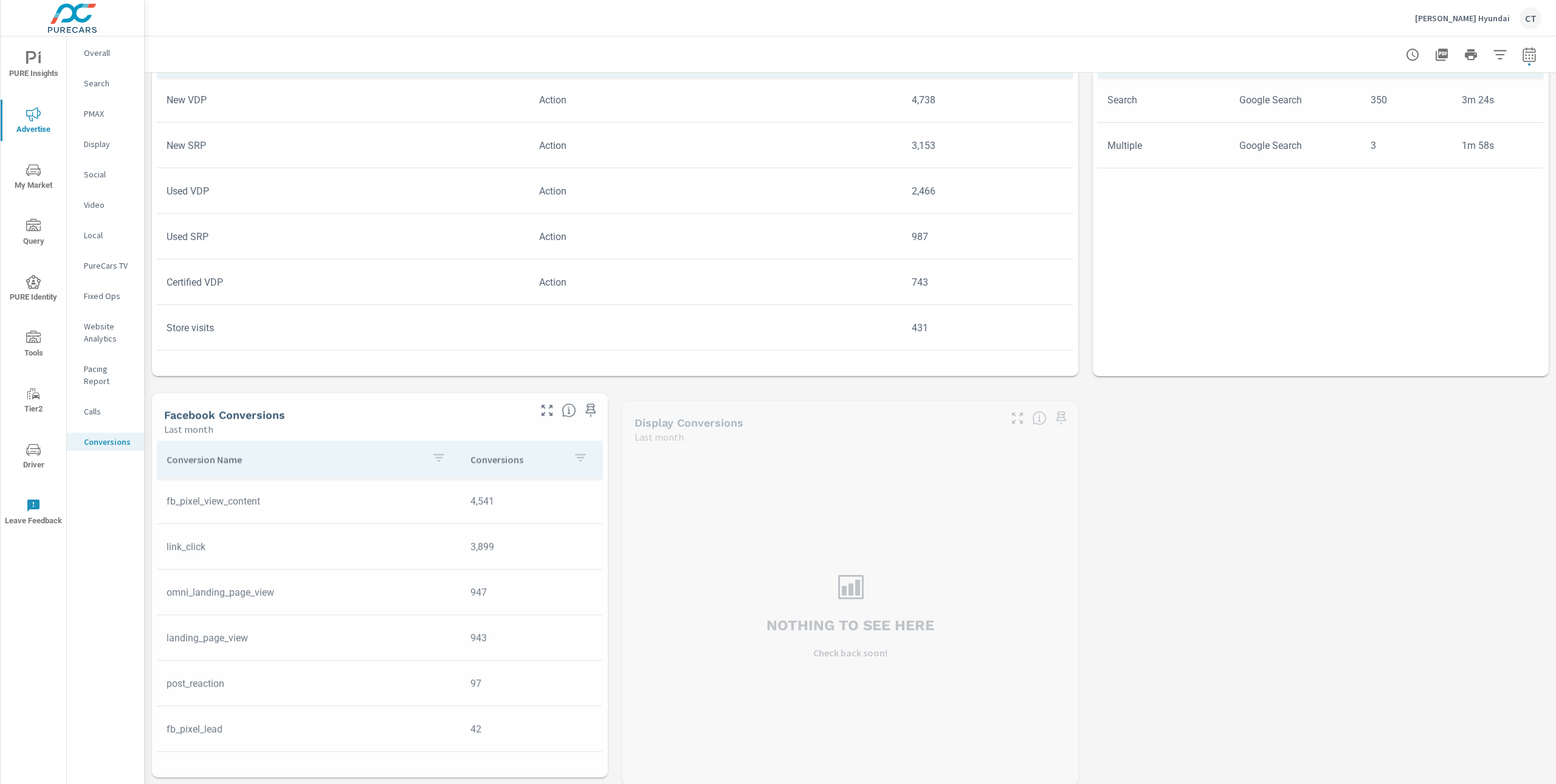
scroll to position [584, 0]
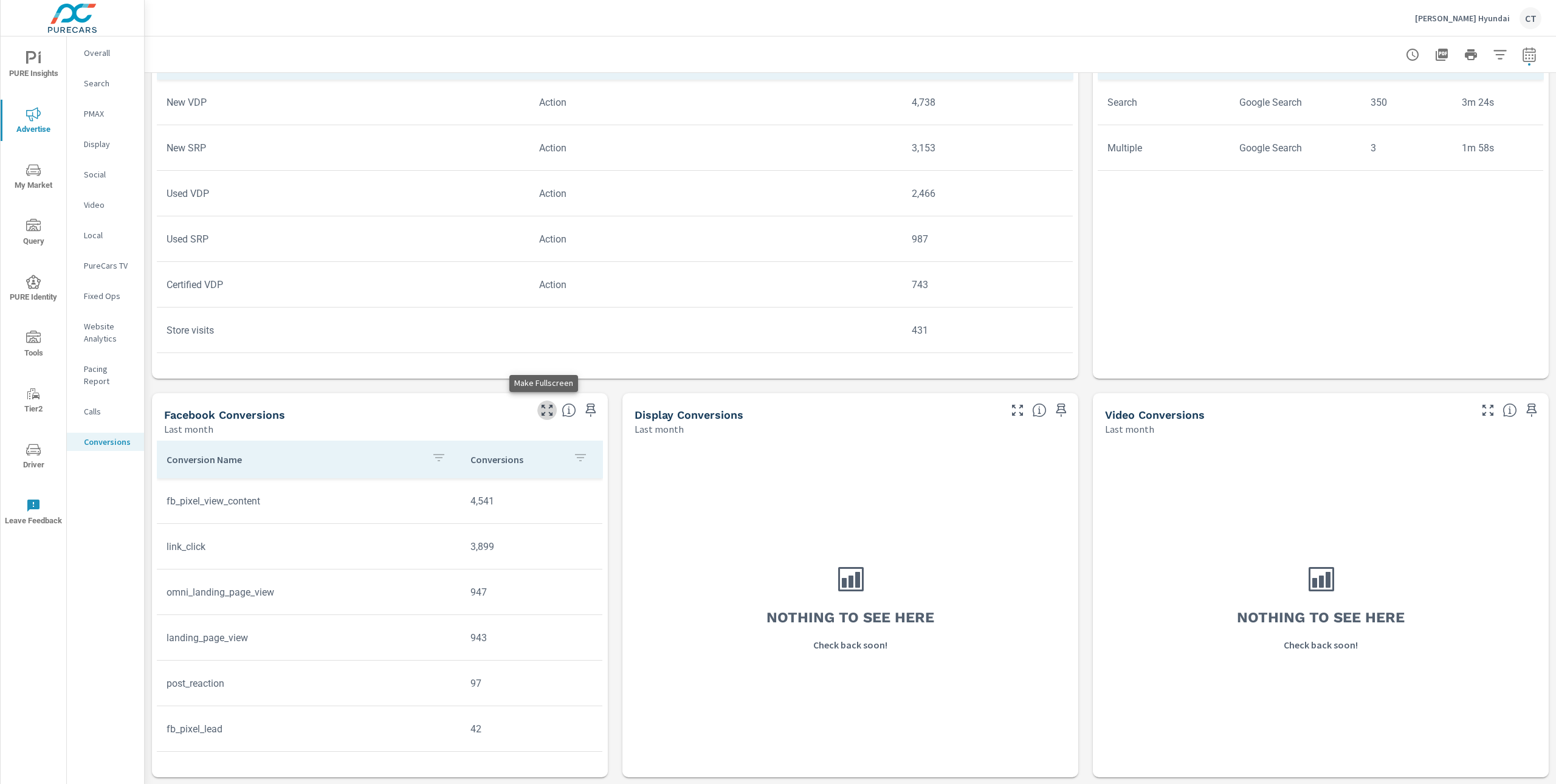
click at [542, 408] on icon "button" at bounding box center [547, 410] width 15 height 15
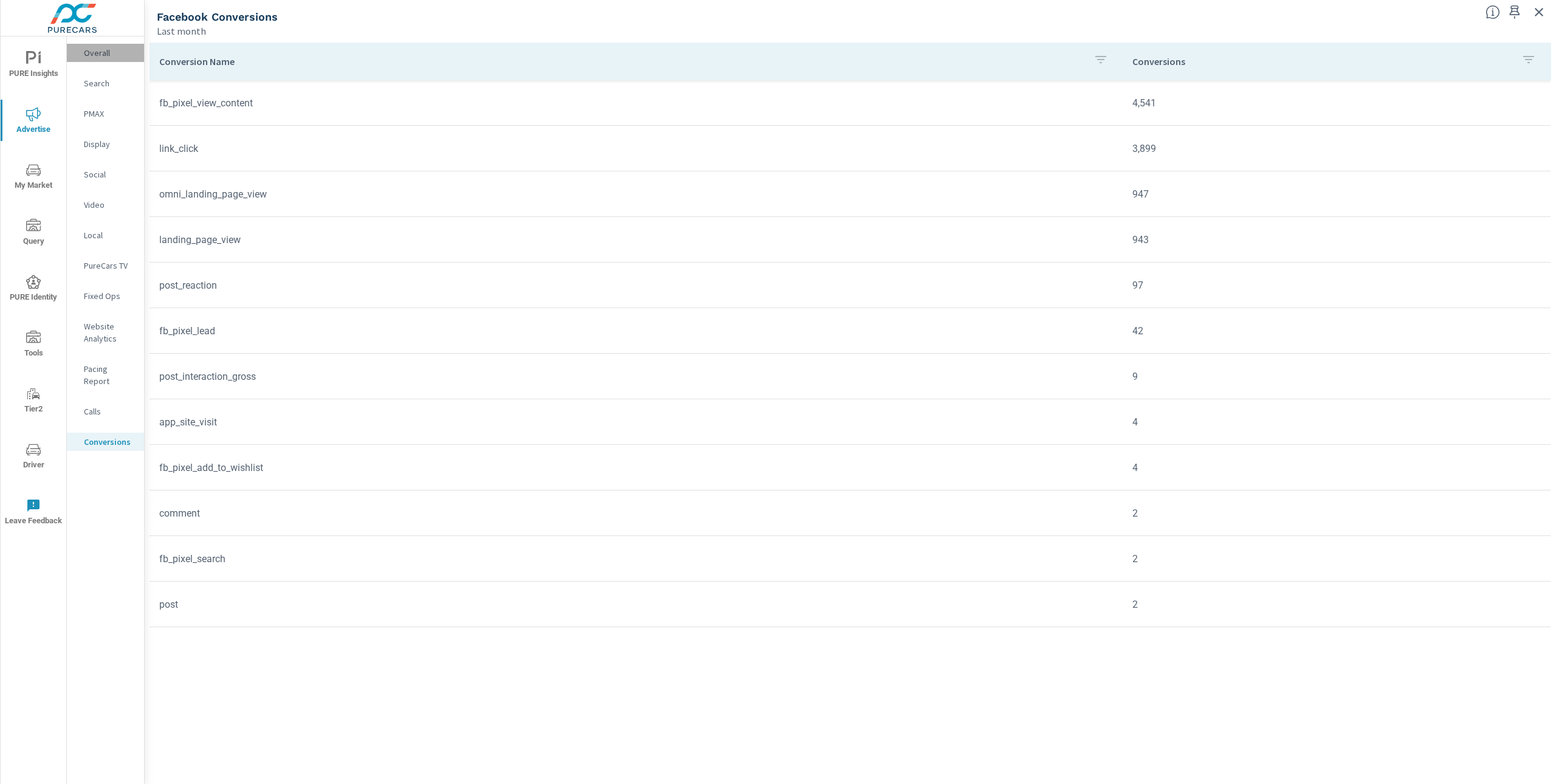
click at [97, 44] on div "Overall" at bounding box center [106, 53] width 77 height 18
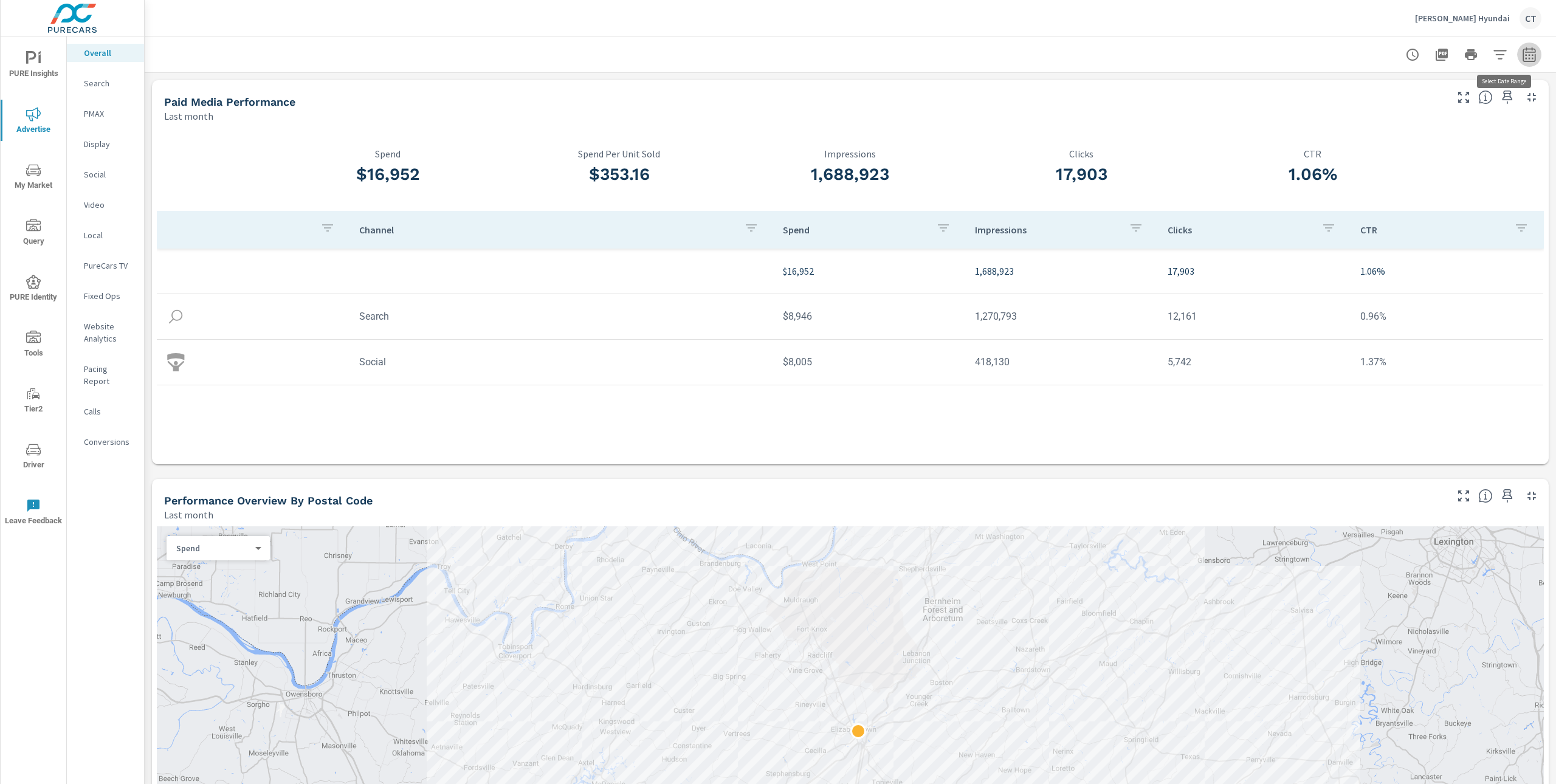
click at [1522, 60] on icon "button" at bounding box center [1529, 55] width 15 height 15
click at [1403, 107] on select "Custom [DATE] Last week Last 7 days Last 14 days Last 30 days Last 45 days Last…" at bounding box center [1420, 105] width 121 height 24
select select "Month to date"
click at [1391, 176] on span "Apply" at bounding box center [1393, 171] width 50 height 12
click at [109, 90] on div "Search" at bounding box center [106, 84] width 77 height 18
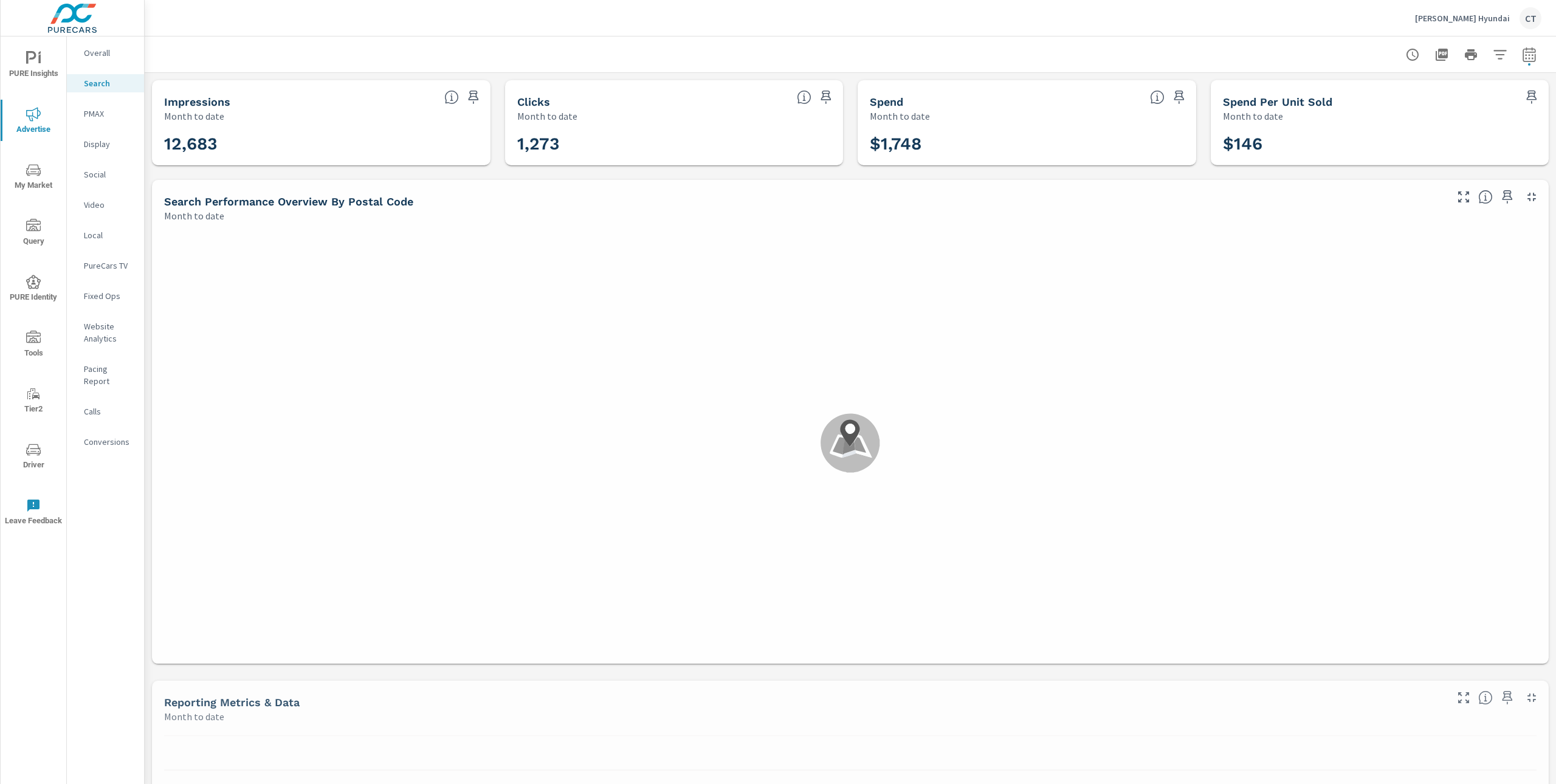
scroll to position [273, 0]
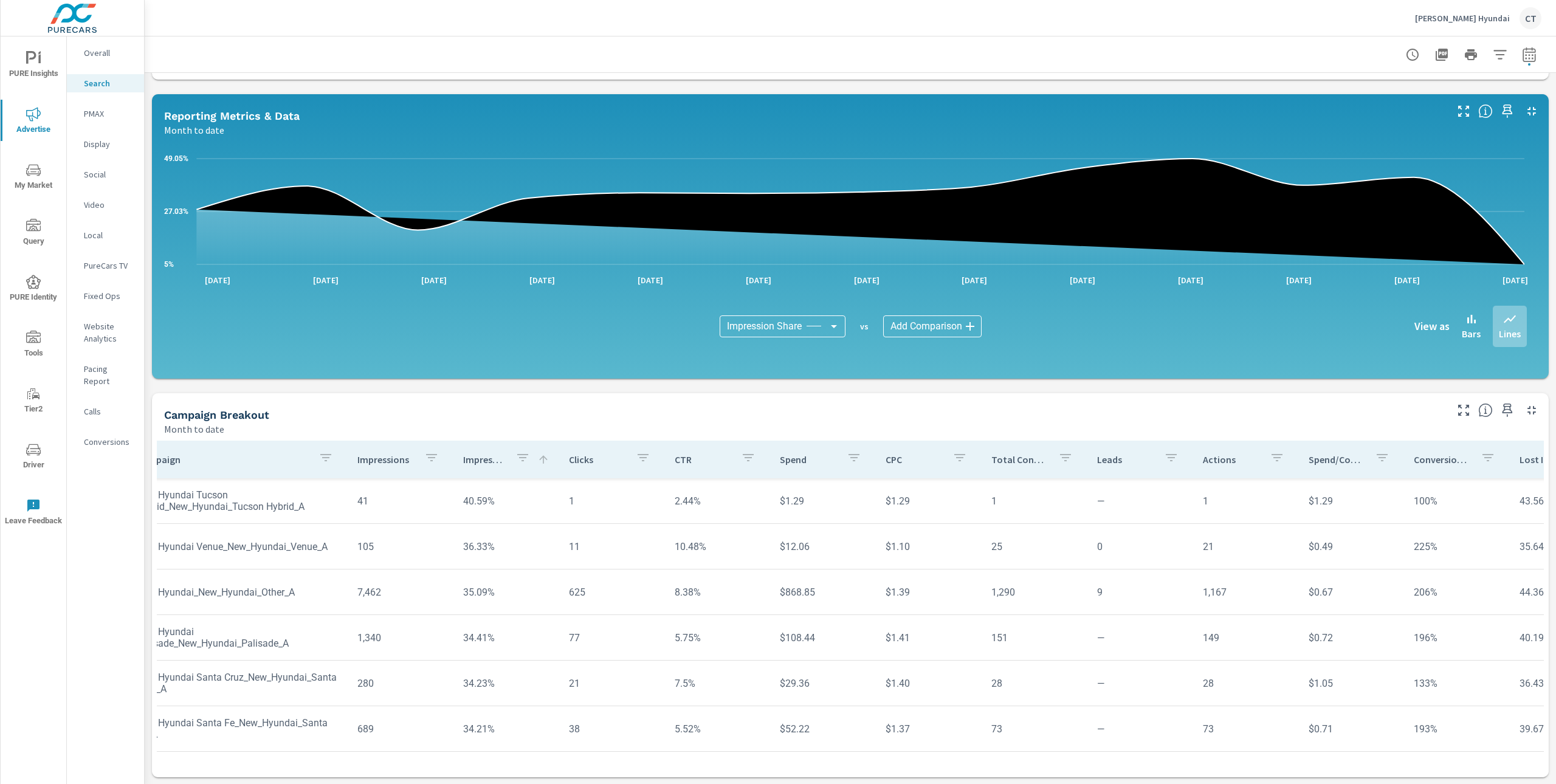
scroll to position [273, 0]
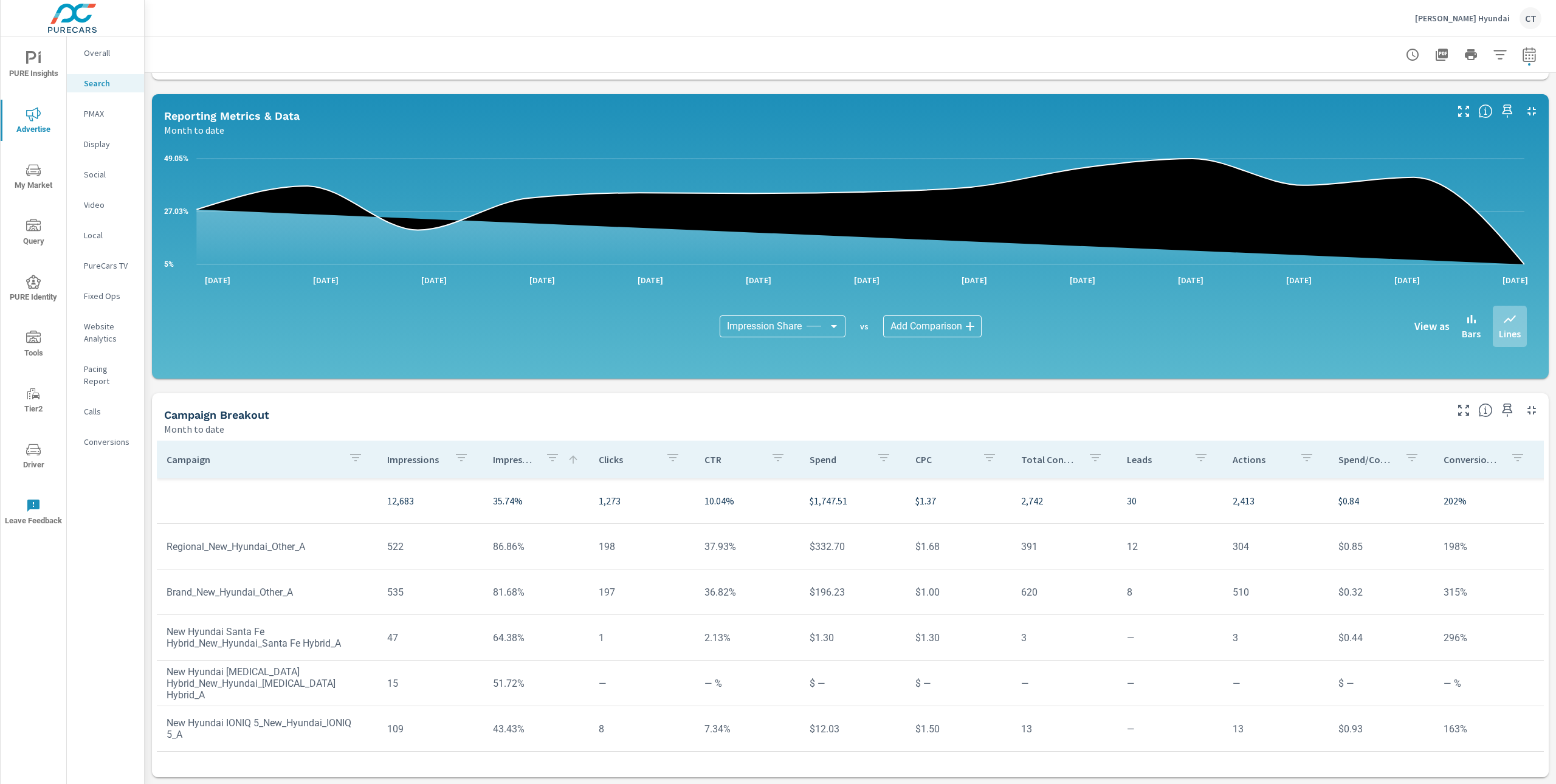
click at [86, 109] on p "PMAX" at bounding box center [109, 113] width 51 height 12
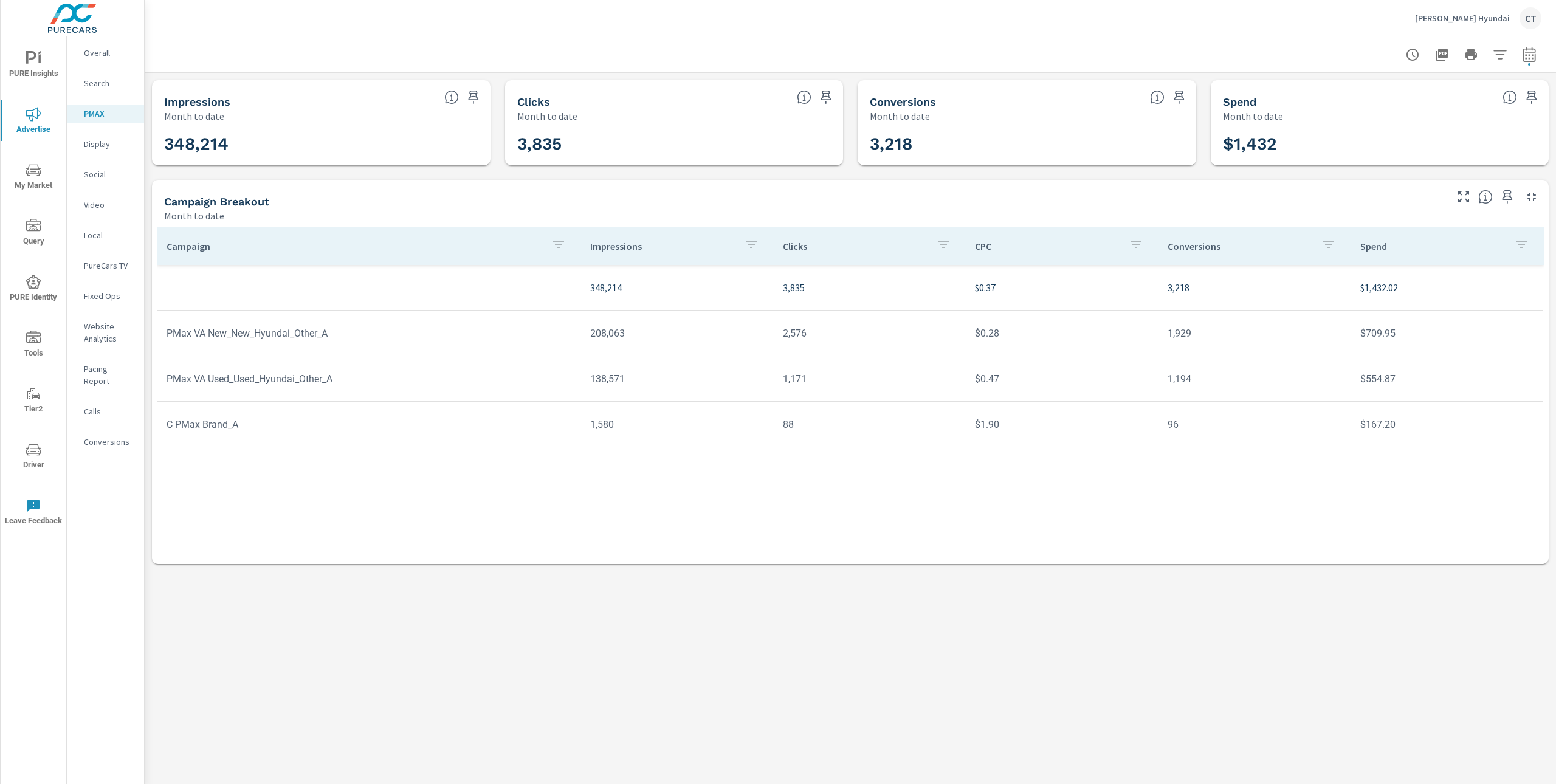
click at [98, 175] on p "Social" at bounding box center [109, 174] width 51 height 12
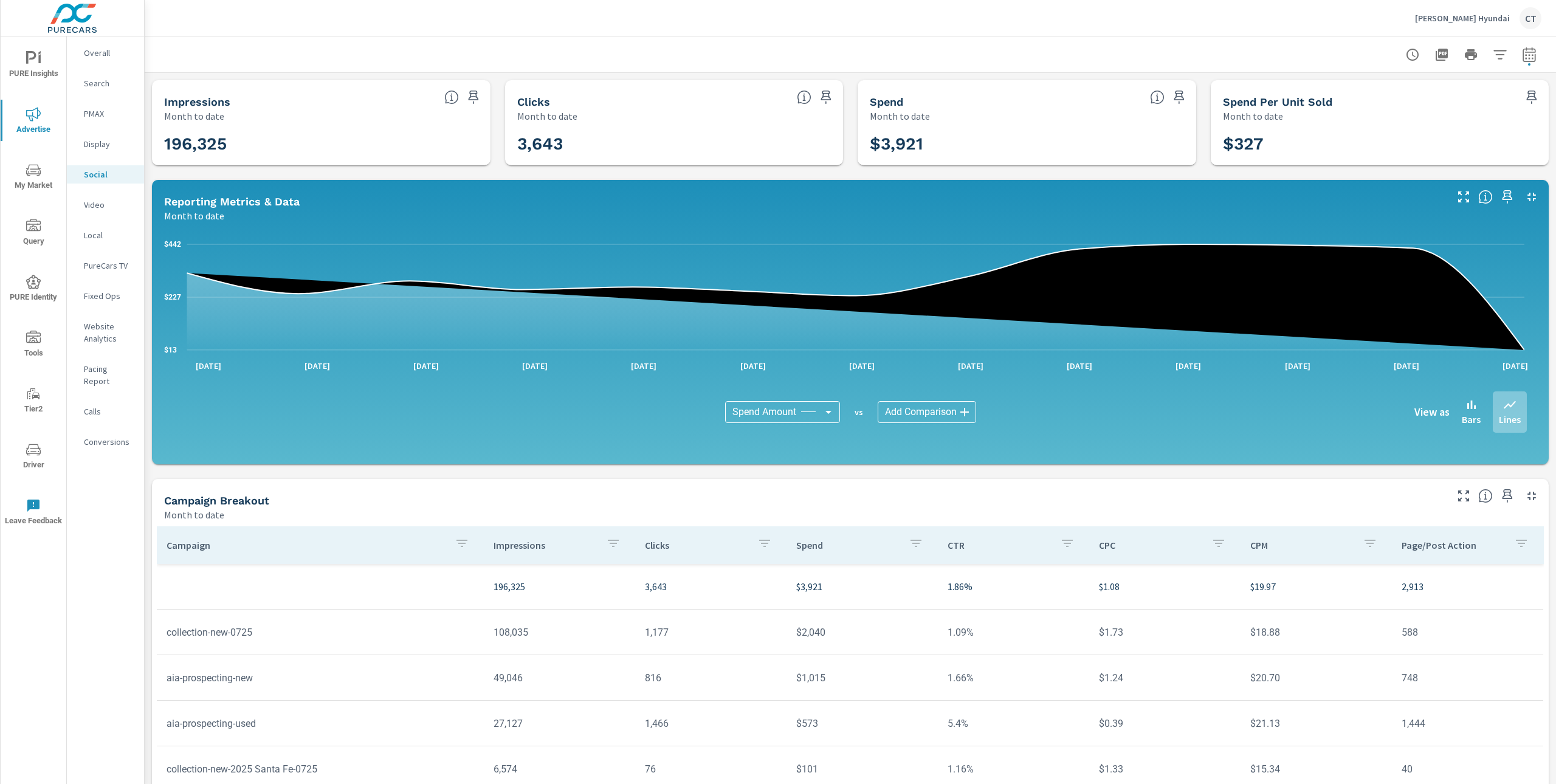
click at [102, 436] on p "Conversions" at bounding box center [109, 441] width 51 height 12
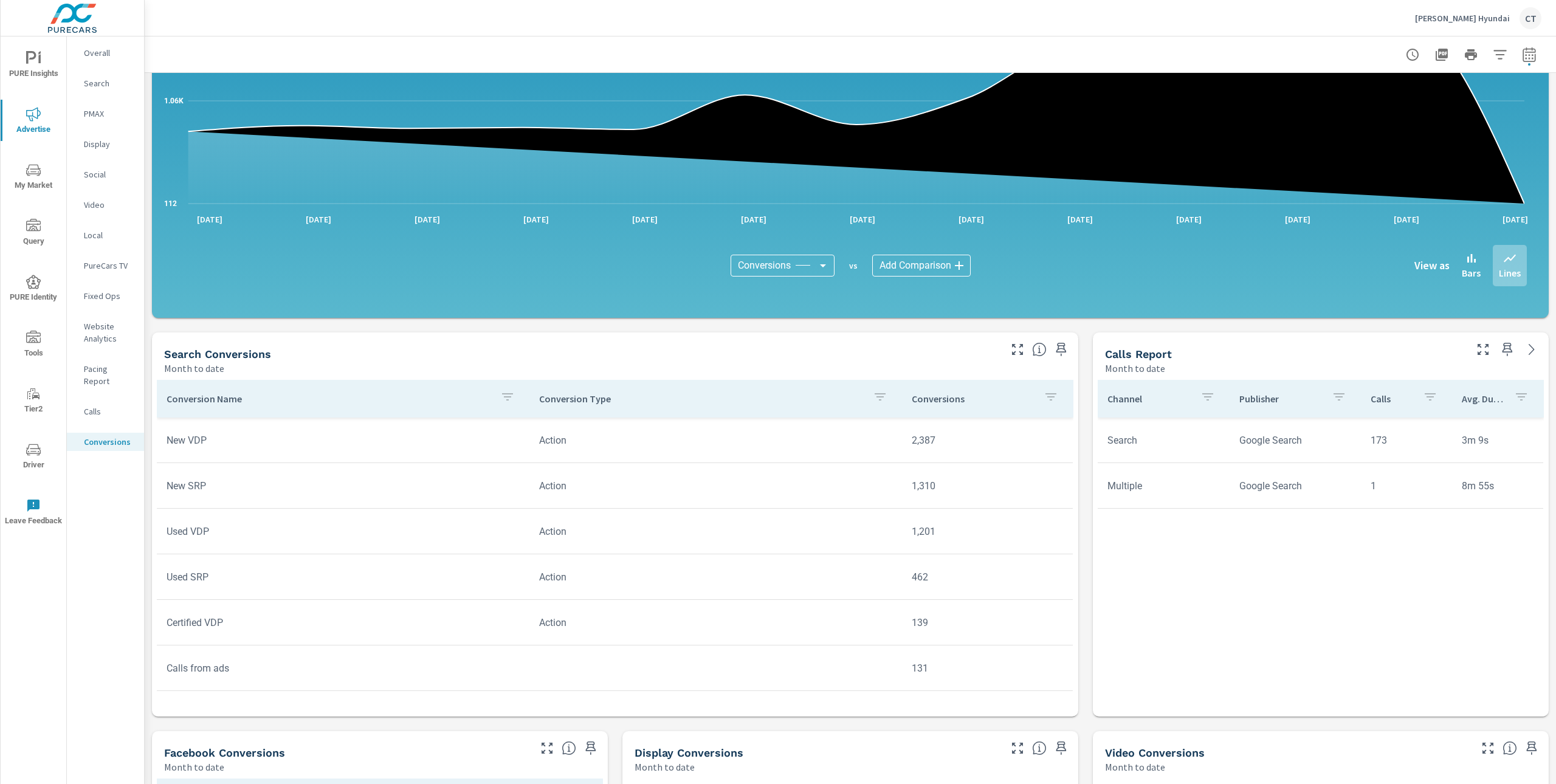
scroll to position [584, 0]
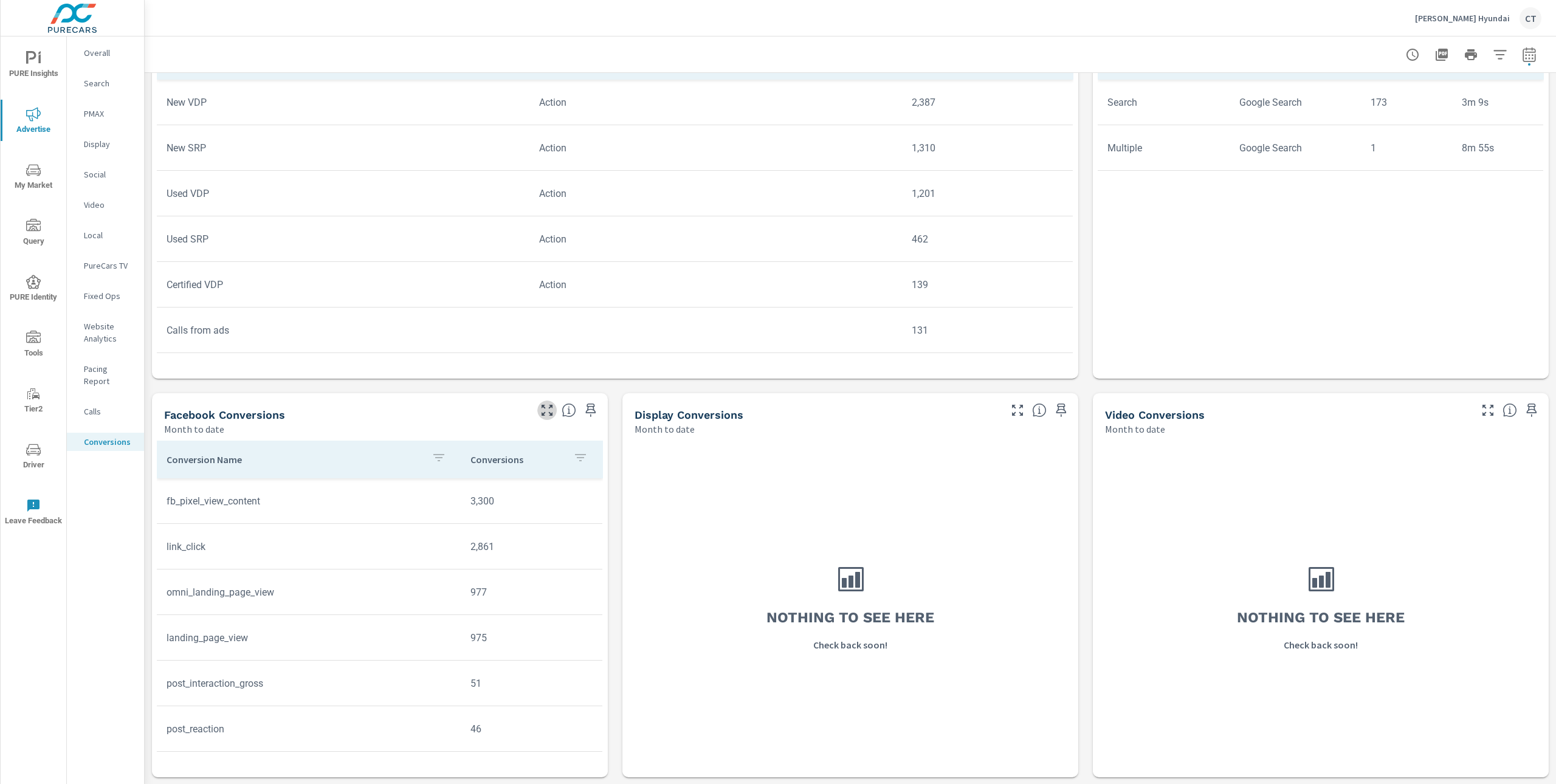
drag, startPoint x: 544, startPoint y: 407, endPoint x: 535, endPoint y: 443, distance: 37.1
click at [544, 407] on icon "button" at bounding box center [547, 410] width 11 height 11
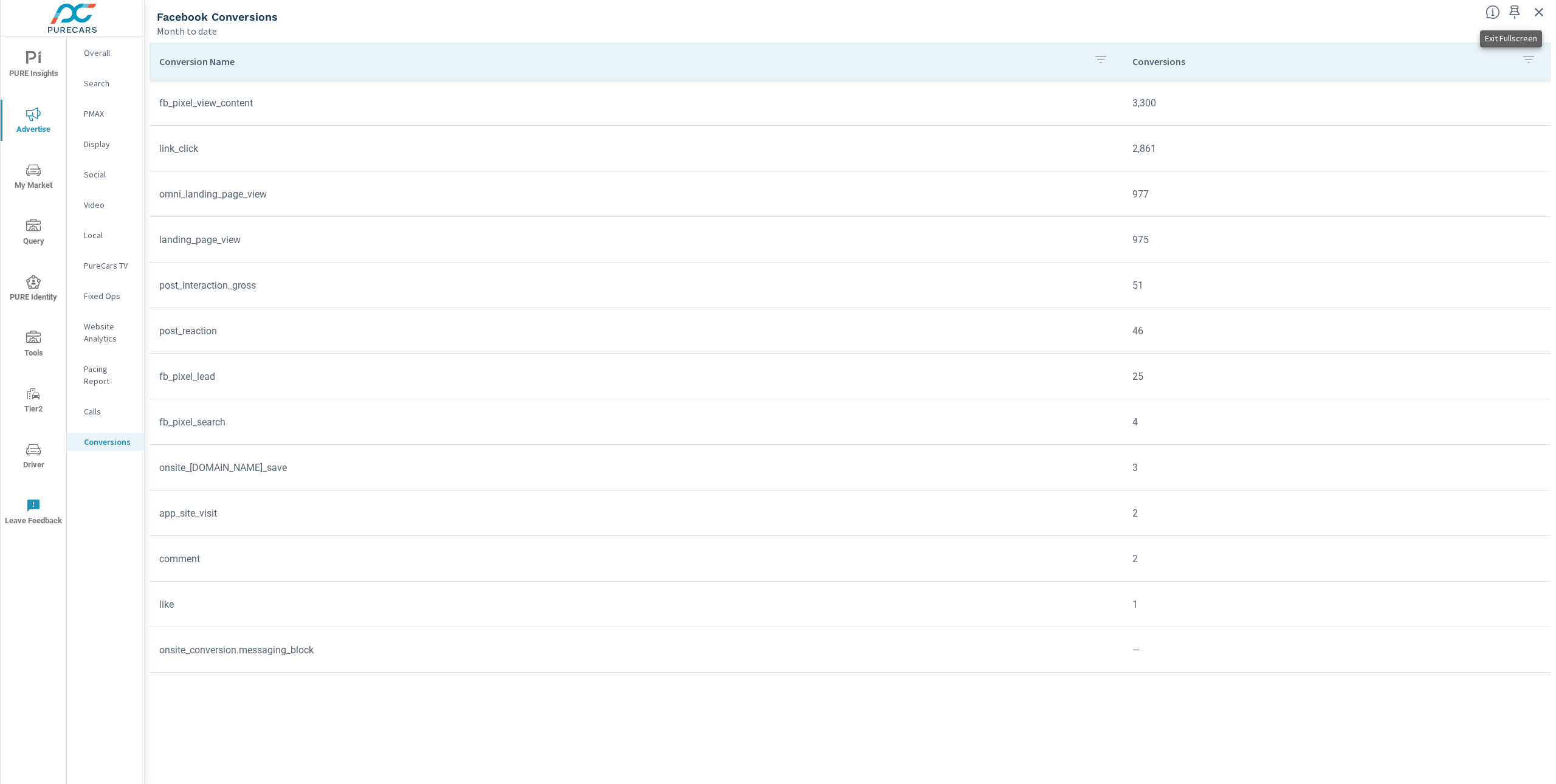
click at [1539, 14] on icon "button" at bounding box center [1539, 12] width 15 height 15
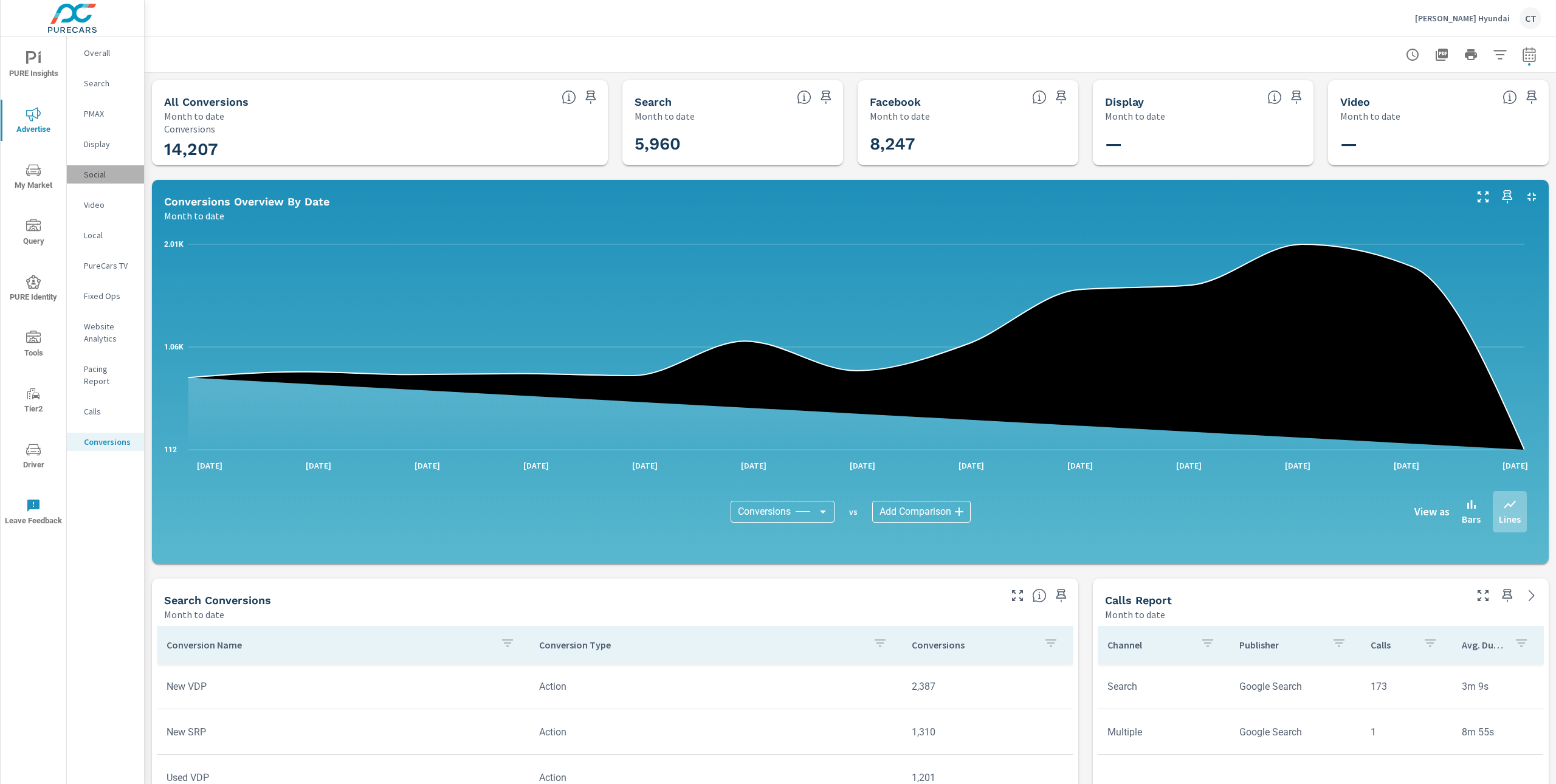
click at [103, 182] on div "Social" at bounding box center [106, 175] width 77 height 18
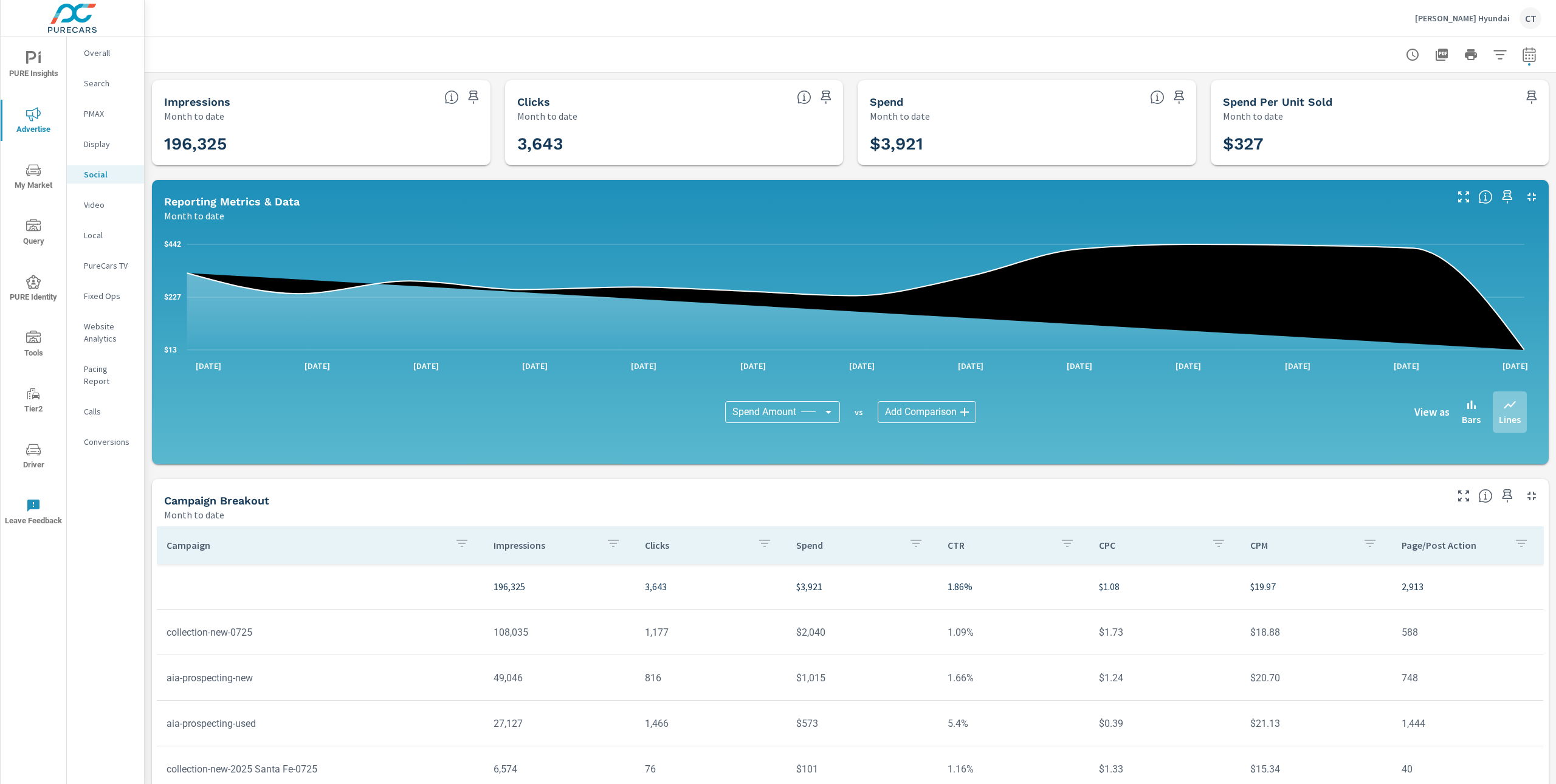
click at [1402, 583] on p "2,913" at bounding box center [1467, 586] width 132 height 15
copy p "2,913"
click at [40, 73] on span "PURE Insights" at bounding box center [33, 66] width 58 height 29
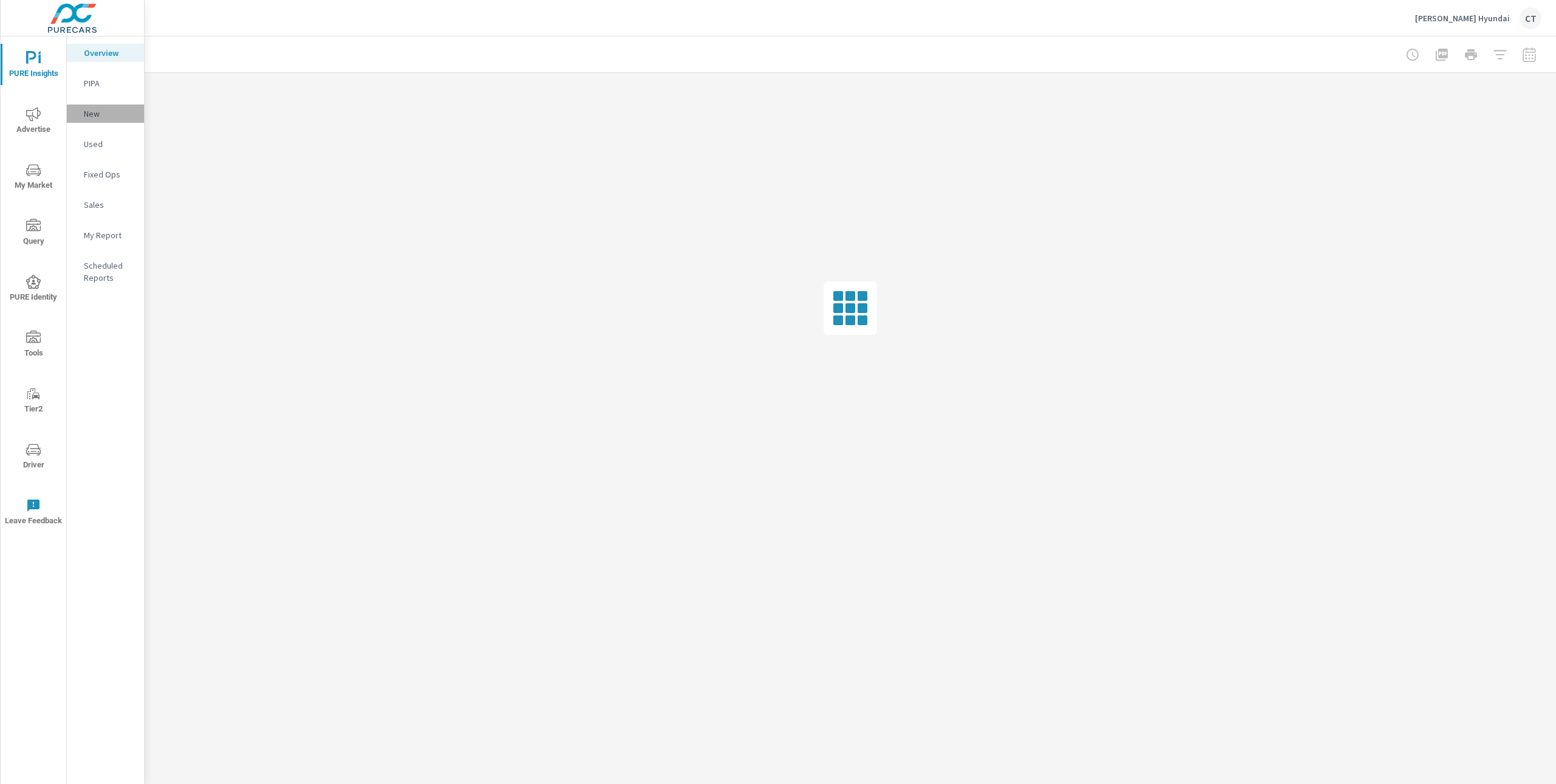
click at [95, 110] on p "New" at bounding box center [109, 113] width 51 height 12
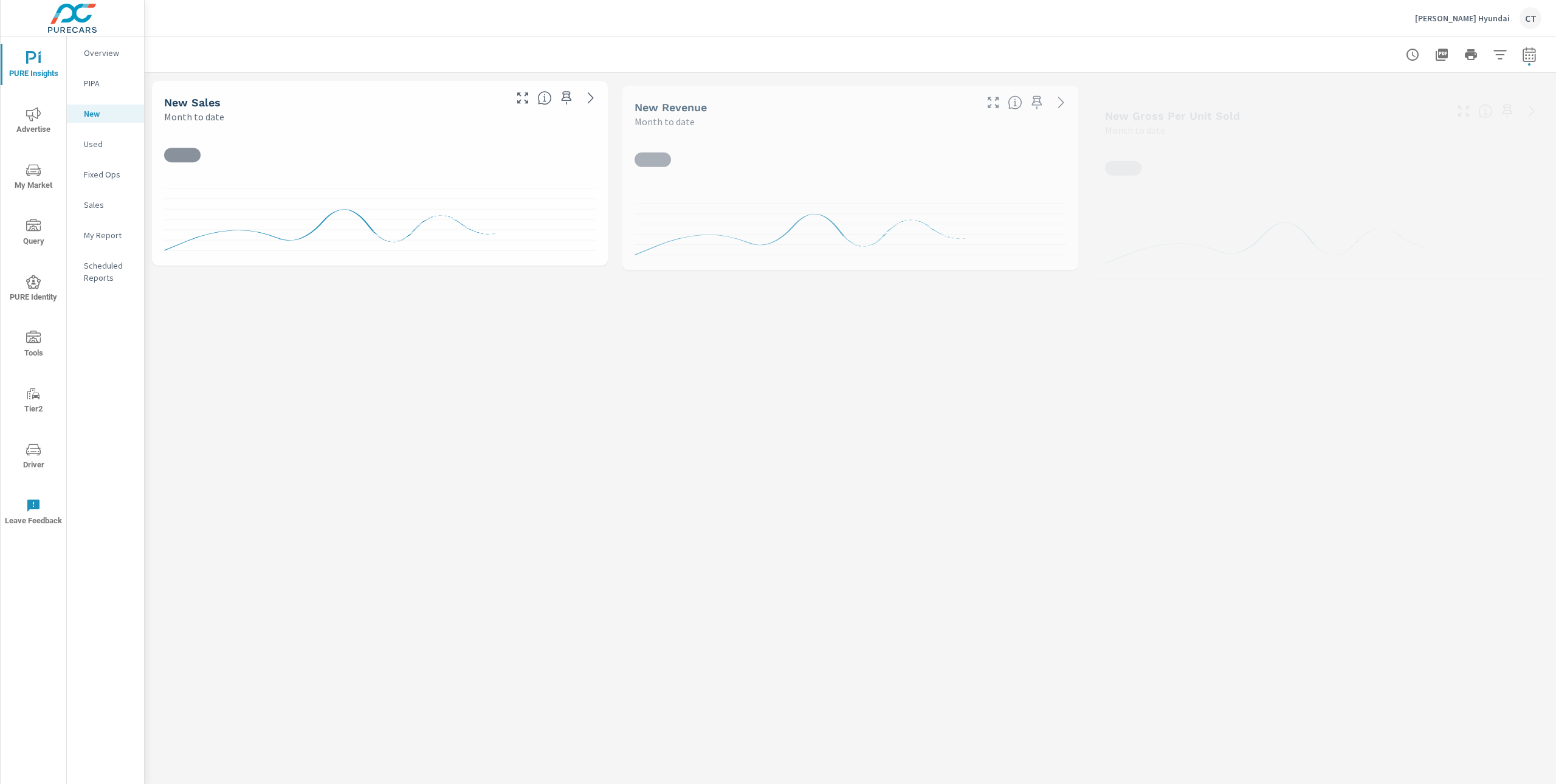
scroll to position [1, 0]
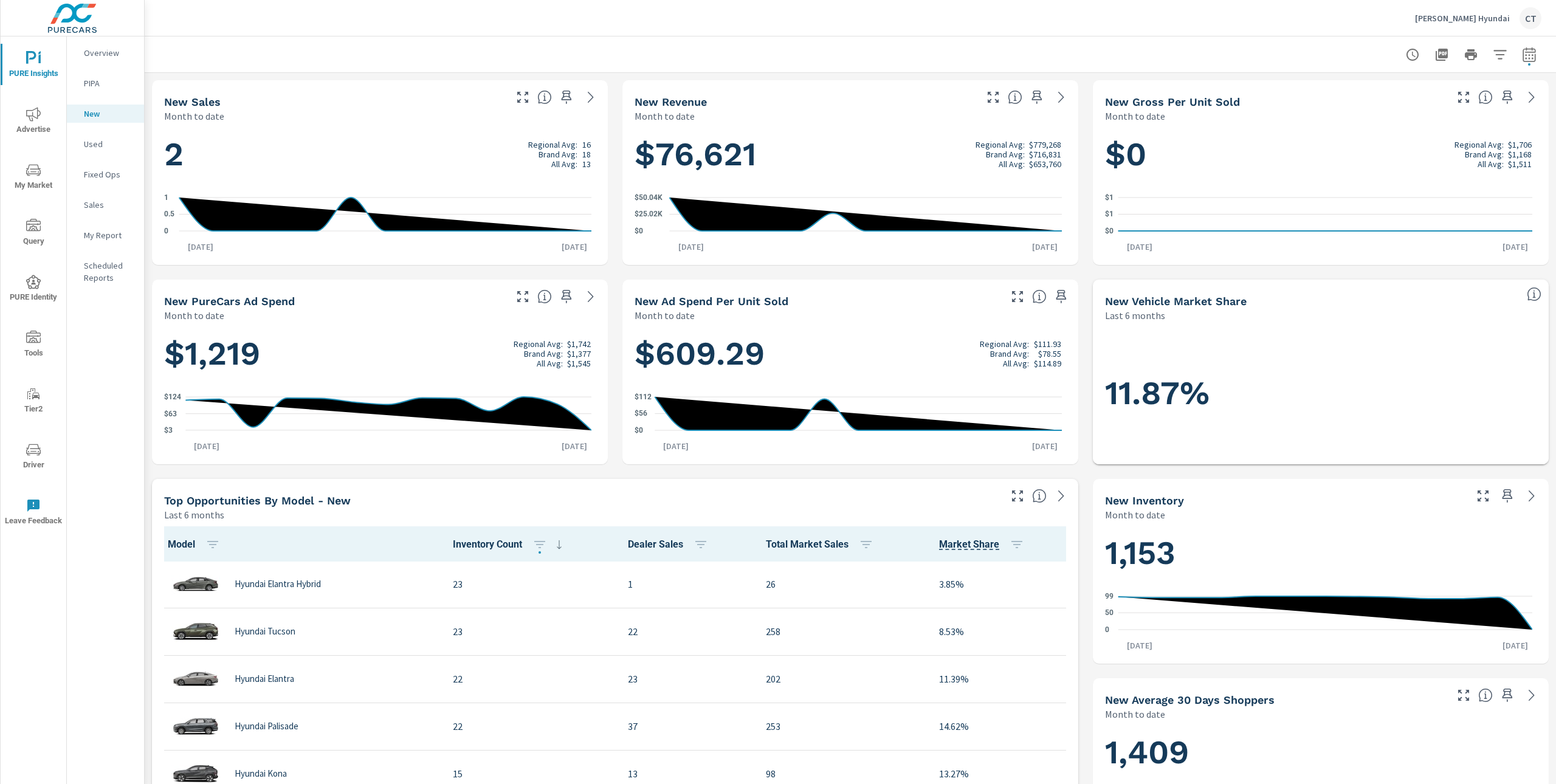
click at [121, 139] on p "Used" at bounding box center [109, 143] width 51 height 12
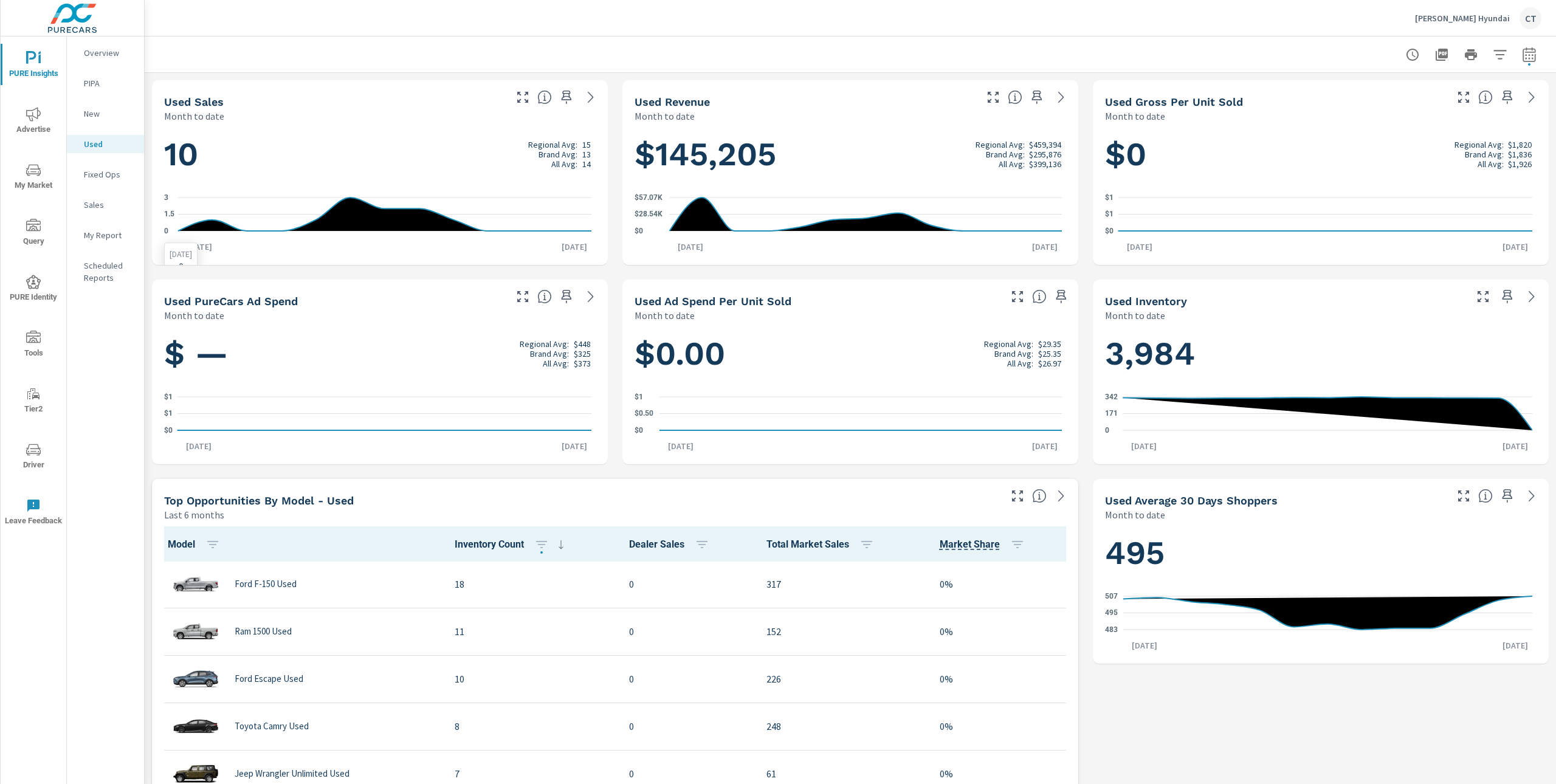
scroll to position [1, 0]
click at [92, 41] on nav "Overview PIPA New Used Fixed Ops Sales My Report Scheduled Reports" at bounding box center [106, 170] width 77 height 267
click at [95, 45] on div "Overview" at bounding box center [106, 53] width 77 height 18
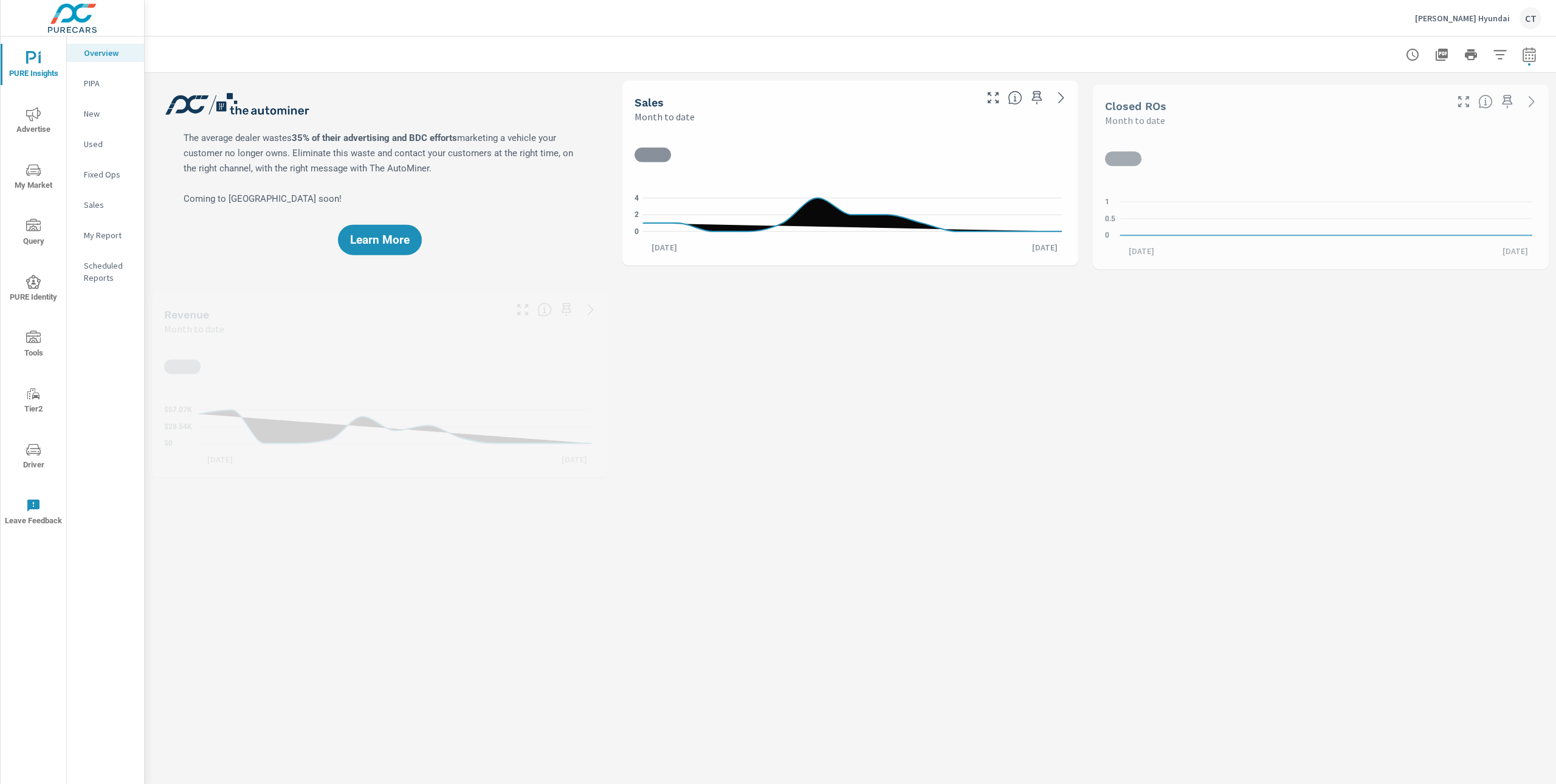
scroll to position [1, 0]
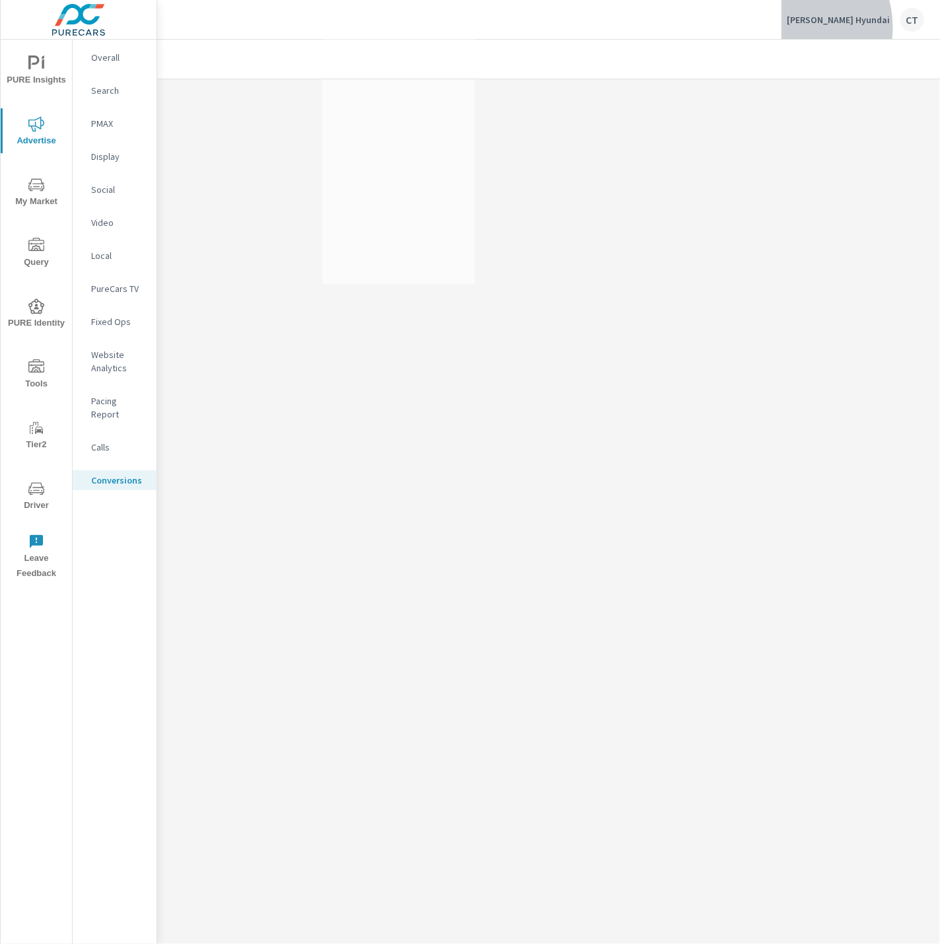
click at [834, 26] on div "[PERSON_NAME] Hyundai CT" at bounding box center [855, 20] width 137 height 24
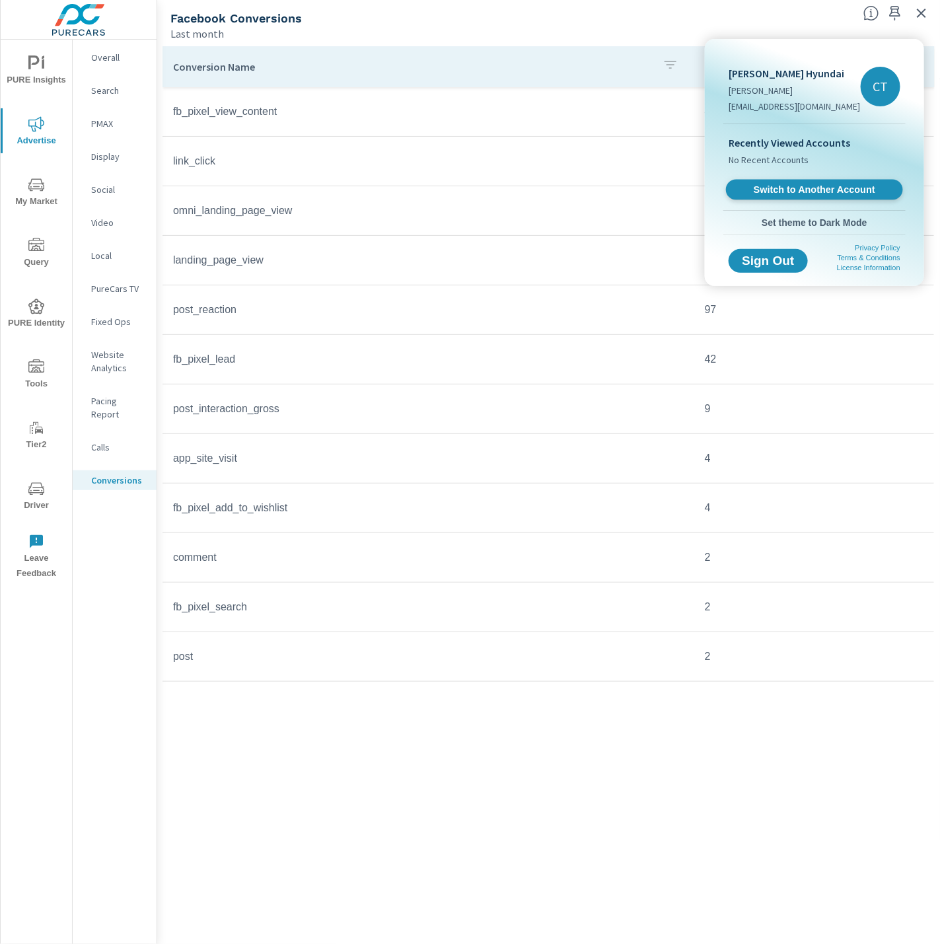
click at [782, 193] on span "Switch to Another Account" at bounding box center [815, 190] width 162 height 13
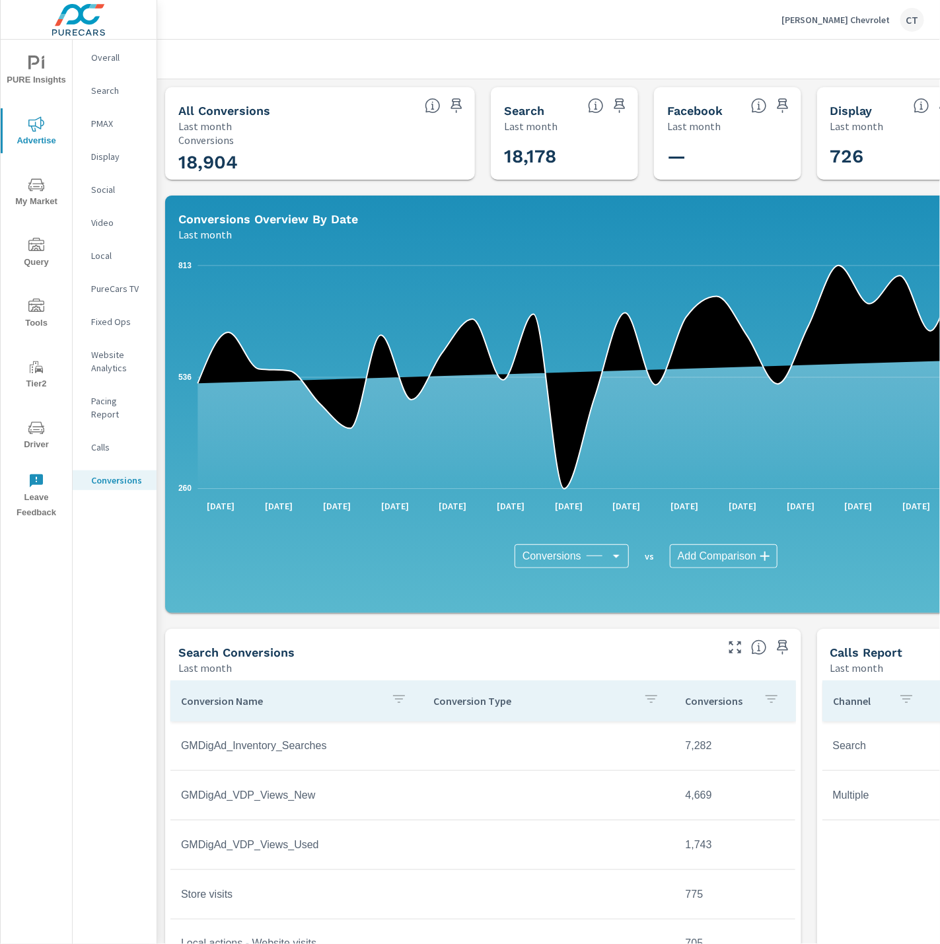
click at [574, 560] on body "PURE Insights Advertise My Market Query Tools Tier2 Driver Leave Feedback Overa…" at bounding box center [470, 472] width 940 height 944
click at [582, 641] on span "PureCars Ad Spend" at bounding box center [567, 645] width 85 height 19
type input "PureCars Ad Spend"
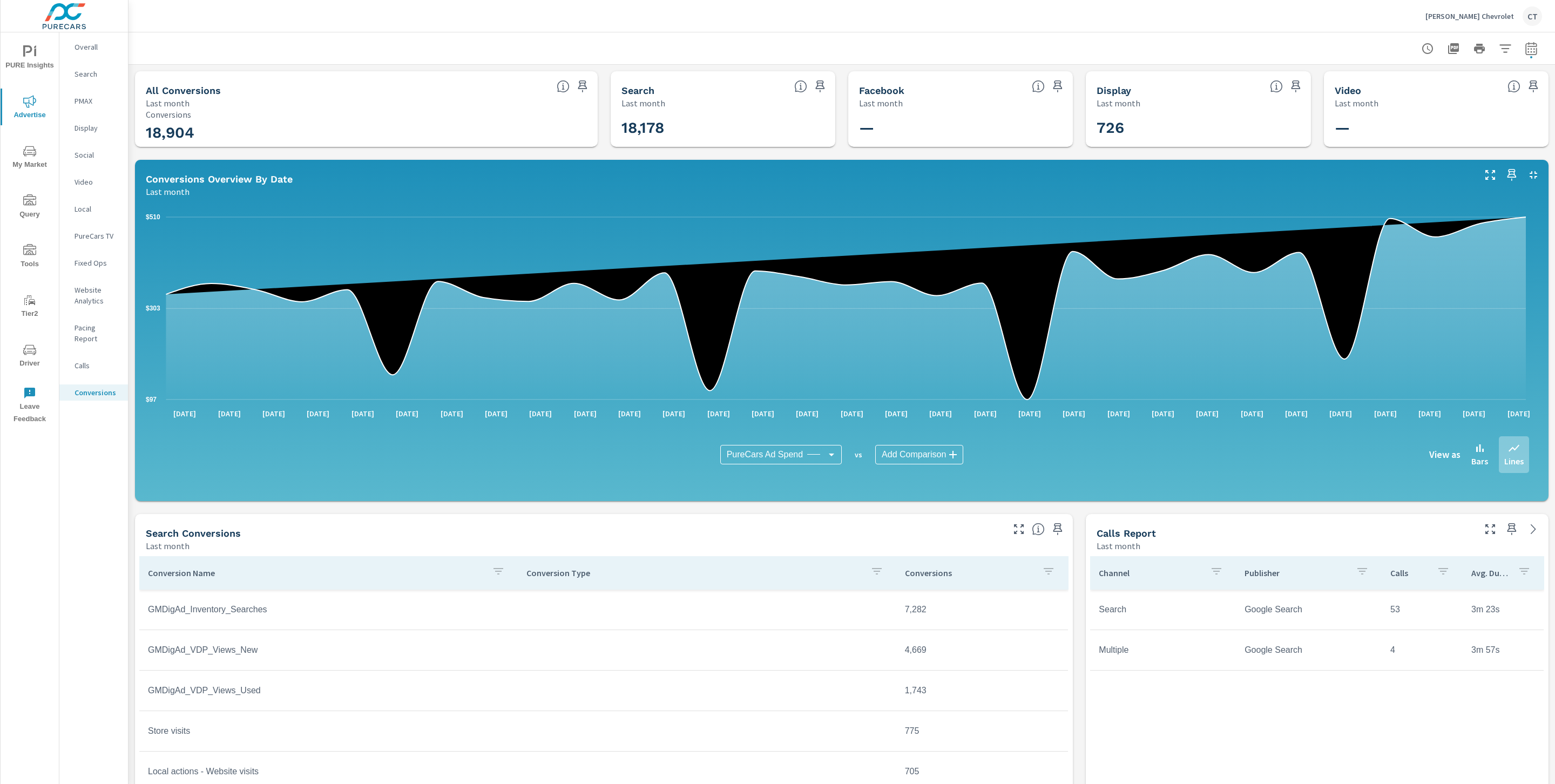
click at [768, 52] on div at bounding box center [842, 48] width 1427 height 32
click at [768, 51] on icon "button" at bounding box center [1531, 50] width 7 height 4
click at [768, 91] on select "Custom [DATE] Last week Last 7 days Last 14 days Last 30 days Last 45 days Last…" at bounding box center [1432, 93] width 108 height 21
select select "Month to date"
click at [768, 151] on span "Apply" at bounding box center [1409, 152] width 44 height 11
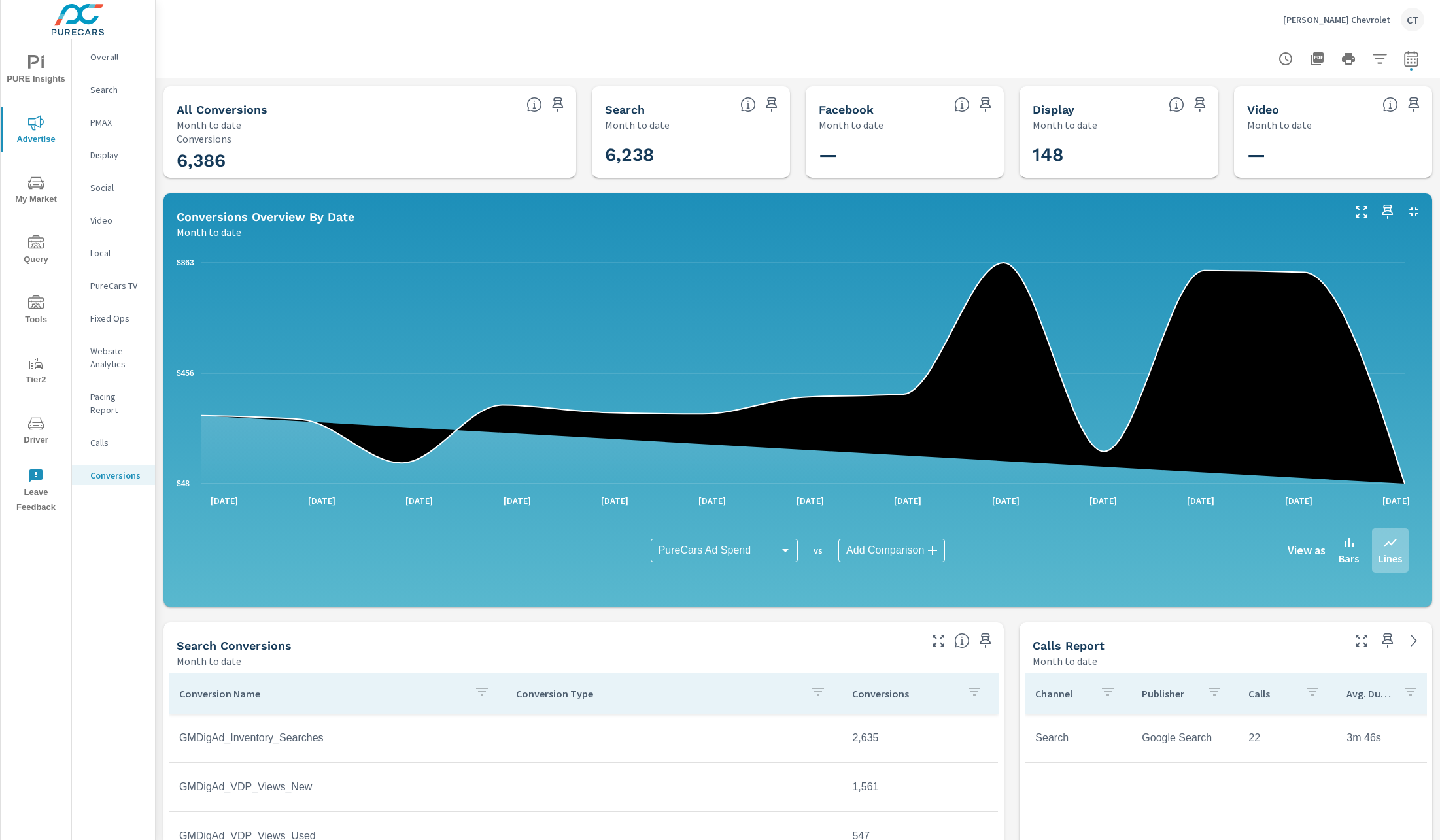
click at [120, 66] on nav "Overall Search PMAX Display Social Video Local PureCars TV Fixed Ops Website An…" at bounding box center [114, 271] width 83 height 464
click at [99, 50] on p "Overall" at bounding box center [117, 56] width 54 height 13
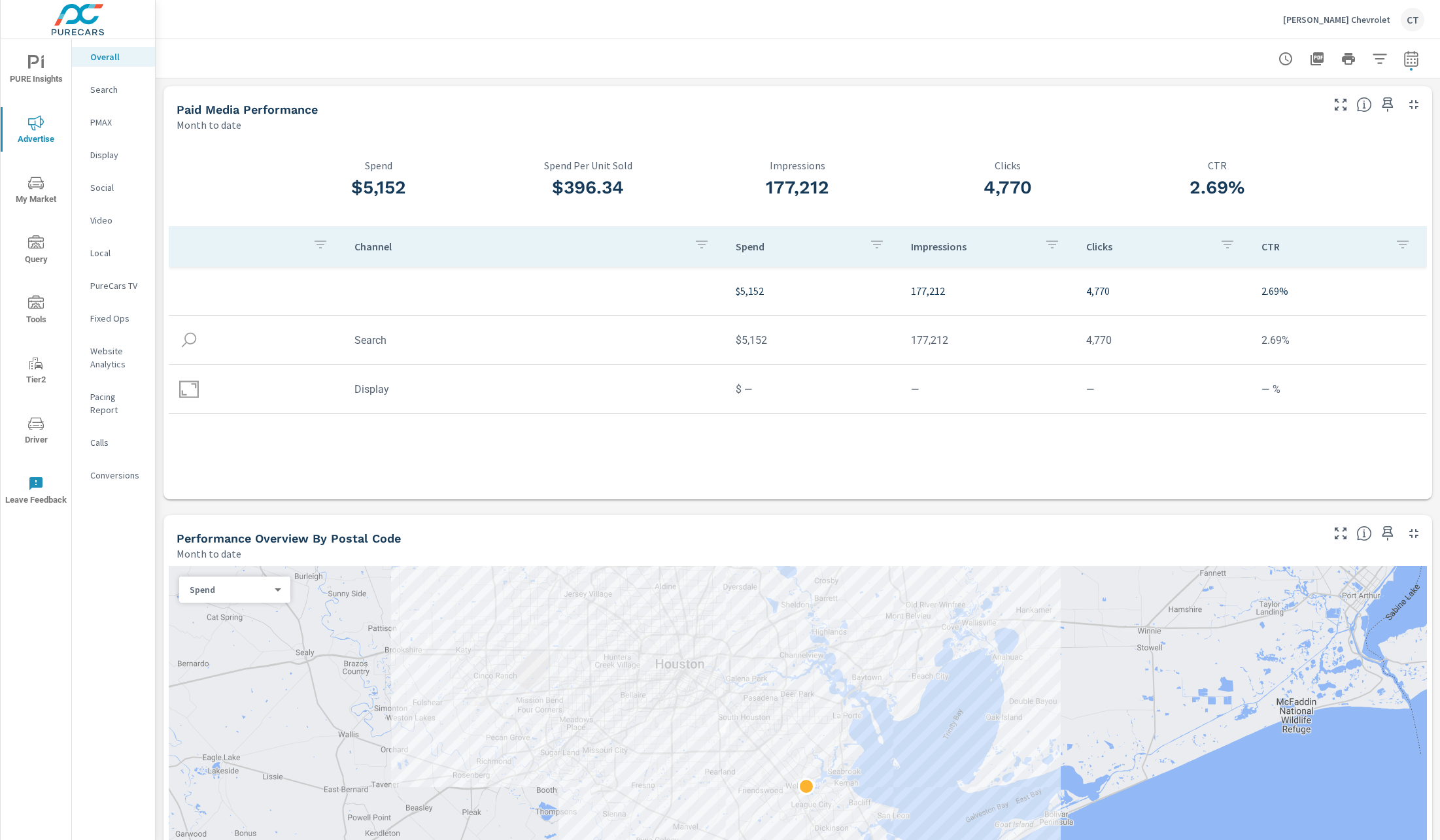
click at [828, 434] on div "Channel Spend Impressions Clicks CTR $5,152 177,212 4,770 2.69% Search $5,152 1…" at bounding box center [798, 350] width 1258 height 247
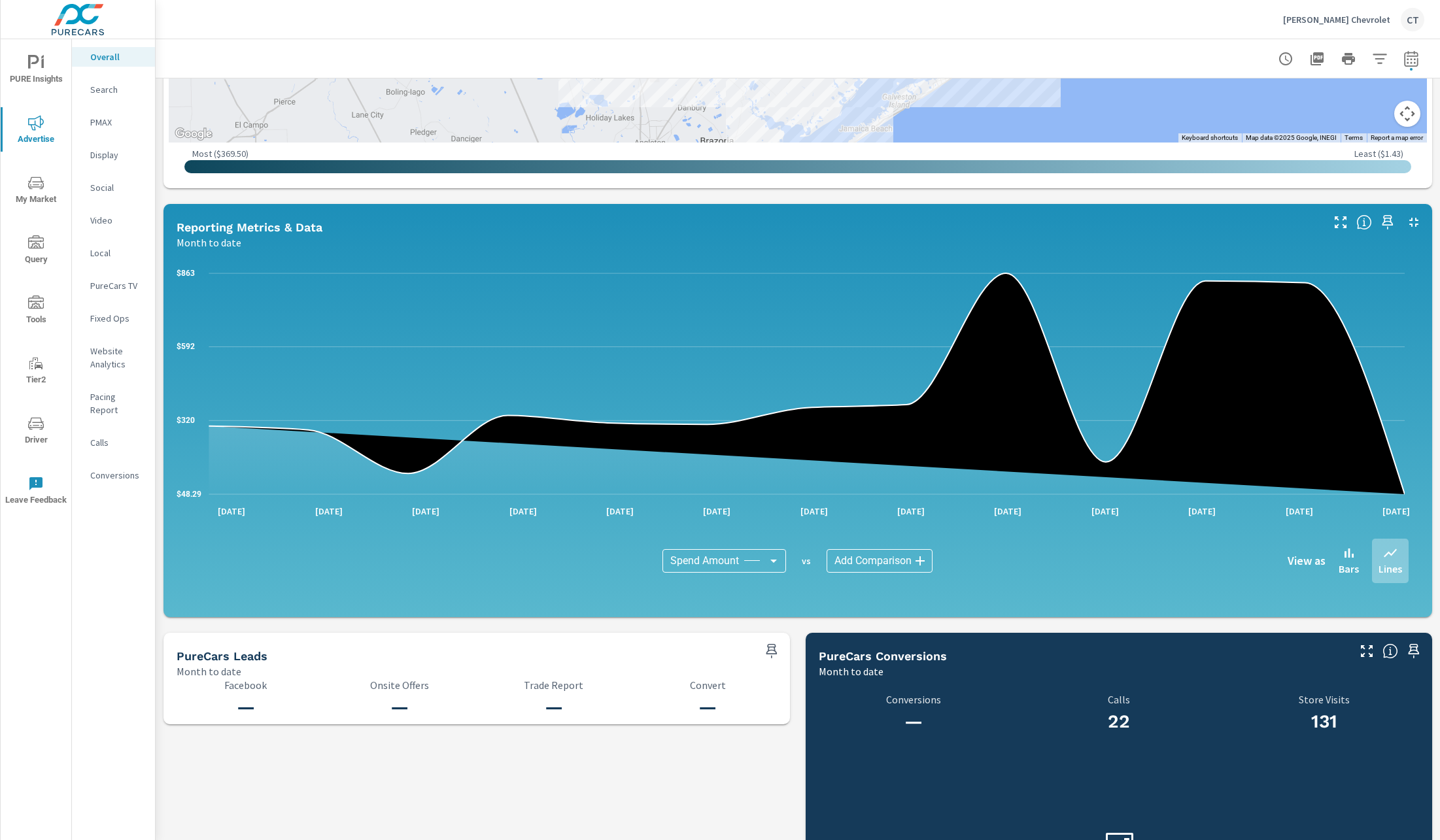
scroll to position [847, 0]
click at [103, 93] on p "Search" at bounding box center [117, 89] width 54 height 13
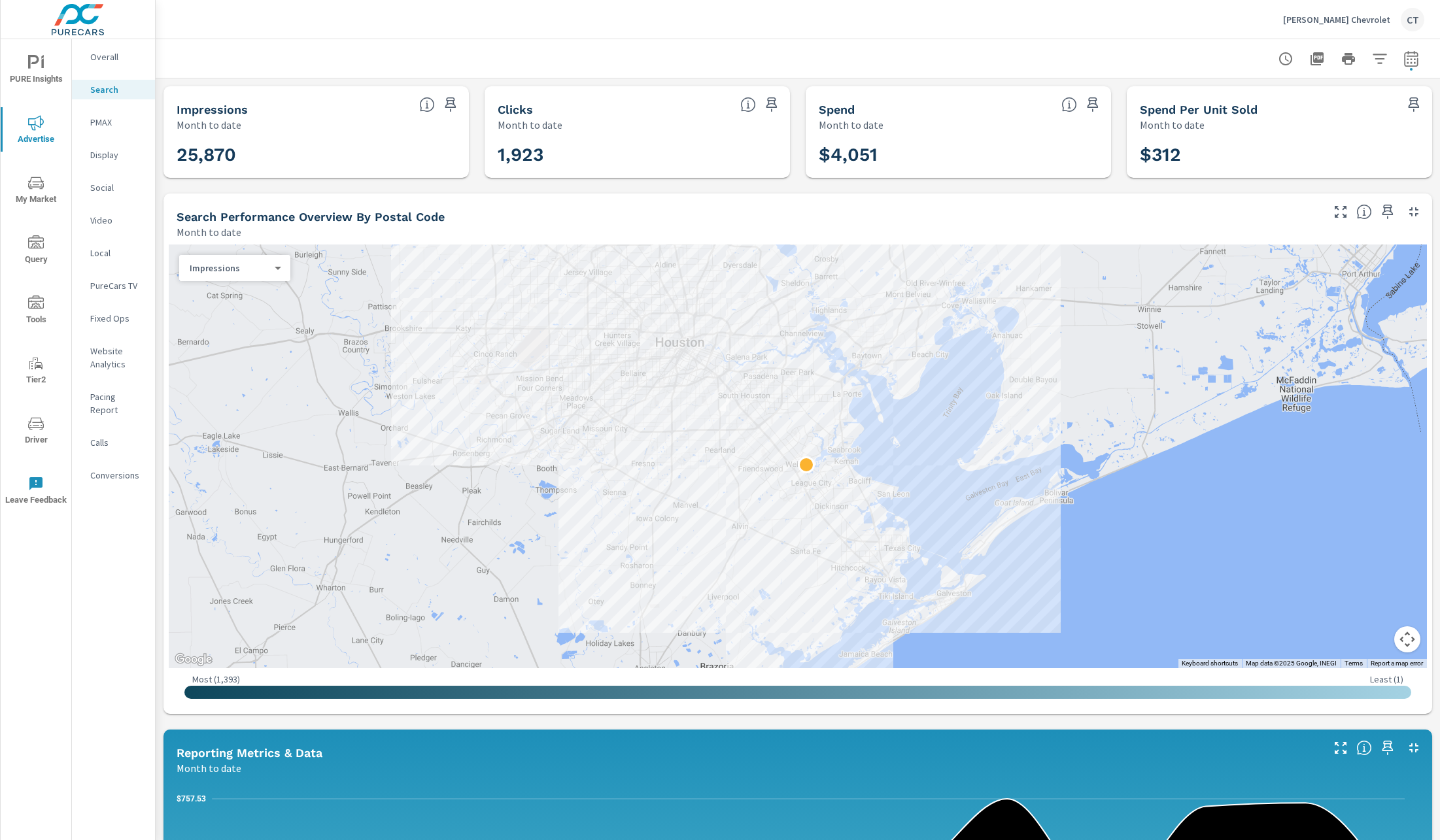
click at [930, 74] on header at bounding box center [798, 59] width 1285 height 40
click at [930, 70] on span "button" at bounding box center [1411, 69] width 3 height 3
select select "Month to date"
click at [930, 143] on p "+ Add comparison" at bounding box center [1304, 147] width 167 height 16
click at [930, 165] on select "Custom Previous period Previous month Previous year" at bounding box center [1292, 171] width 131 height 26
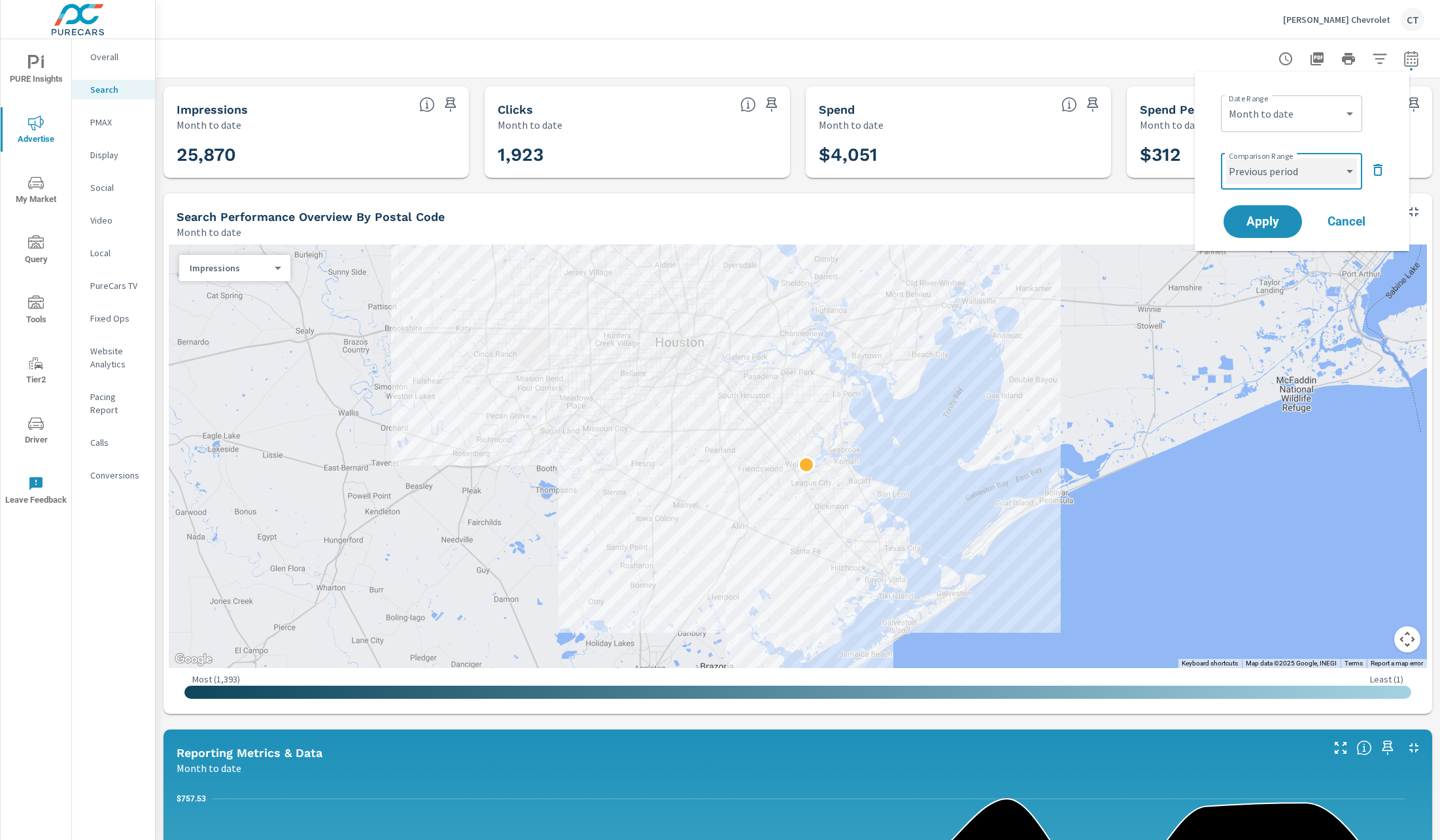
select select "Previous month"
click at [930, 212] on button "Apply" at bounding box center [1263, 222] width 81 height 34
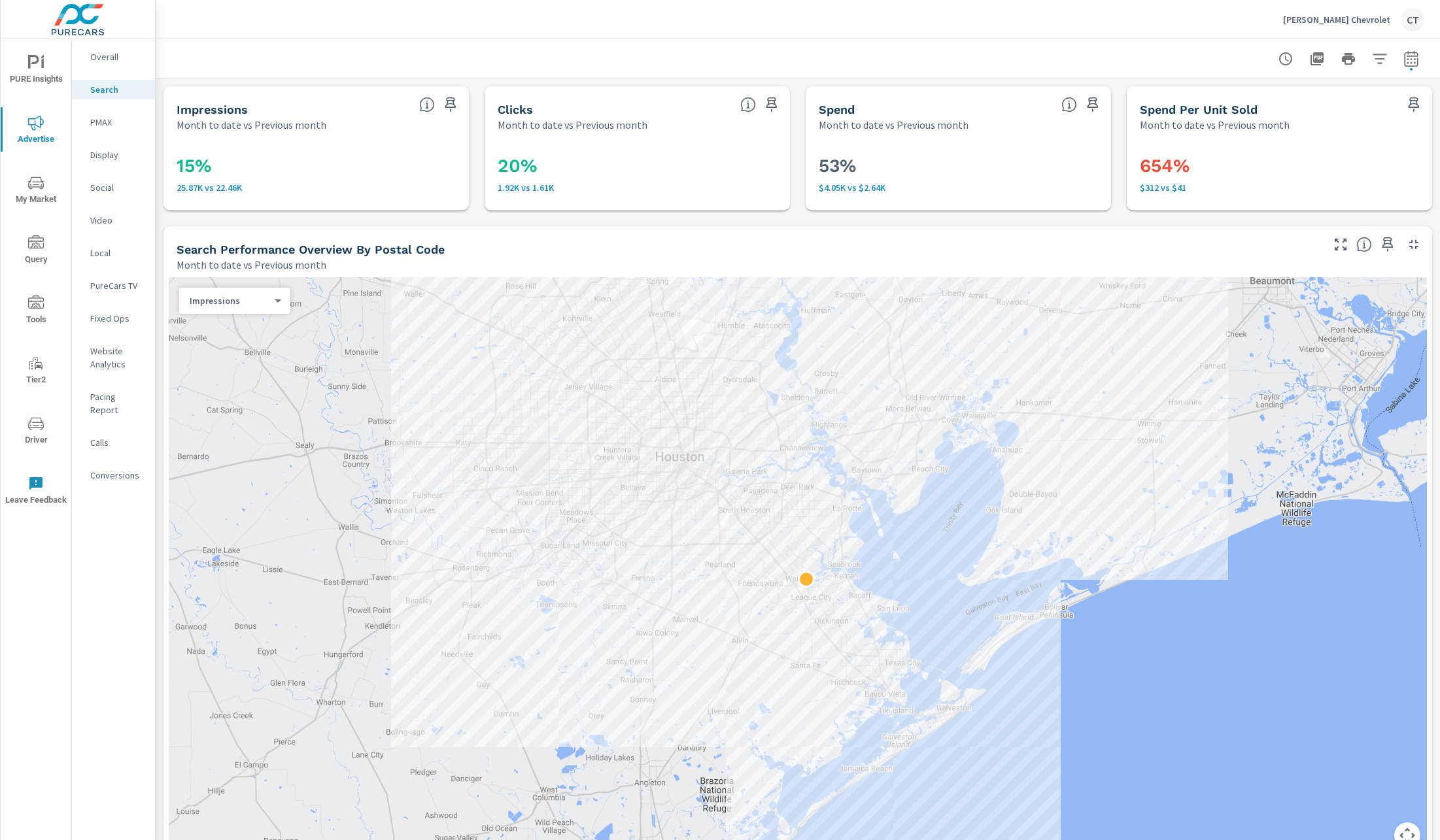
click at [121, 92] on p "Search" at bounding box center [117, 89] width 54 height 13
click at [930, 174] on h3 "53%" at bounding box center [958, 166] width 279 height 22
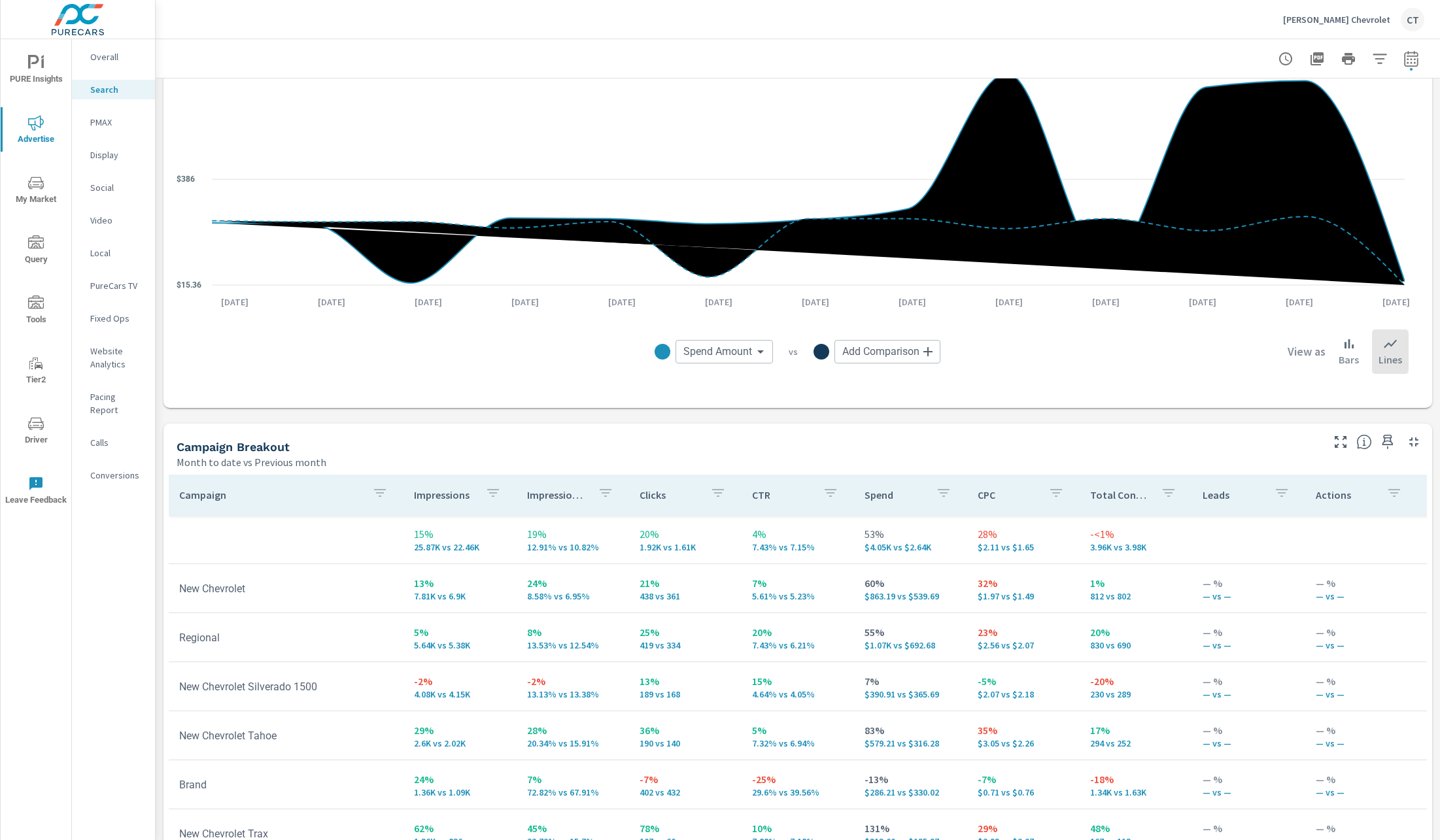
scroll to position [1057, 0]
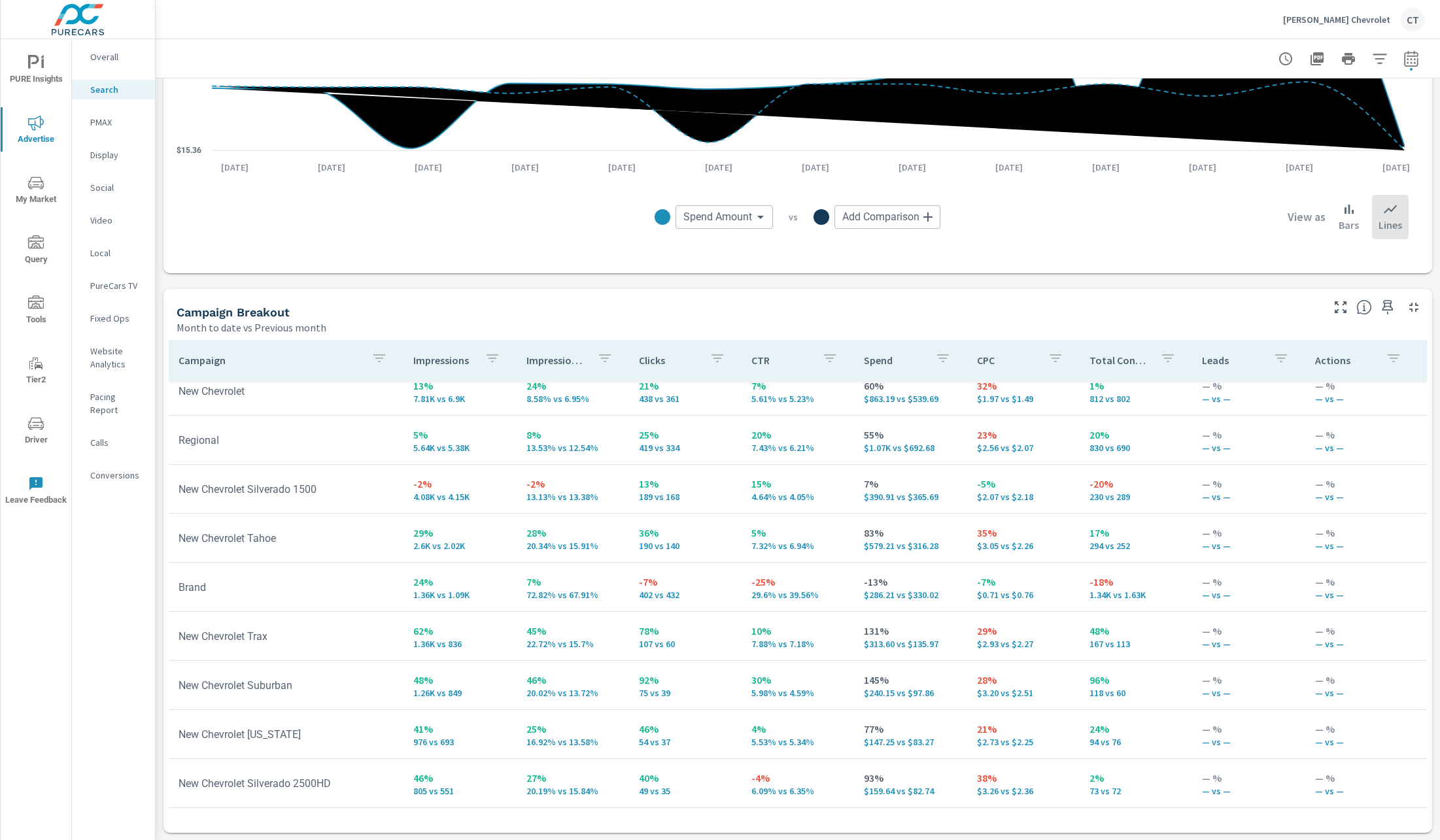
scroll to position [77, 450]
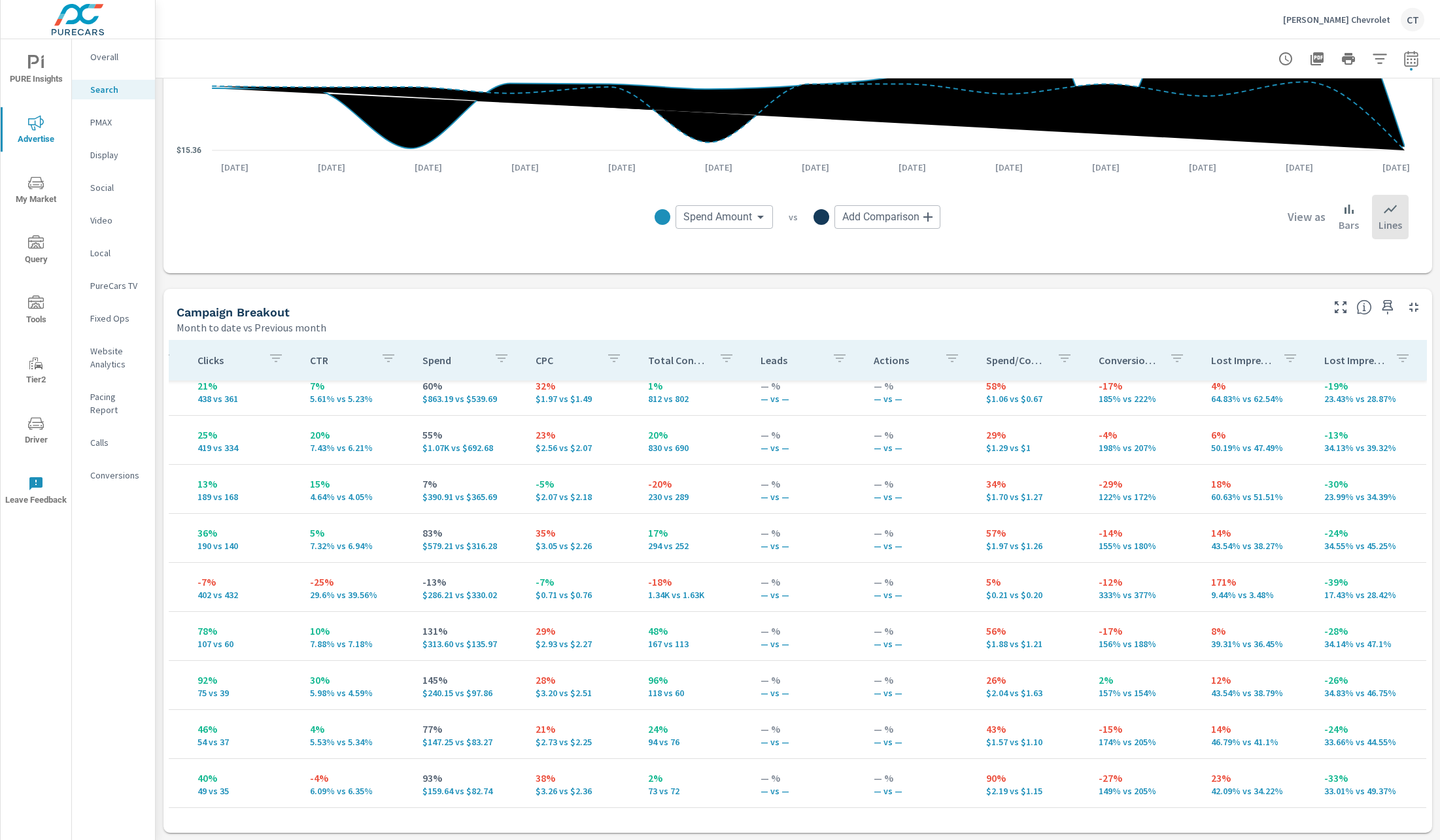
scroll to position [0, 450]
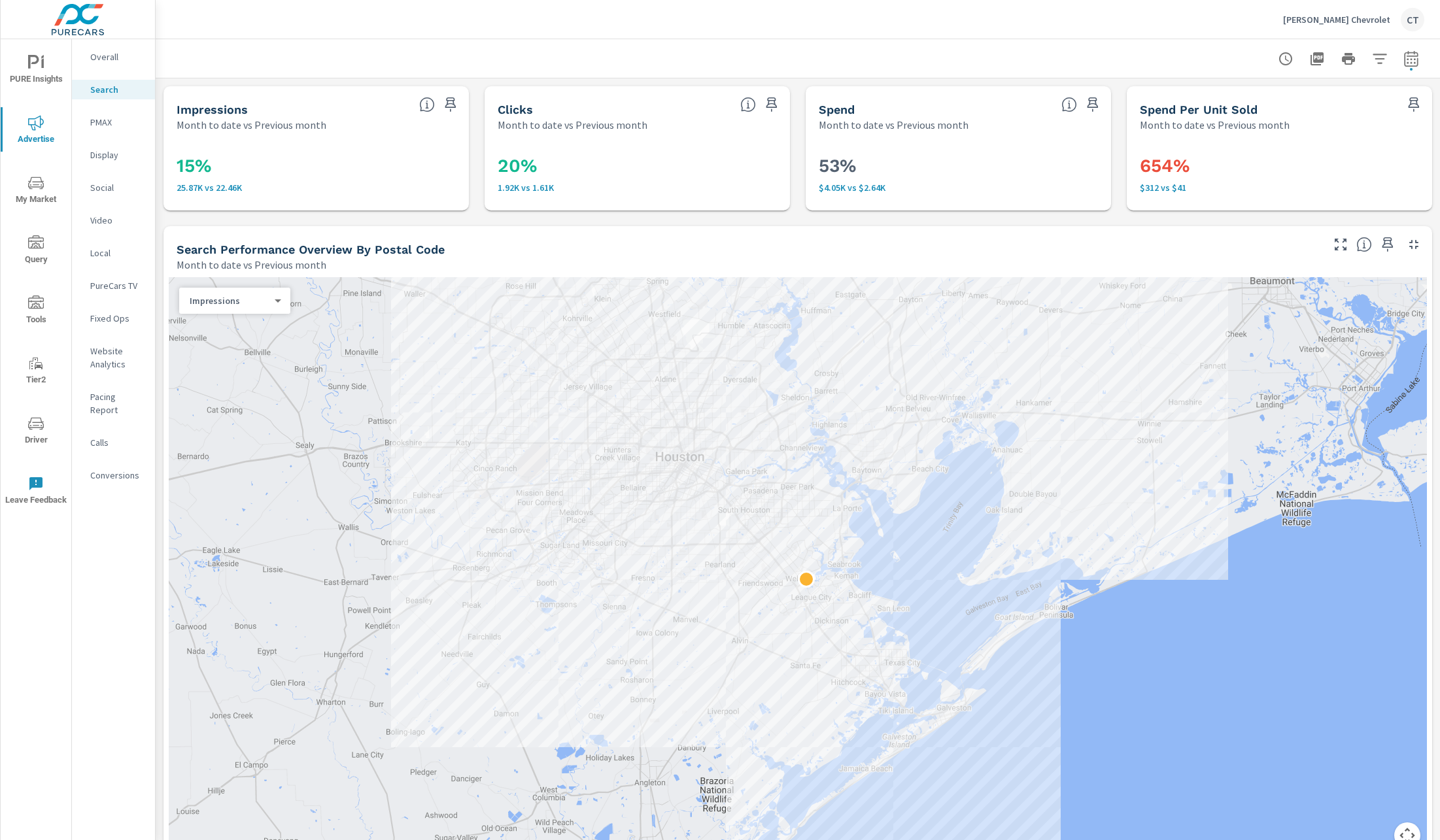
click at [103, 123] on p "PMAX" at bounding box center [117, 122] width 54 height 13
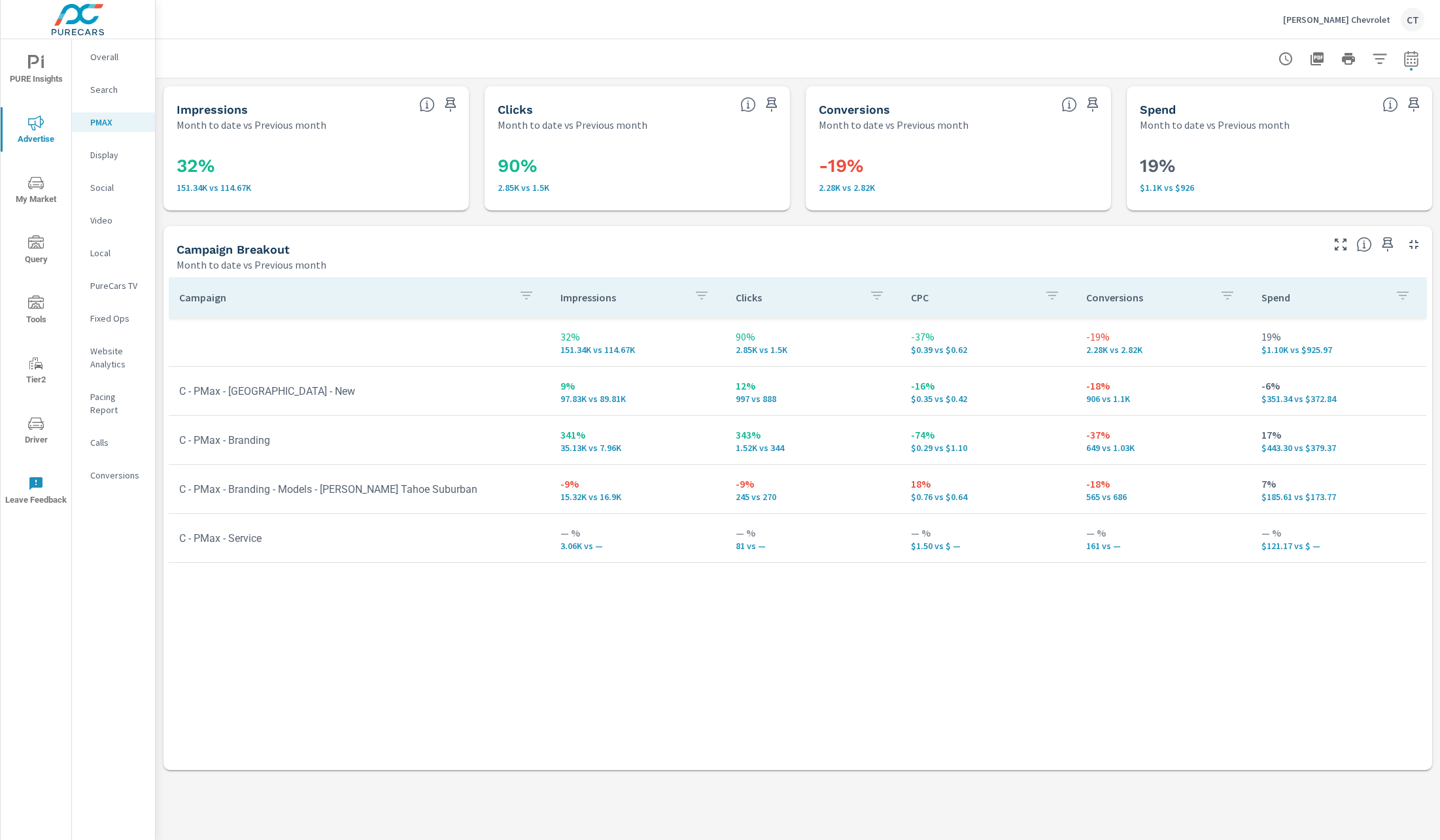
click at [55, 271] on div "PURE Insights Advertise My Market Query Tools Tier2 Driver Leave Feedback" at bounding box center [36, 280] width 70 height 481
click at [40, 426] on icon "nav menu" at bounding box center [36, 423] width 16 height 16
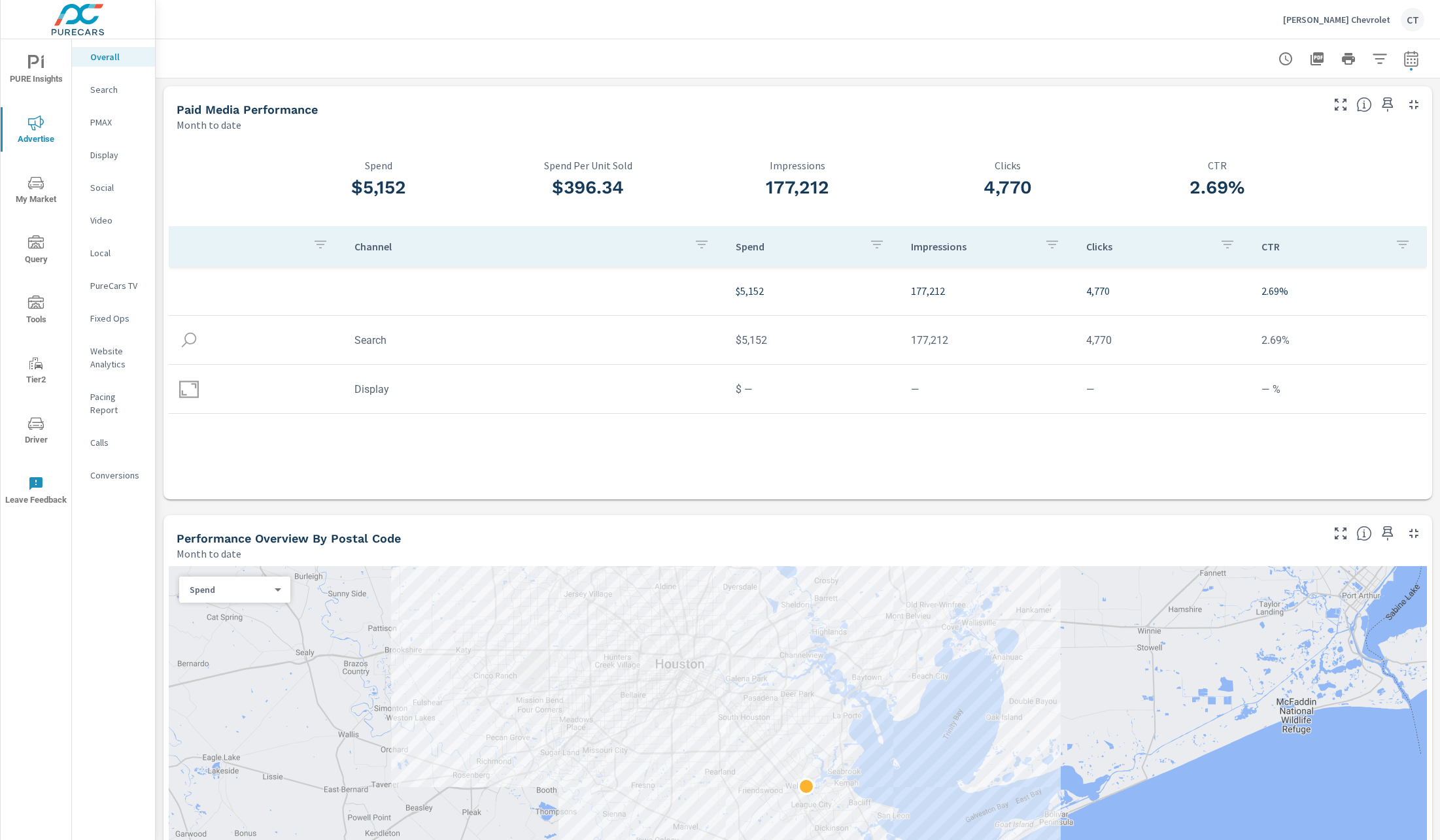
click at [28, 450] on button "Driver" at bounding box center [36, 429] width 70 height 45
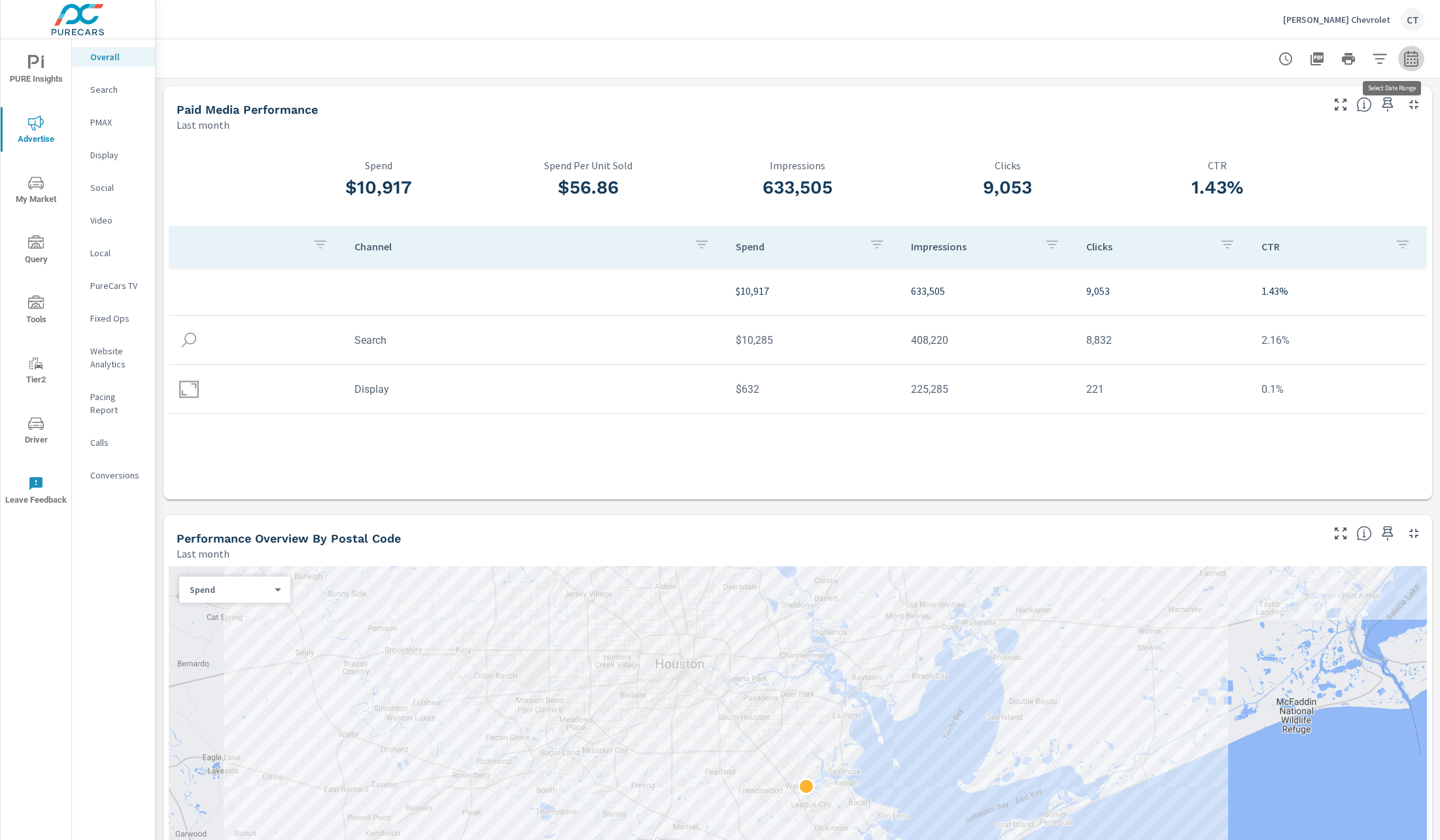
click at [1403, 48] on button "button" at bounding box center [1411, 58] width 26 height 26
click at [1324, 112] on select "Custom [DATE] Last week Last 7 days Last 14 days Last 30 days Last 45 days Last…" at bounding box center [1292, 114] width 131 height 26
select select "Month to date"
click at [1282, 182] on span "Apply" at bounding box center [1263, 185] width 53 height 13
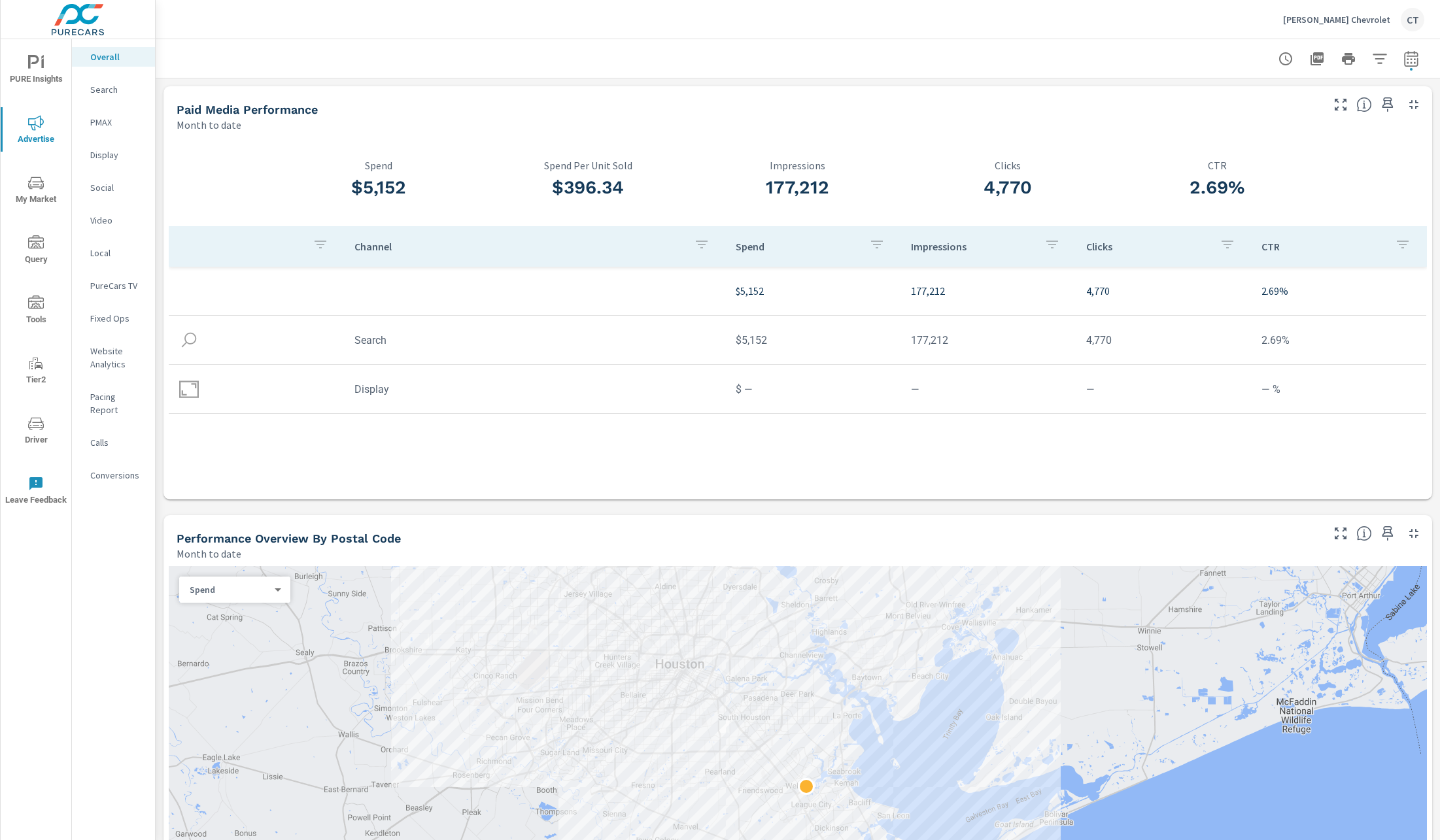
click at [47, 437] on span "Driver" at bounding box center [36, 431] width 62 height 32
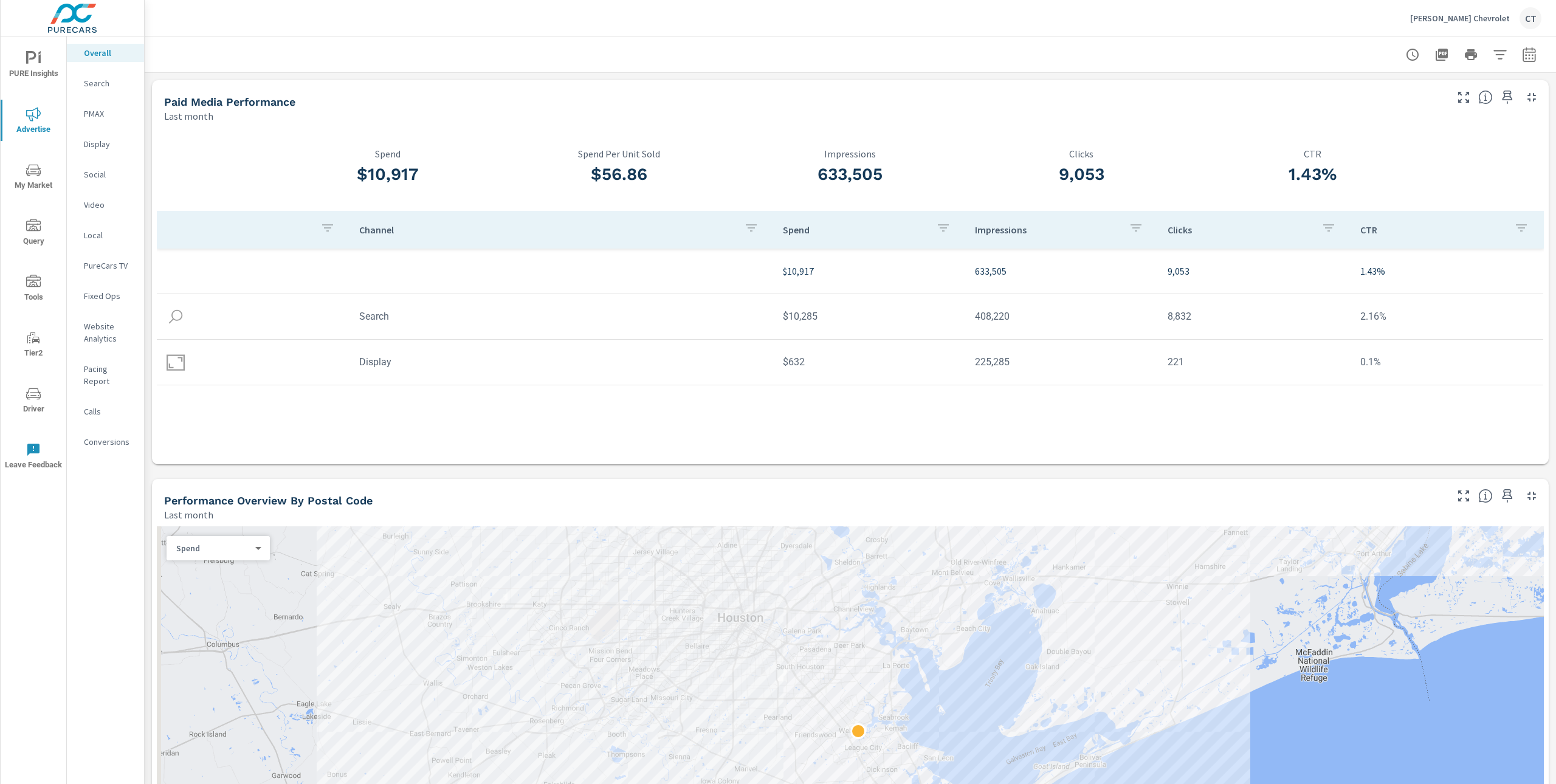
click at [1529, 51] on div at bounding box center [850, 54] width 1412 height 36
click at [1522, 52] on icon "button" at bounding box center [1529, 55] width 15 height 15
click at [1427, 97] on select "Custom [DATE] Last week Last 7 days Last 14 days Last 30 days Last 45 days Last…" at bounding box center [1420, 105] width 121 height 24
select select "[DATE]"
click at [1410, 170] on span "Apply" at bounding box center [1393, 171] width 50 height 12
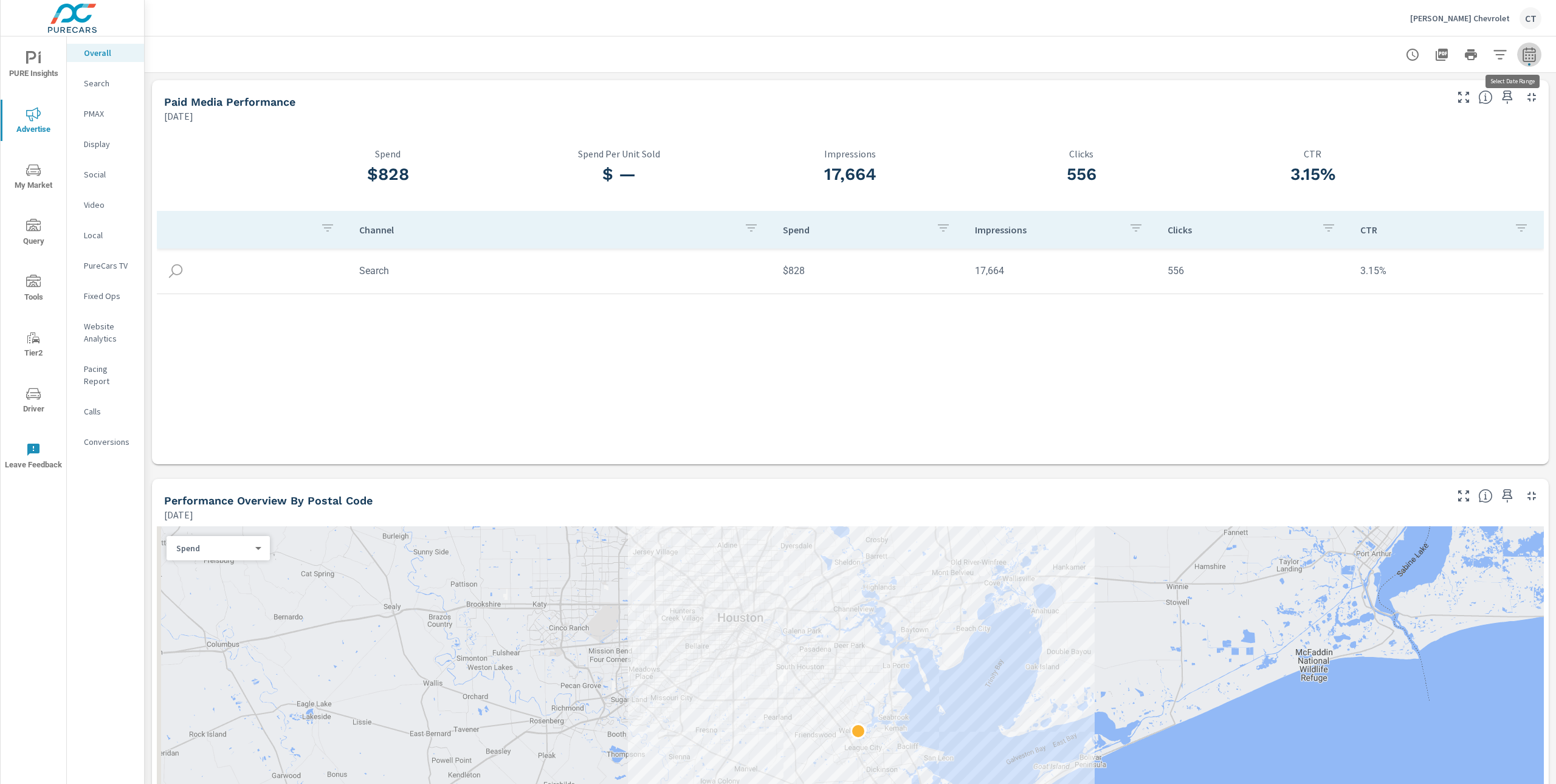
click at [1522, 60] on icon "button" at bounding box center [1529, 55] width 15 height 15
click at [1449, 104] on select "Custom [DATE] Last week Last 7 days Last 14 days Last 30 days Last 45 days Last…" at bounding box center [1420, 105] width 121 height 24
click at [1442, 101] on select "Custom [DATE] Last week Last 7 days Last 14 days Last 30 days Last 45 days Last…" at bounding box center [1420, 105] width 121 height 24
select select "Last 7 days"
click at [1406, 137] on p "+ Add comparison" at bounding box center [1431, 137] width 155 height 15
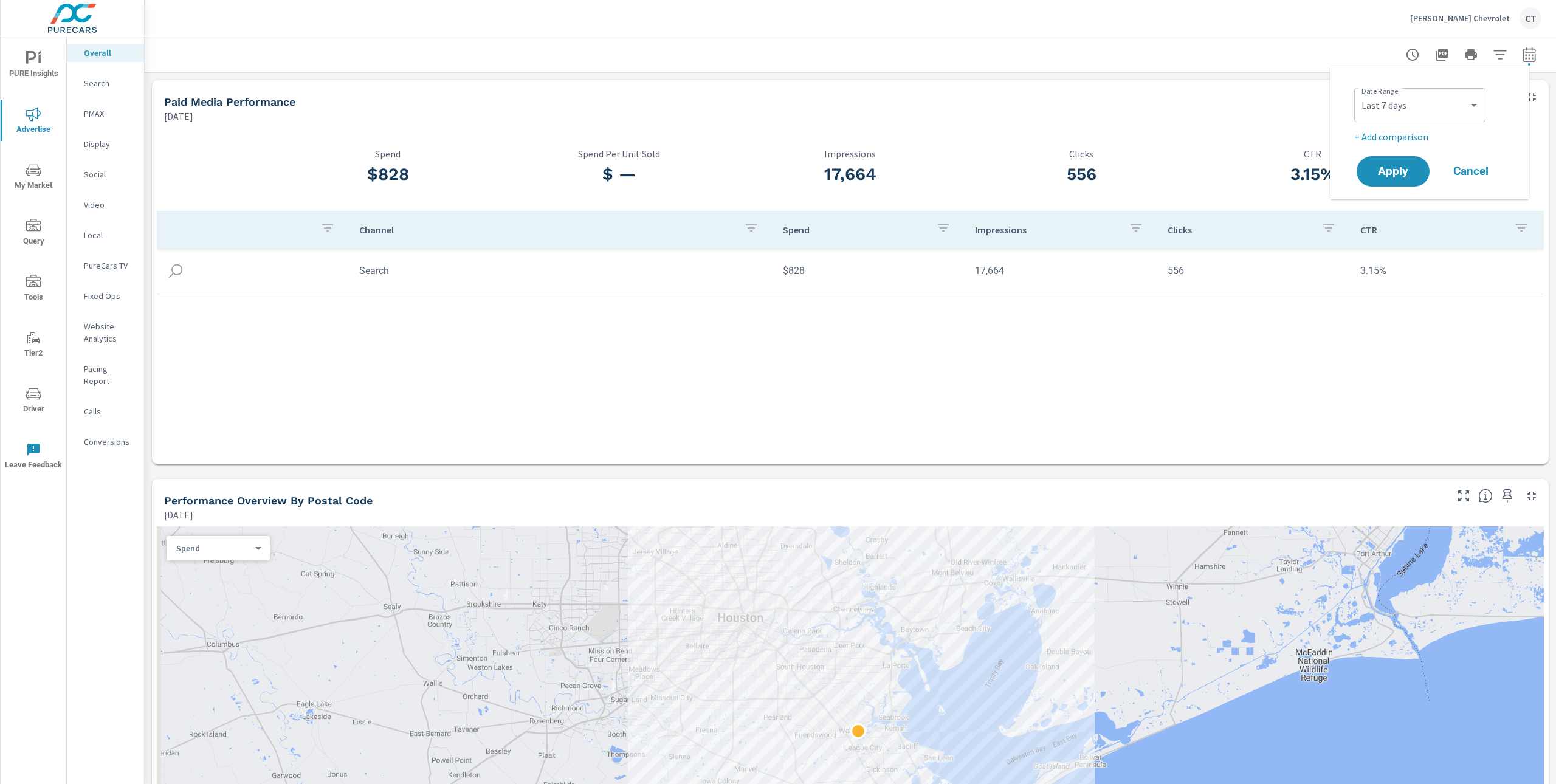
select select "Previous period"
drag, startPoint x: 1395, startPoint y: 193, endPoint x: 1346, endPoint y: 210, distance: 51.9
click at [1395, 194] on button "Apply" at bounding box center [1392, 205] width 73 height 30
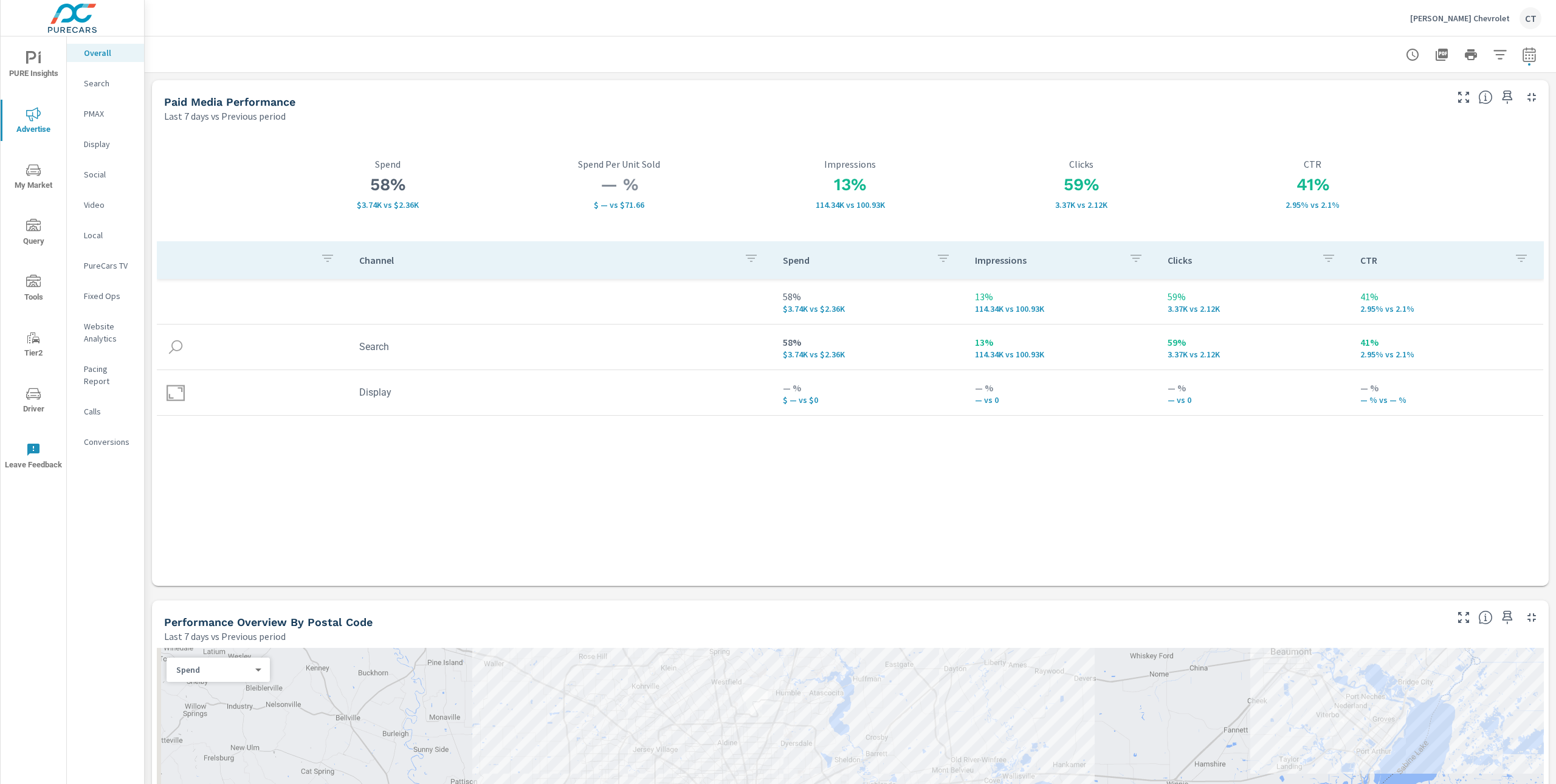
click at [24, 397] on span "Driver" at bounding box center [33, 401] width 58 height 29
